Goal: Task Accomplishment & Management: Complete application form

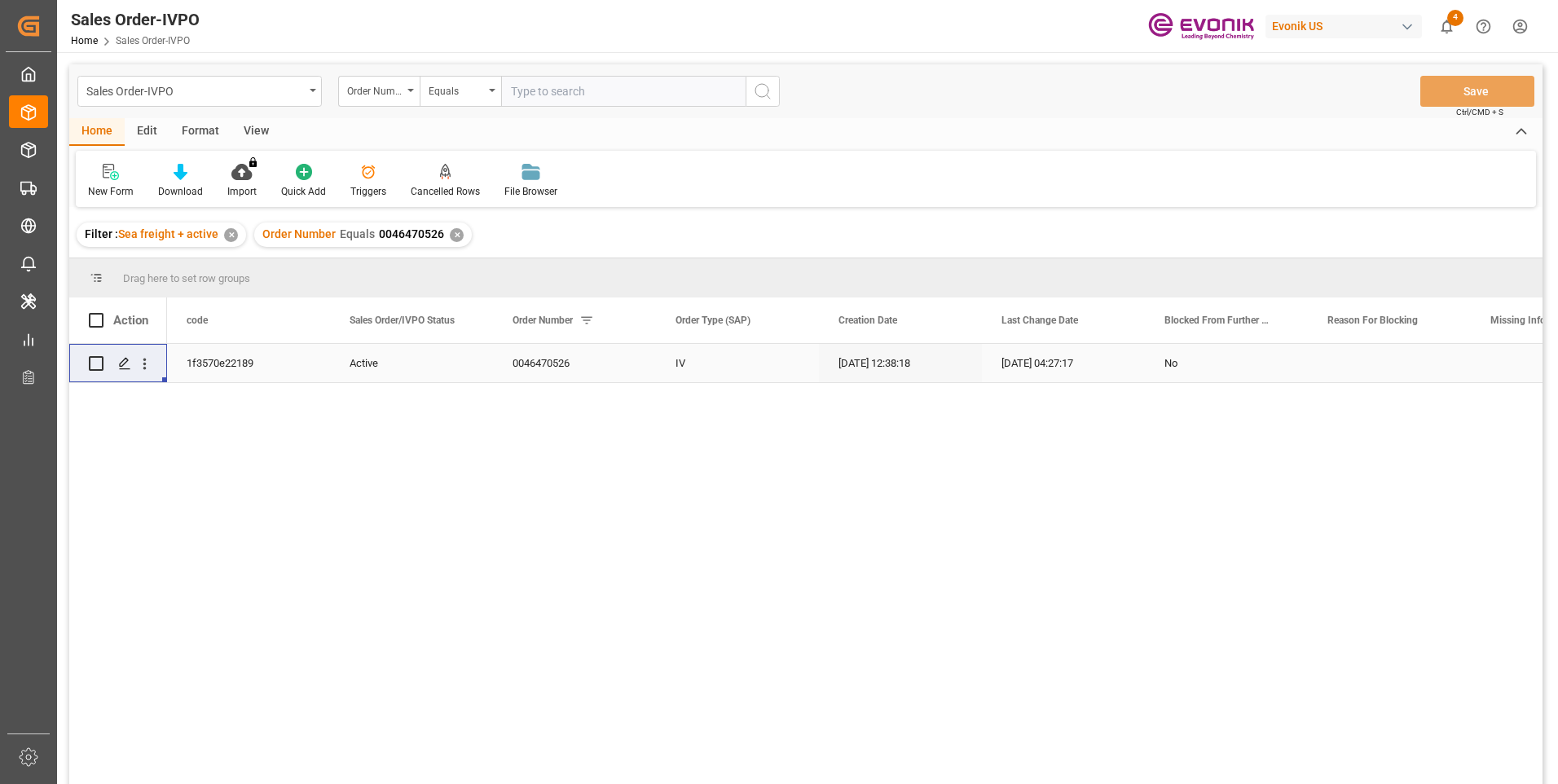
click at [544, 93] on input "text" at bounding box center [623, 90] width 245 height 31
paste input "46460907"
type input "0046460907"
click at [769, 91] on icon "search button" at bounding box center [763, 91] width 20 height 20
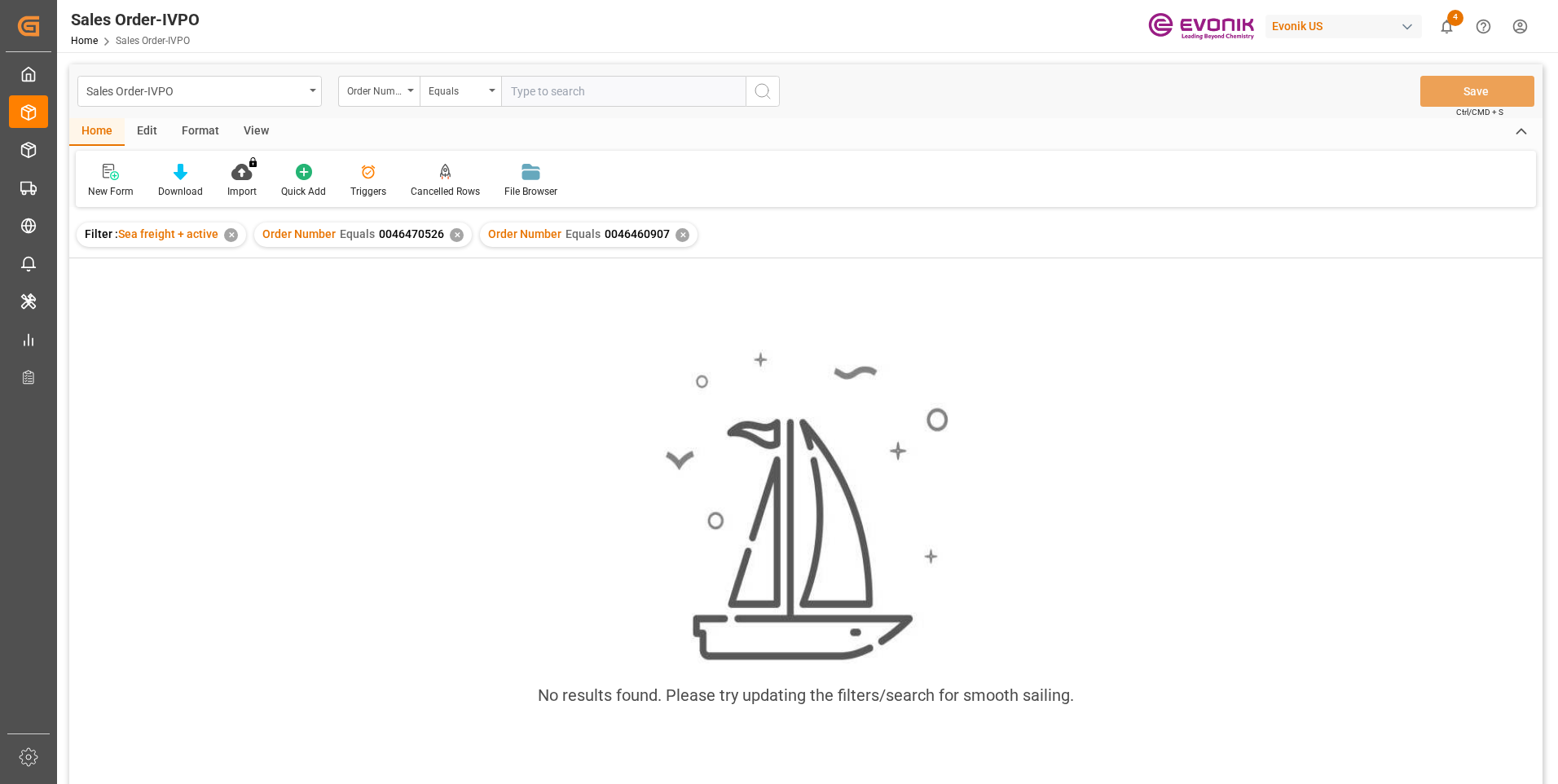
click at [450, 234] on div "✕" at bounding box center [457, 234] width 14 height 14
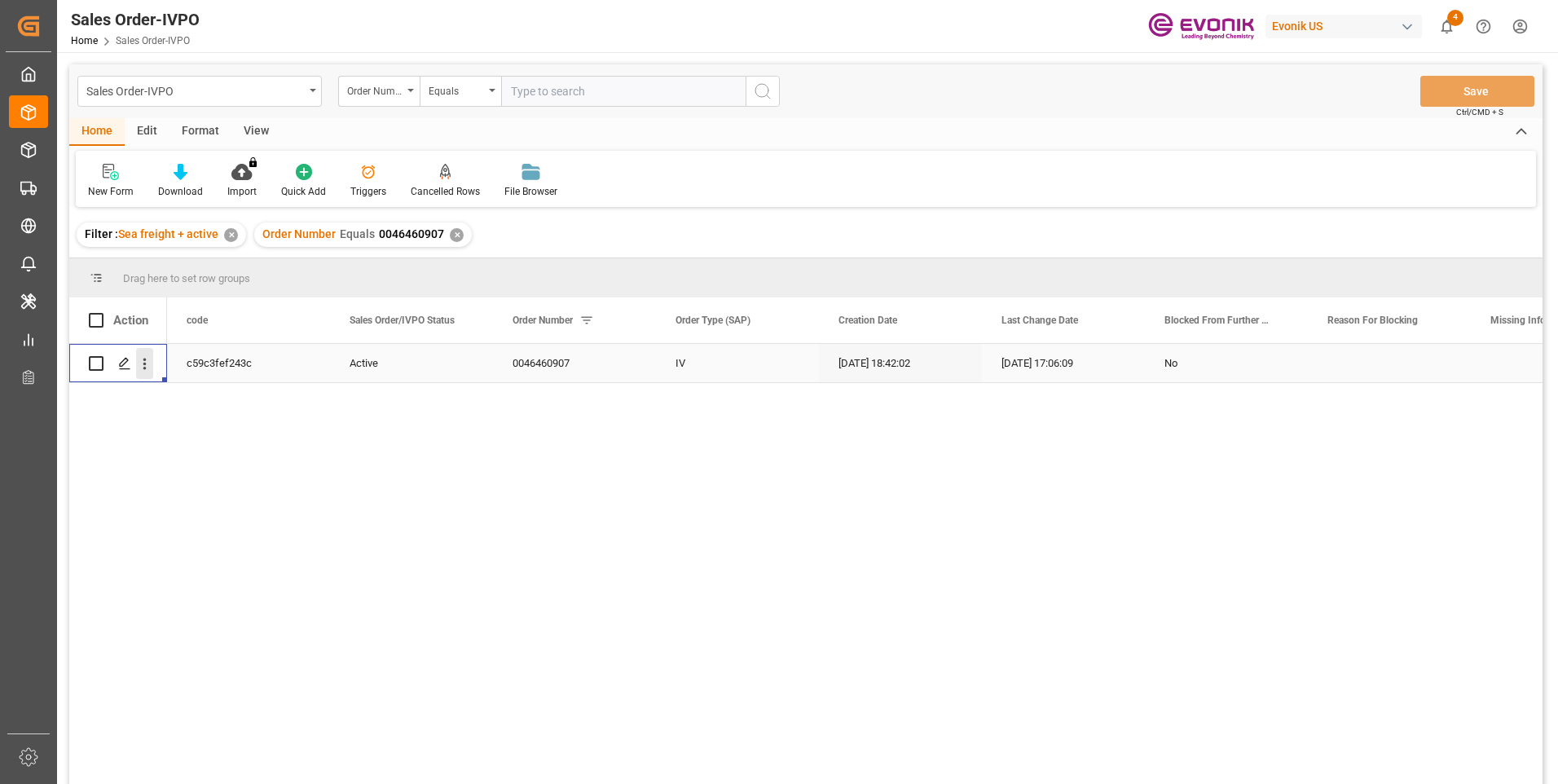
click at [143, 362] on icon "open menu" at bounding box center [144, 364] width 17 height 17
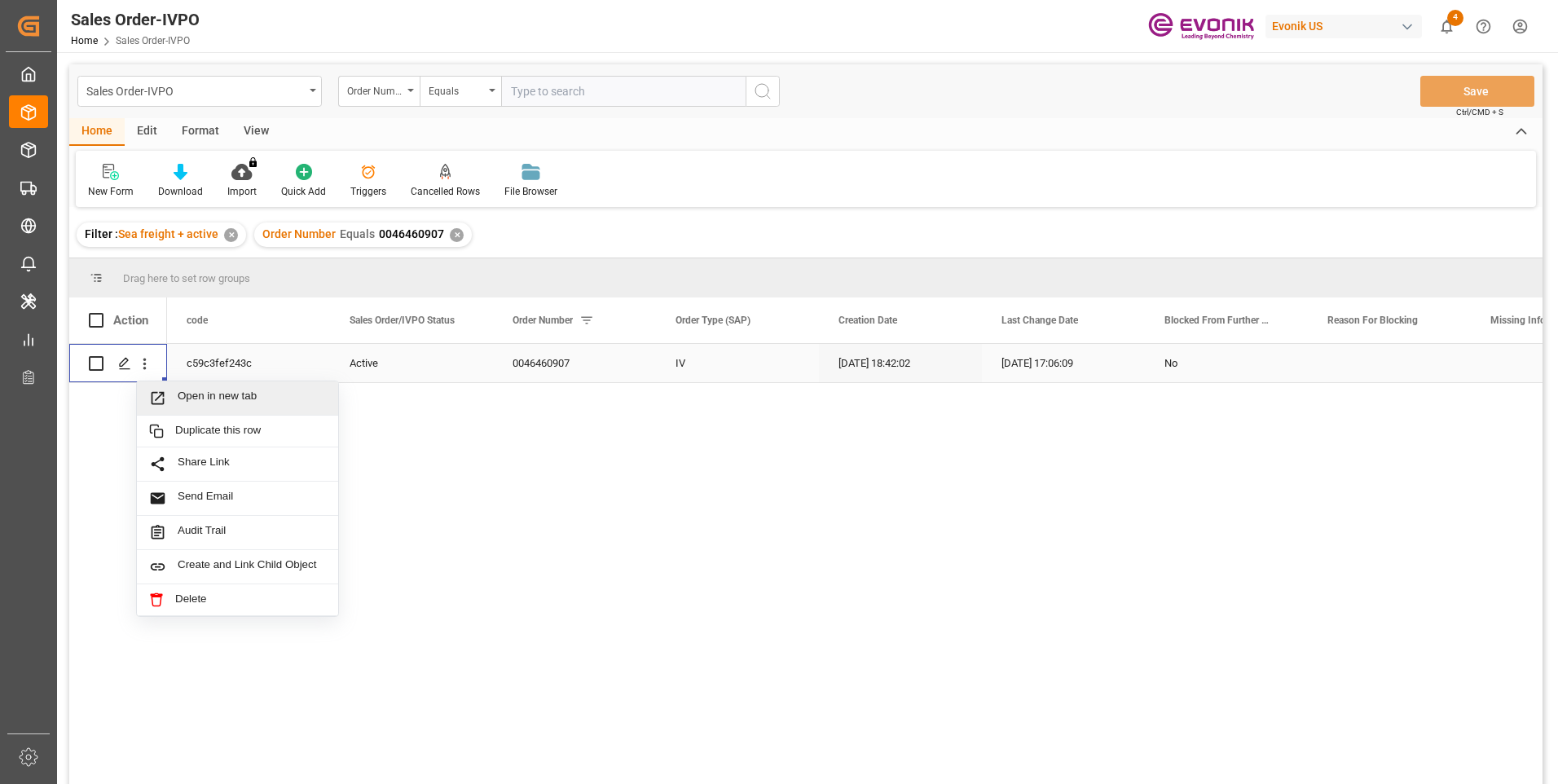
click at [206, 389] on div "Open in new tab" at bounding box center [237, 398] width 201 height 34
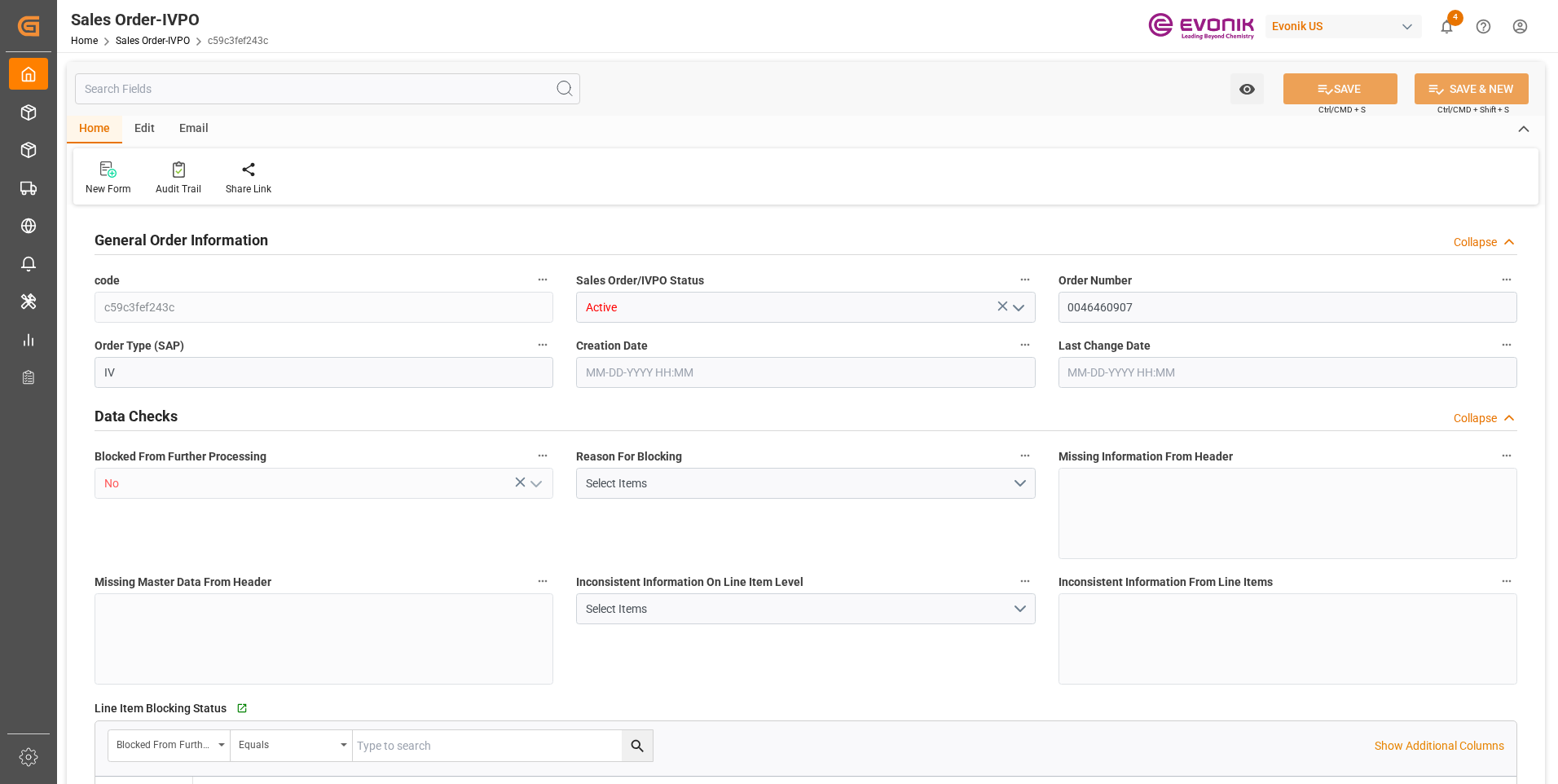
type input "CNSHA"
type input "0"
type input "5"
type input "2"
type input "5"
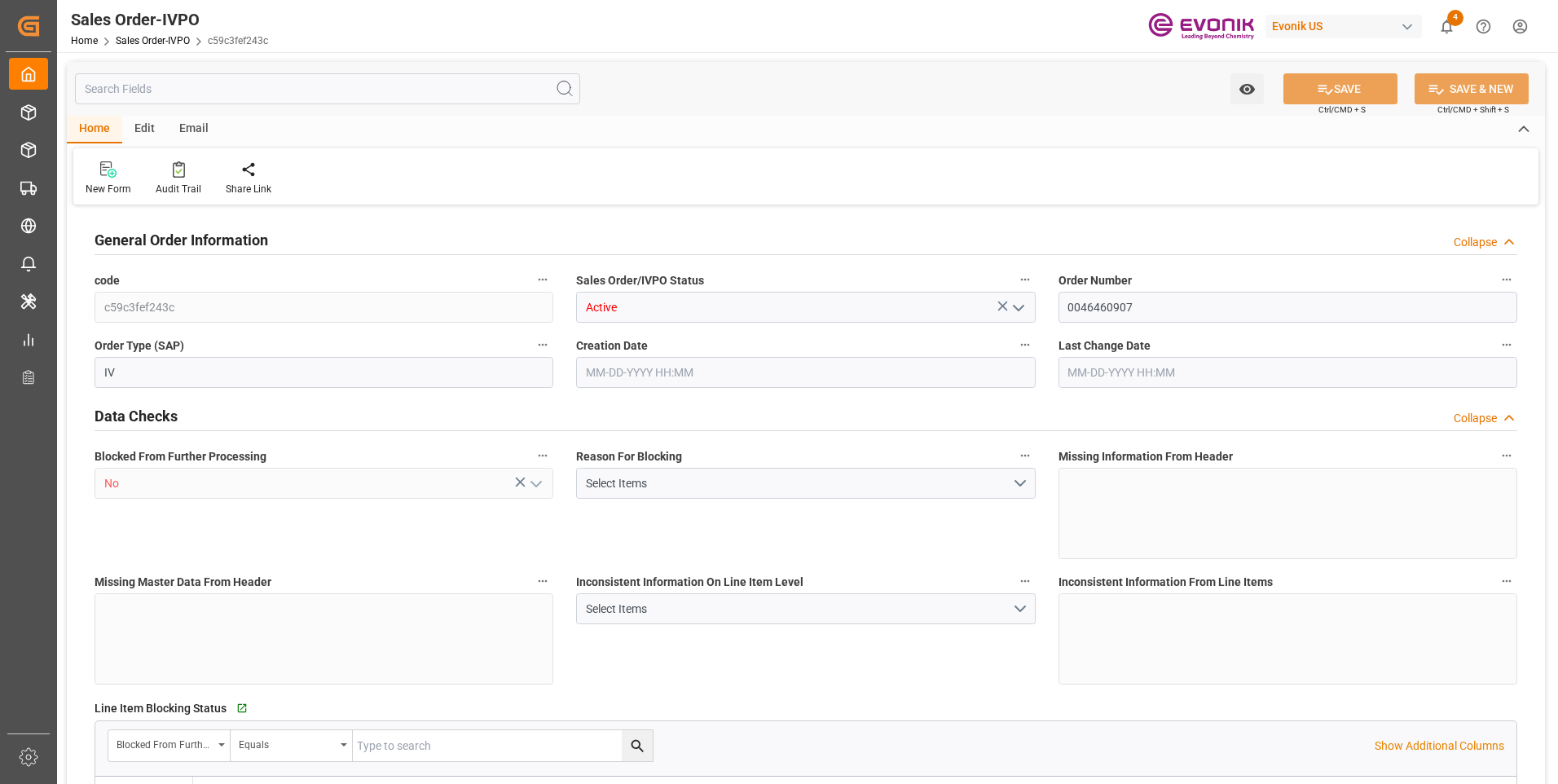
type input "35107.2"
type input "244.382"
type input "95000"
type input "300"
type input "07-14-2025 18:42"
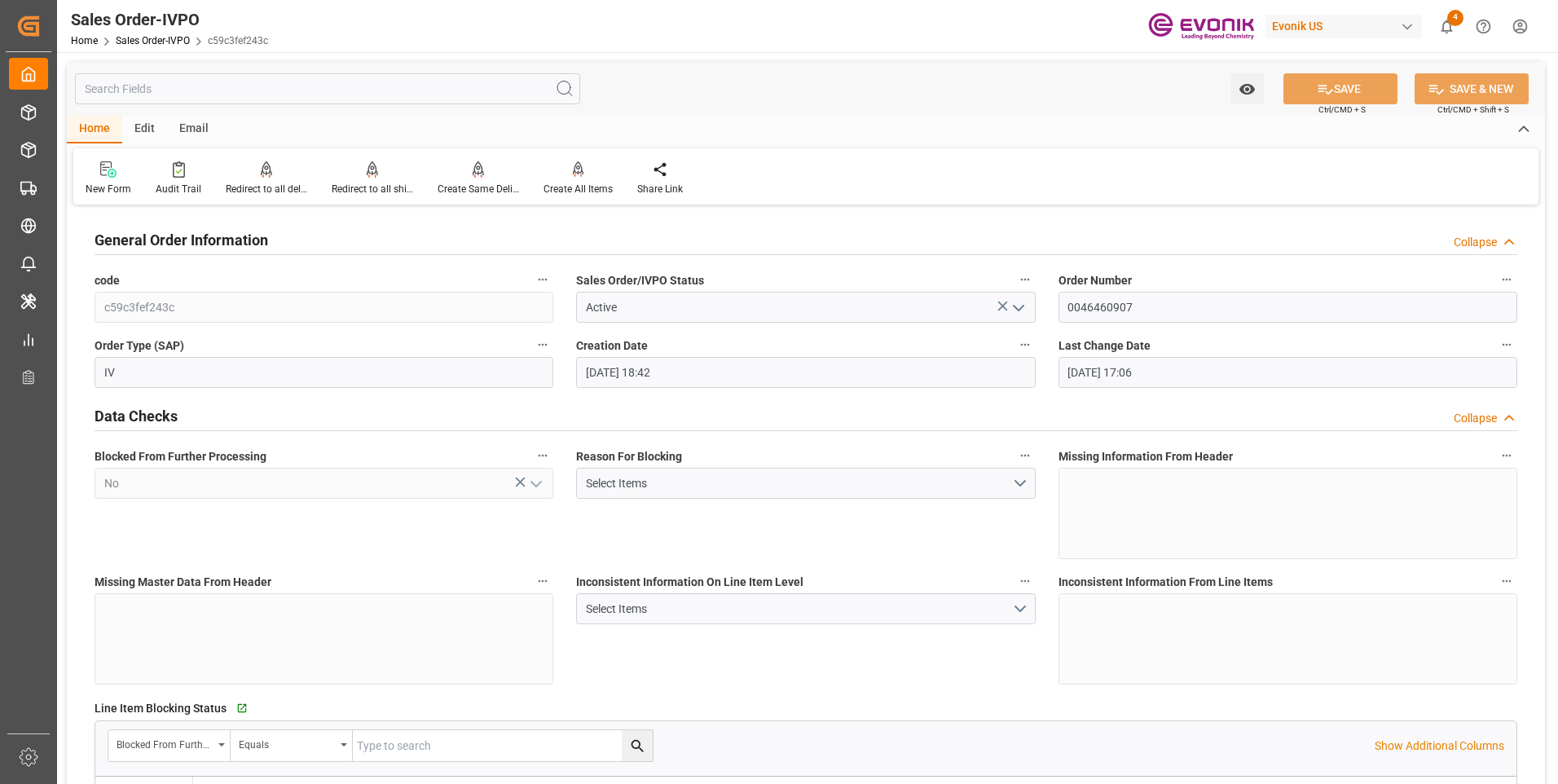
type input "09-09-2025 17:06"
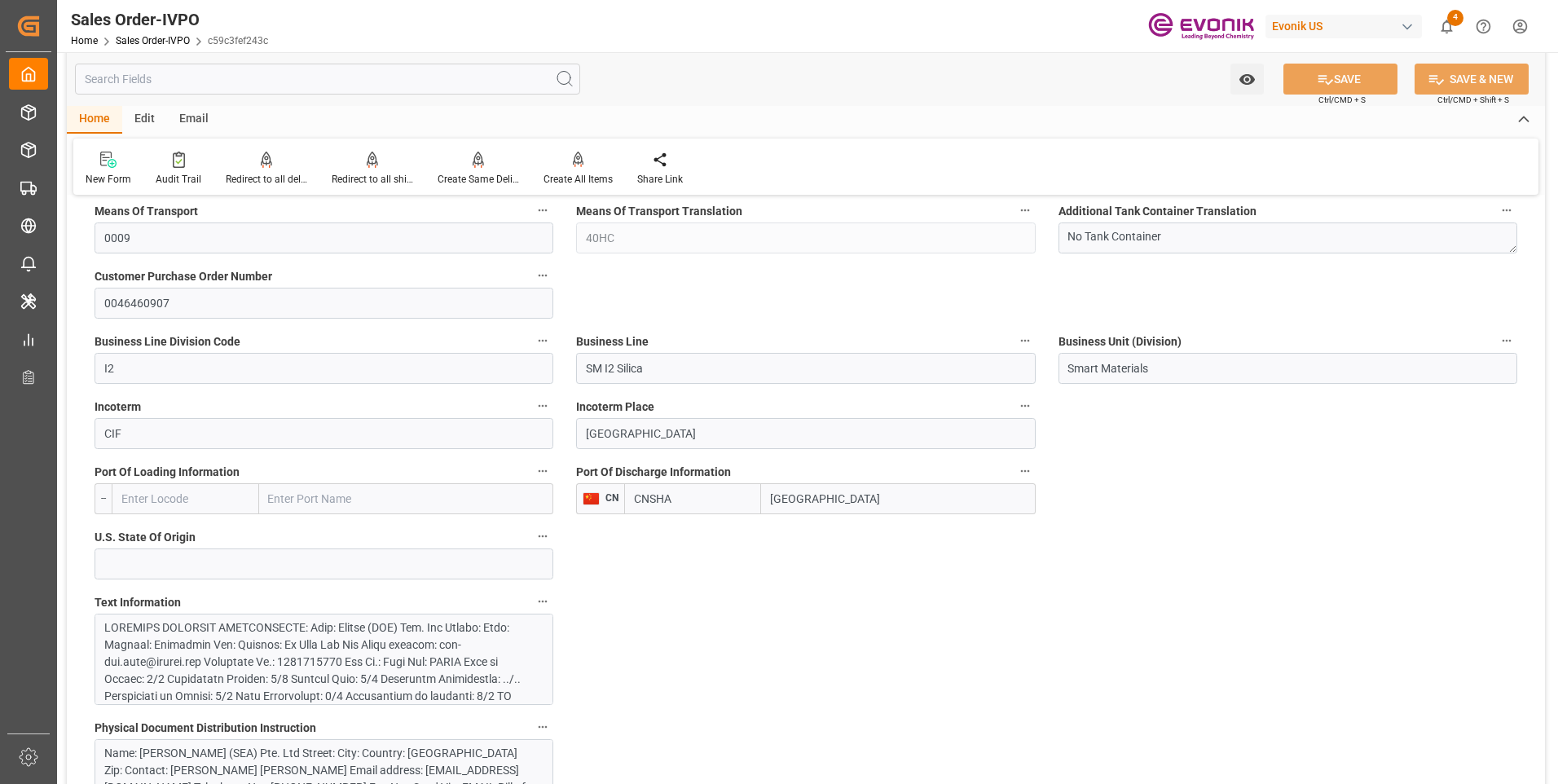
scroll to position [1141, 0]
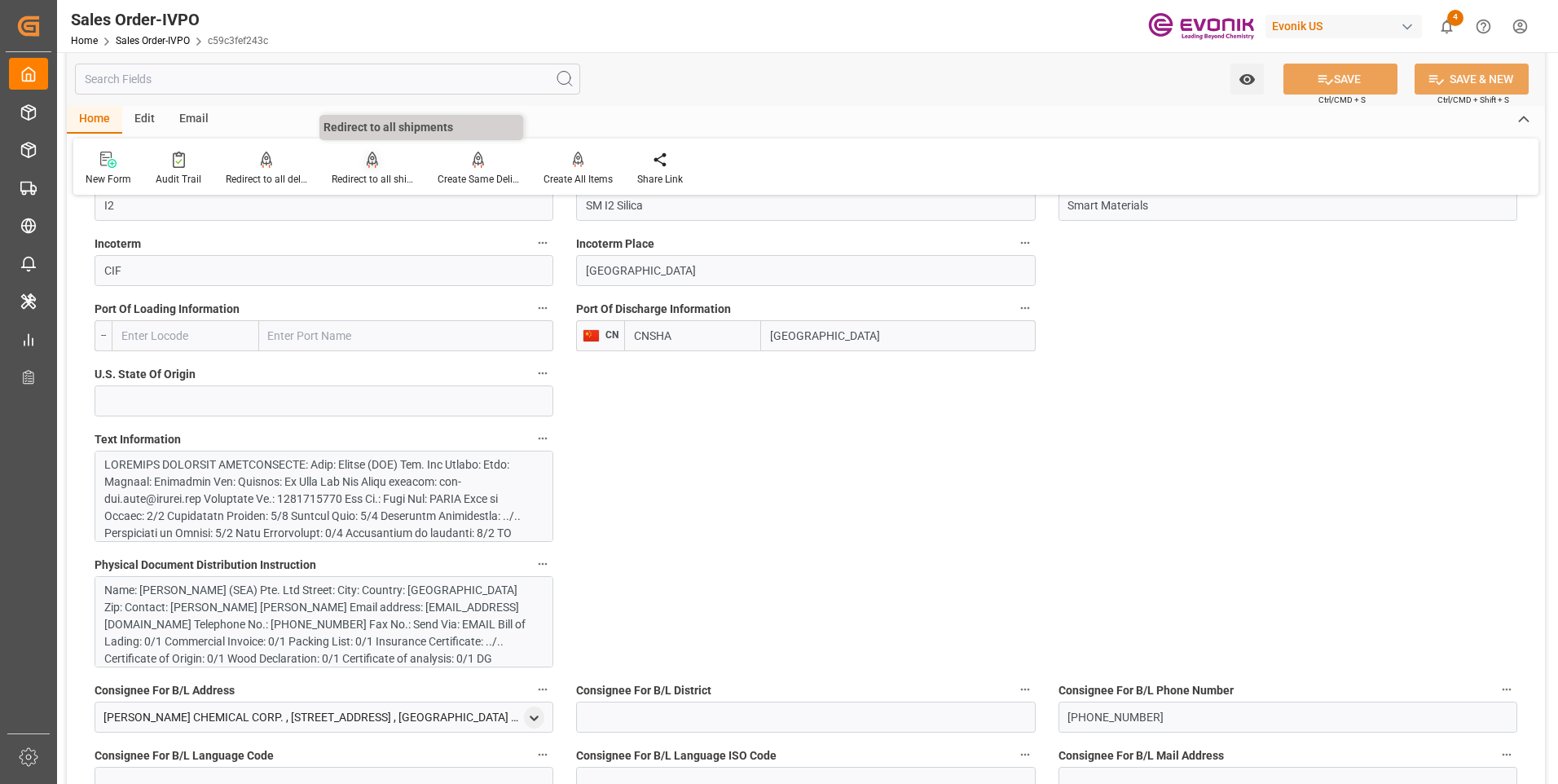
click at [386, 175] on div "Redirect to all shipments" at bounding box center [373, 179] width 82 height 15
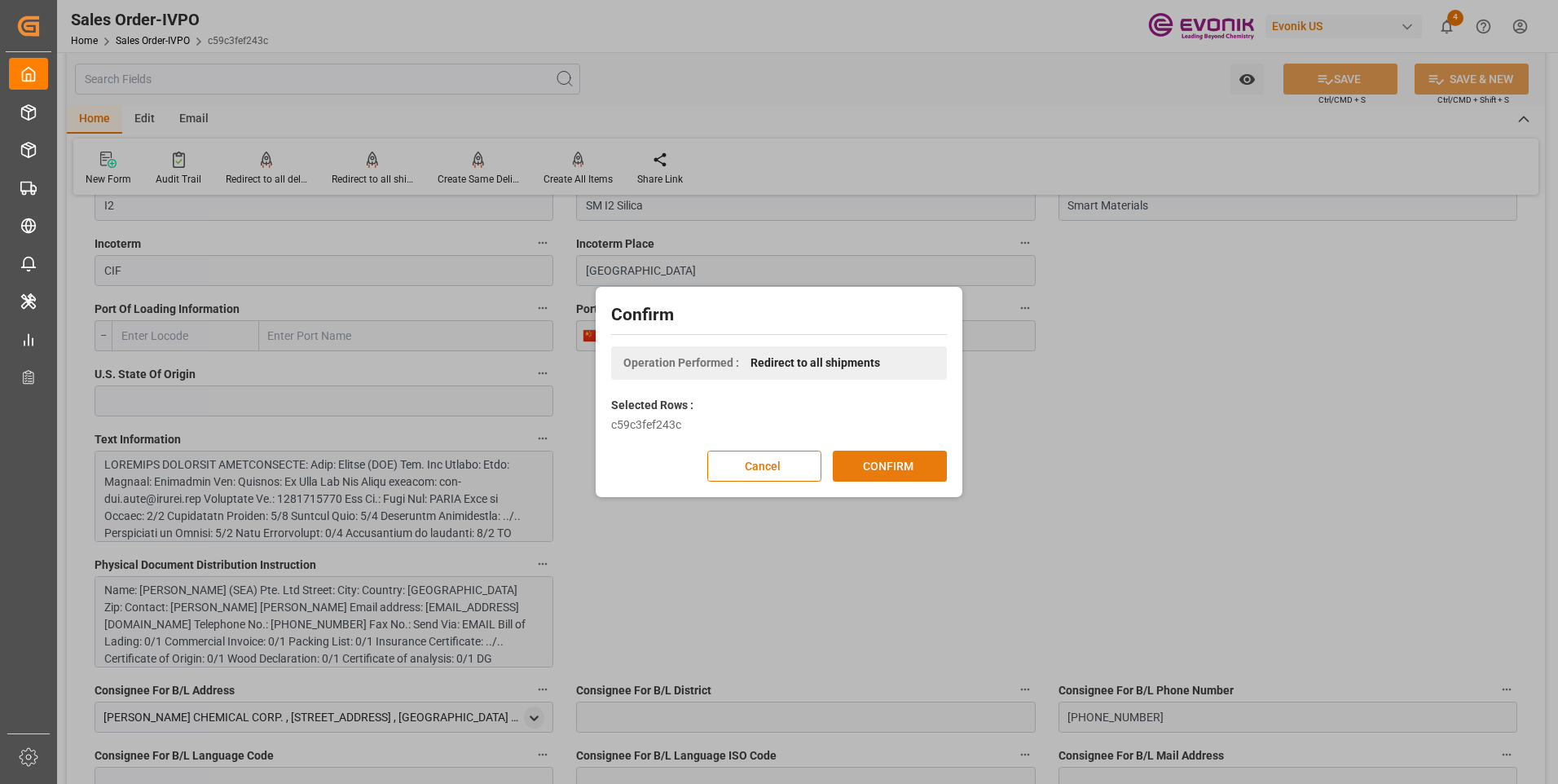
click at [873, 462] on button "CONFIRM" at bounding box center [890, 466] width 114 height 31
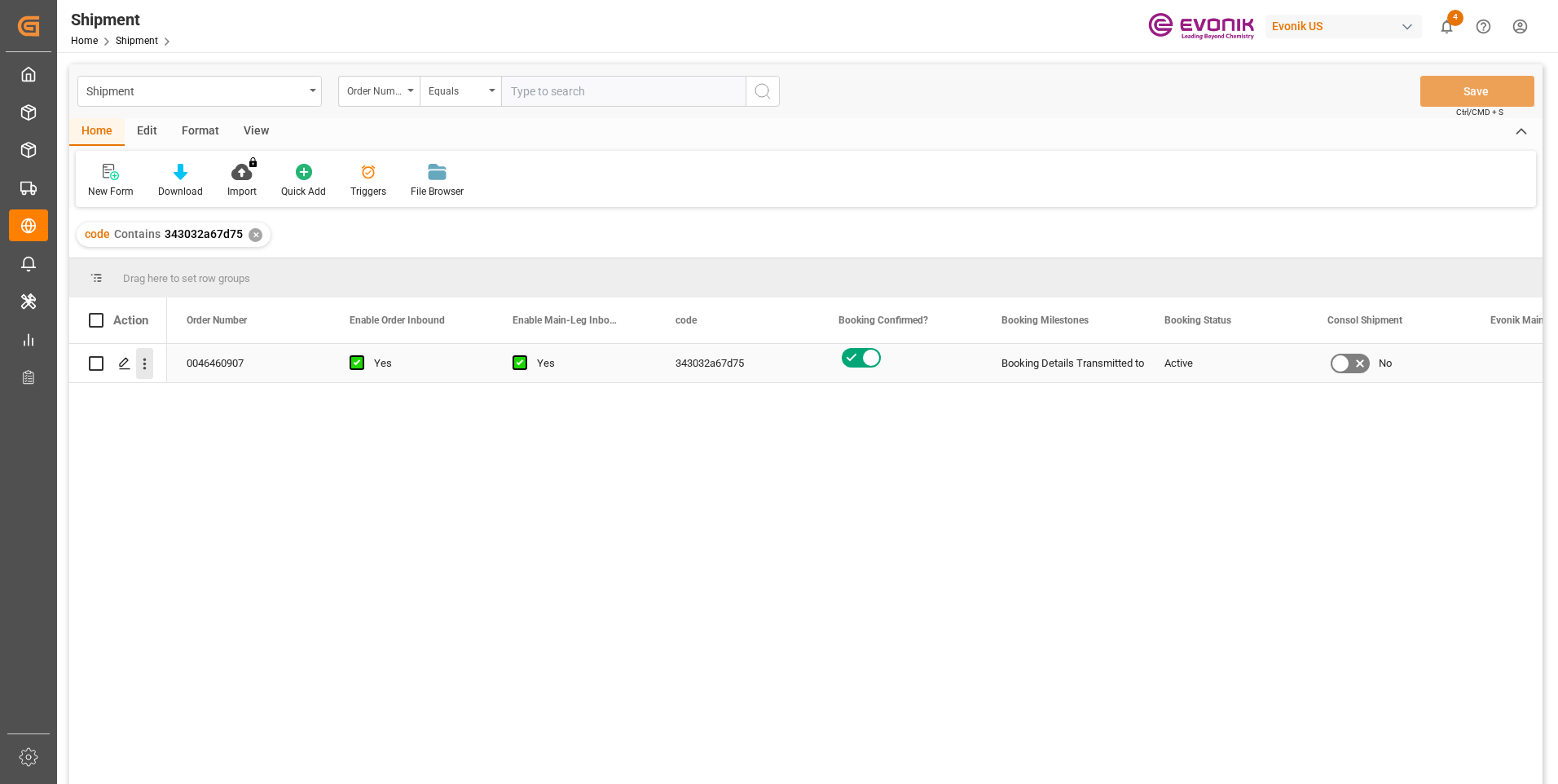
click at [137, 365] on icon "open menu" at bounding box center [144, 364] width 17 height 17
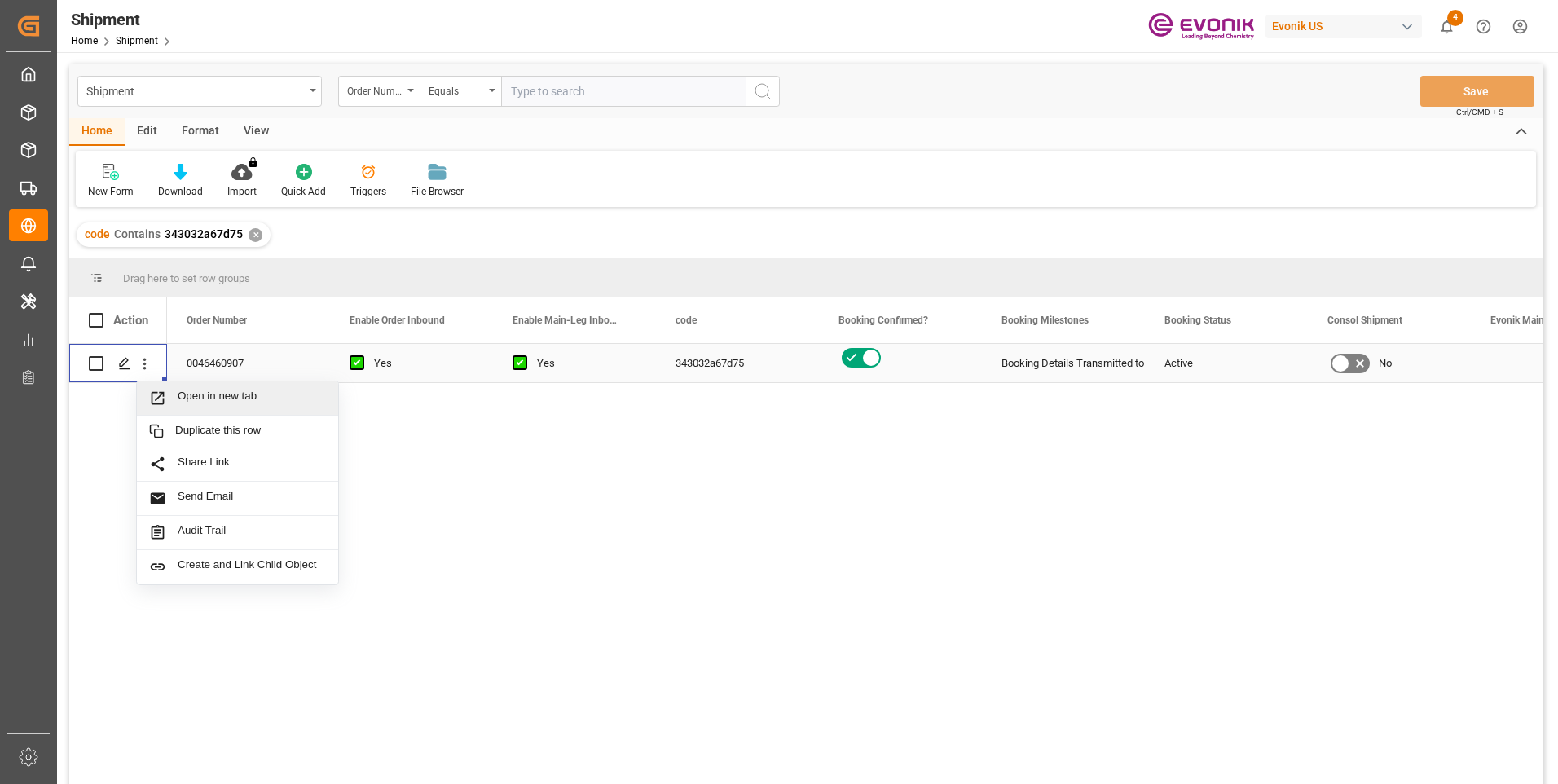
click at [199, 389] on div "Open in new tab" at bounding box center [237, 398] width 201 height 34
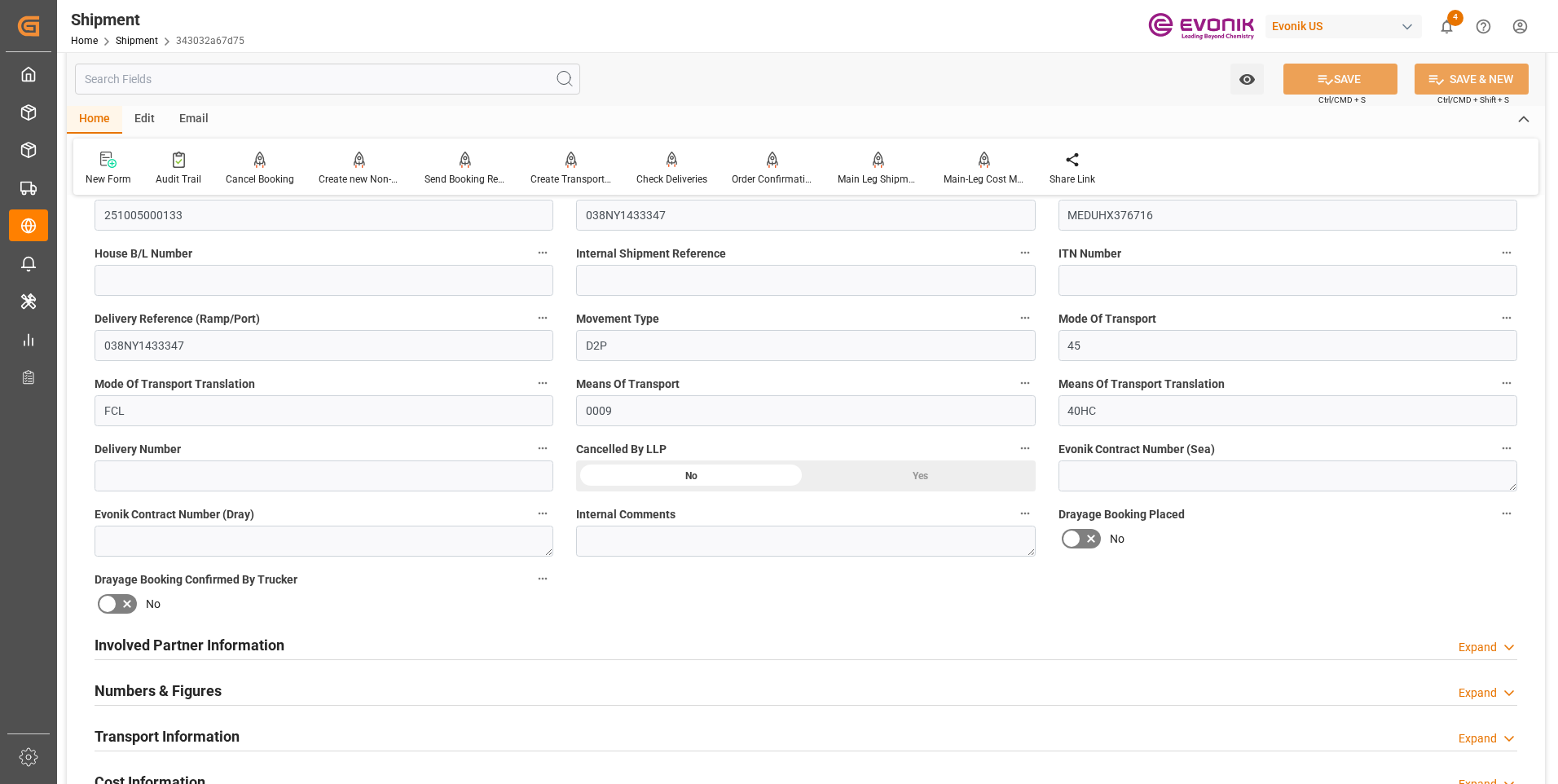
scroll to position [570, 0]
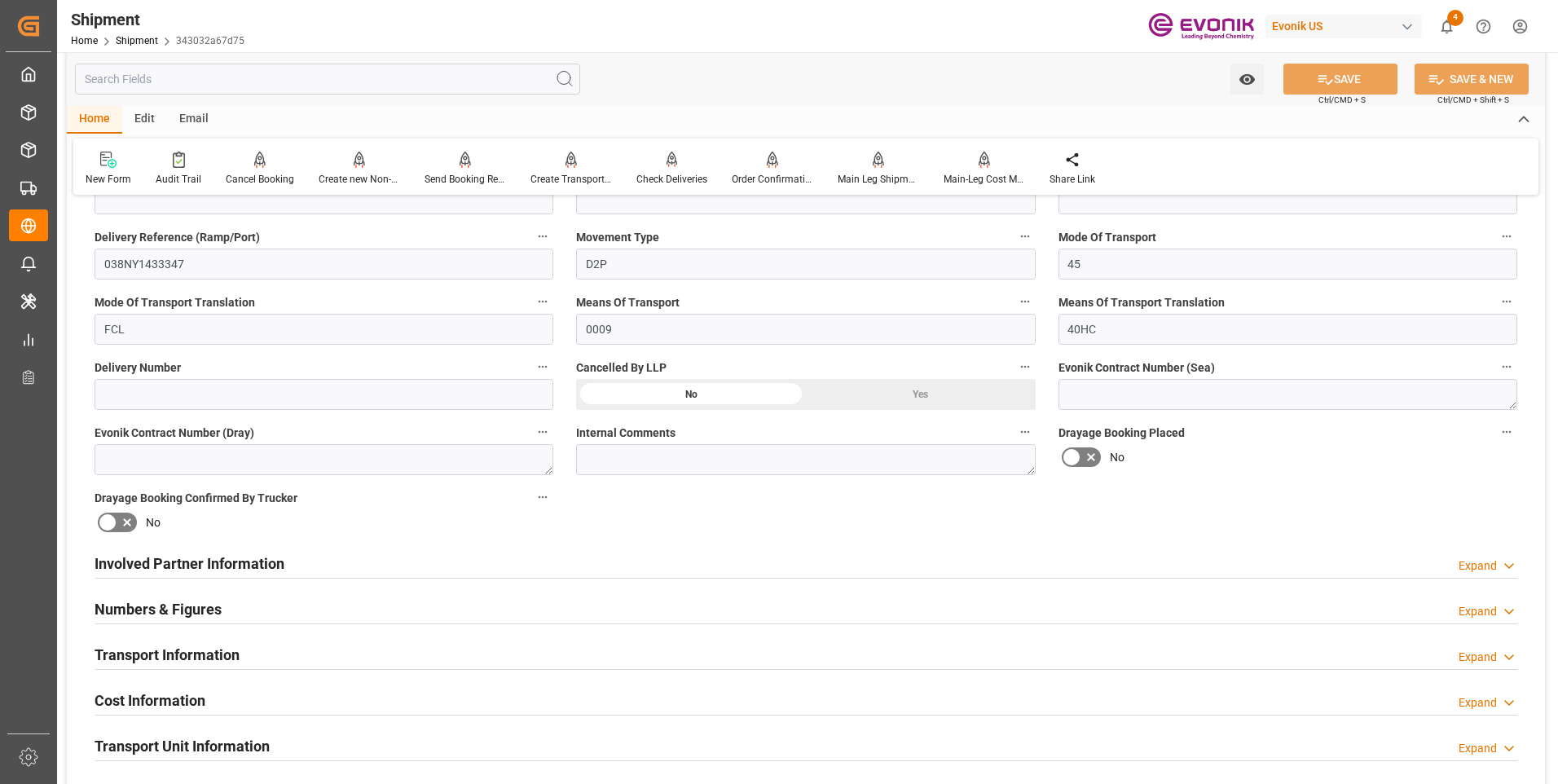
click at [987, 30] on div "Shipment Home Shipment 343032a67d75 Evonik US 4 Notifications Only show unread …" at bounding box center [802, 26] width 1512 height 52
click at [353, 558] on div "Involved Partner Information Expand" at bounding box center [806, 562] width 1423 height 31
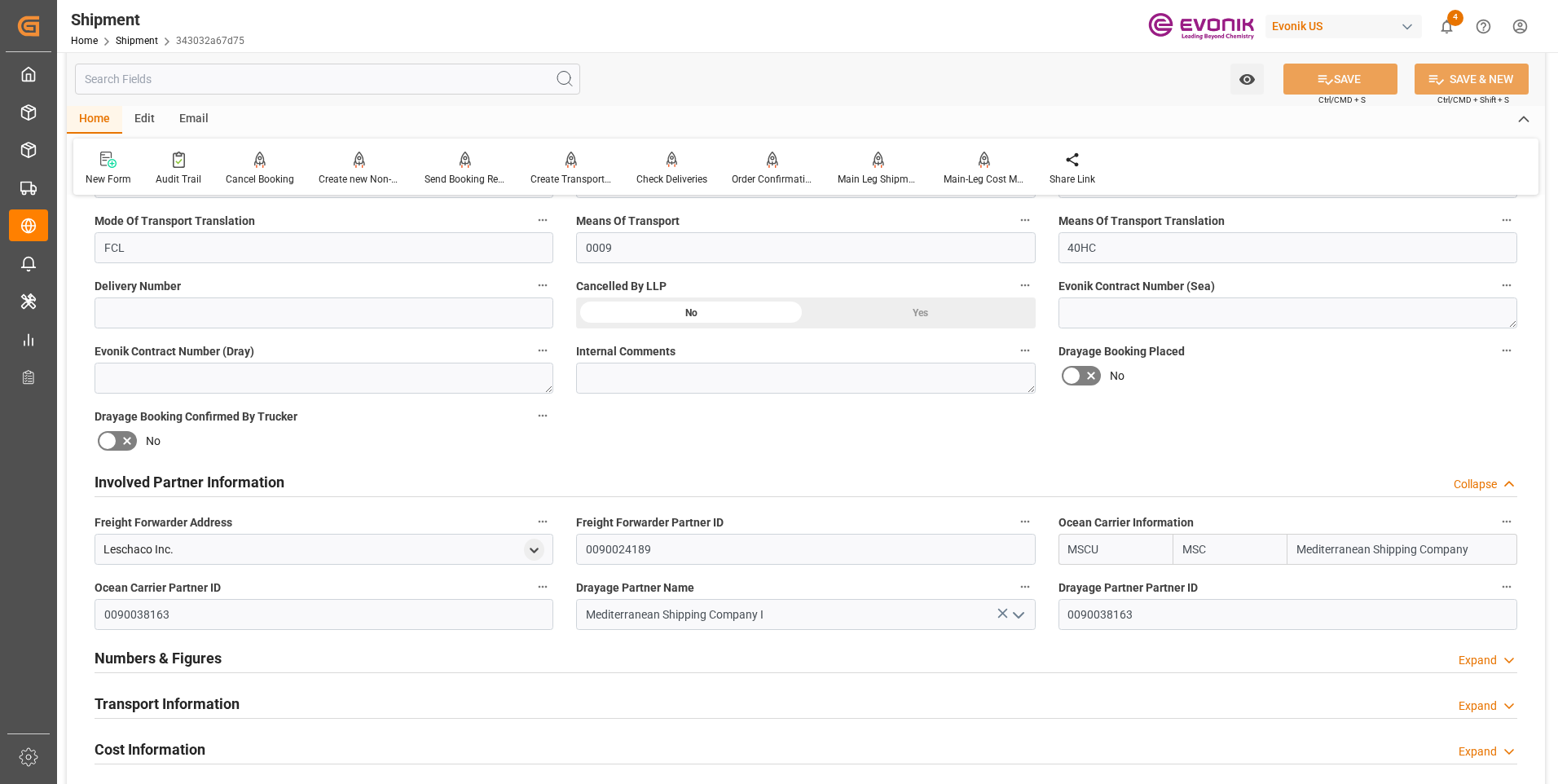
scroll to position [815, 0]
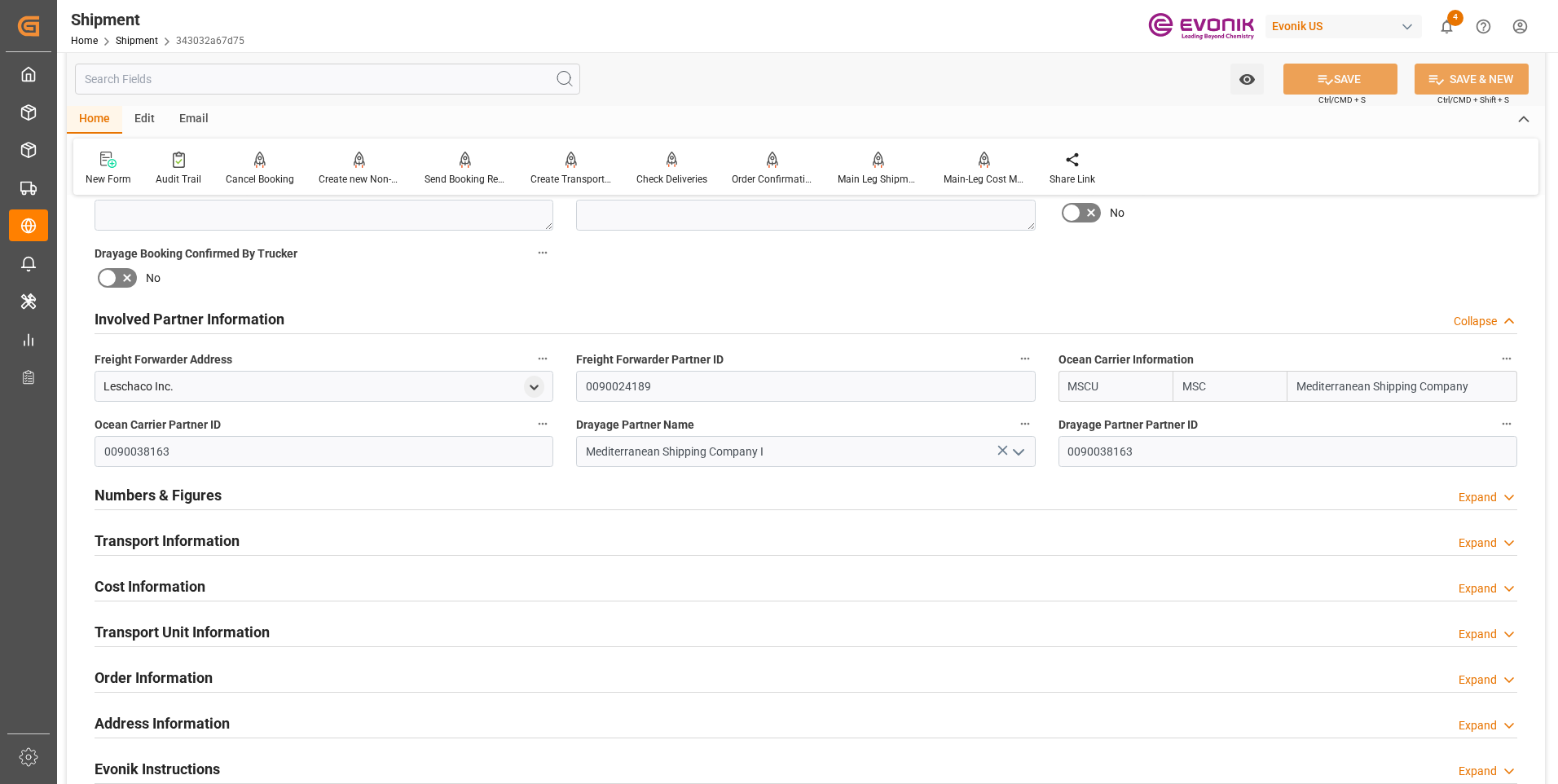
click at [391, 547] on div "Transport Information Expand" at bounding box center [806, 538] width 1423 height 31
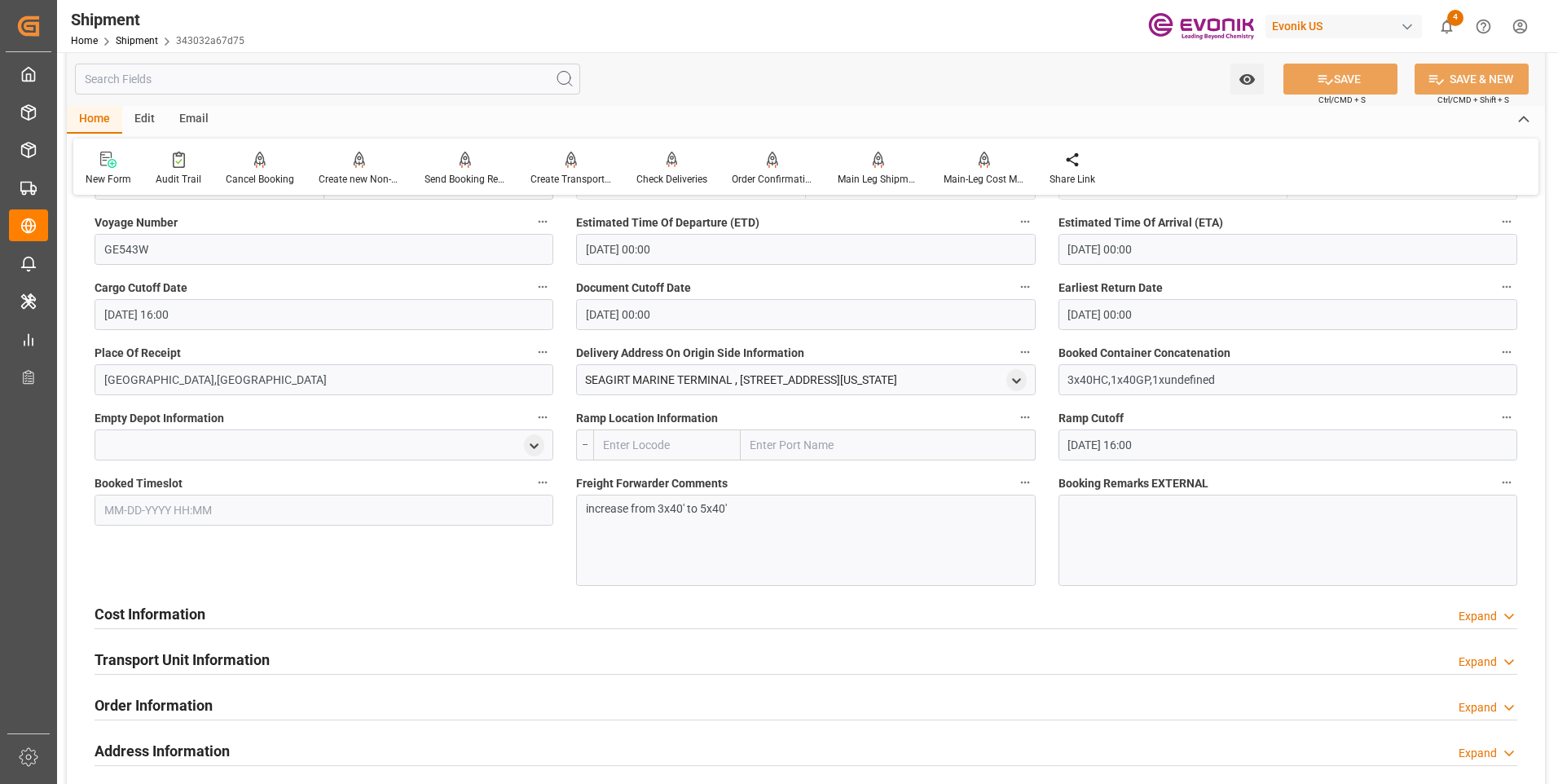
scroll to position [1386, 0]
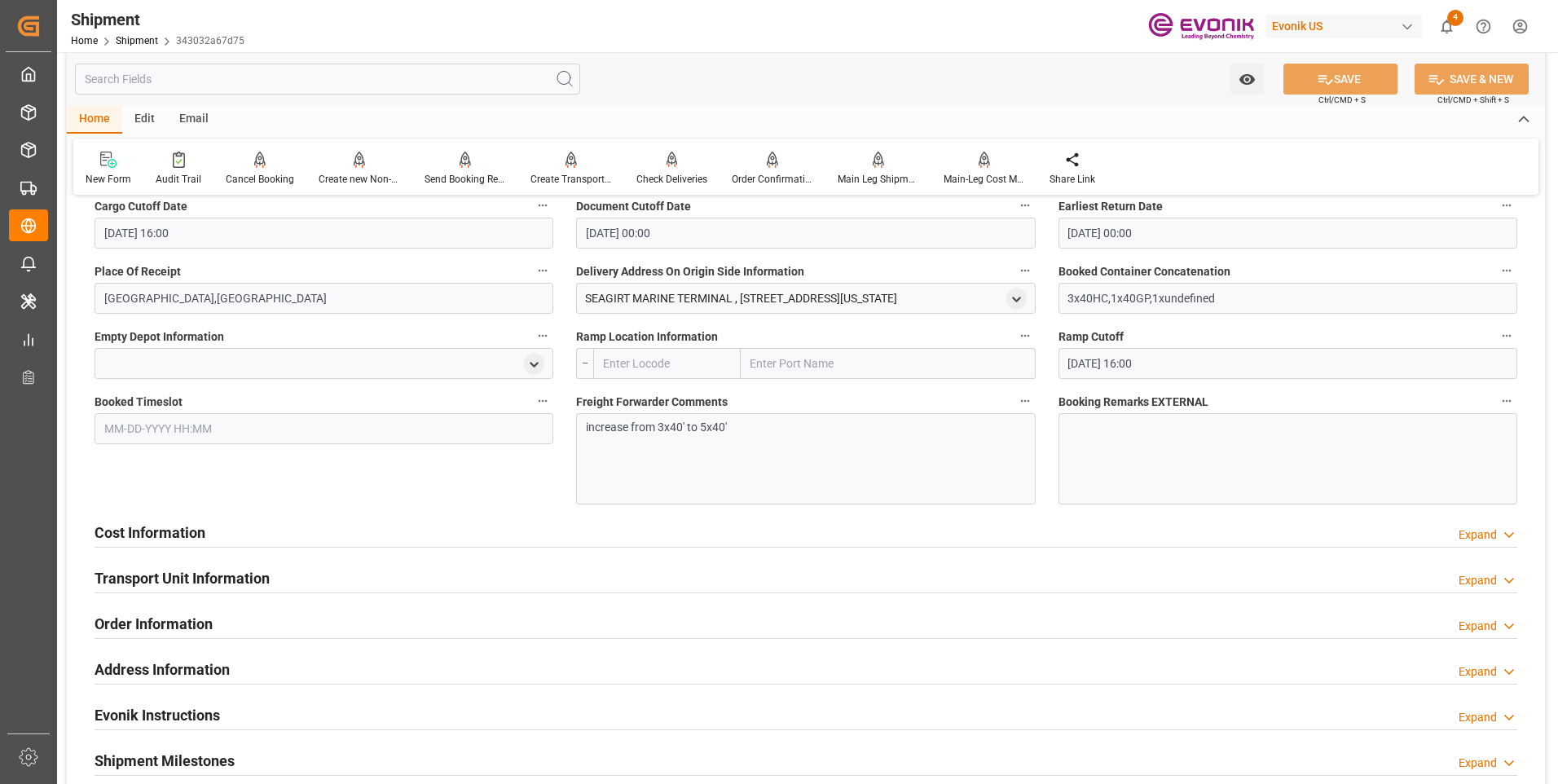
click at [193, 578] on h2 "Transport Unit Information" at bounding box center [182, 578] width 175 height 22
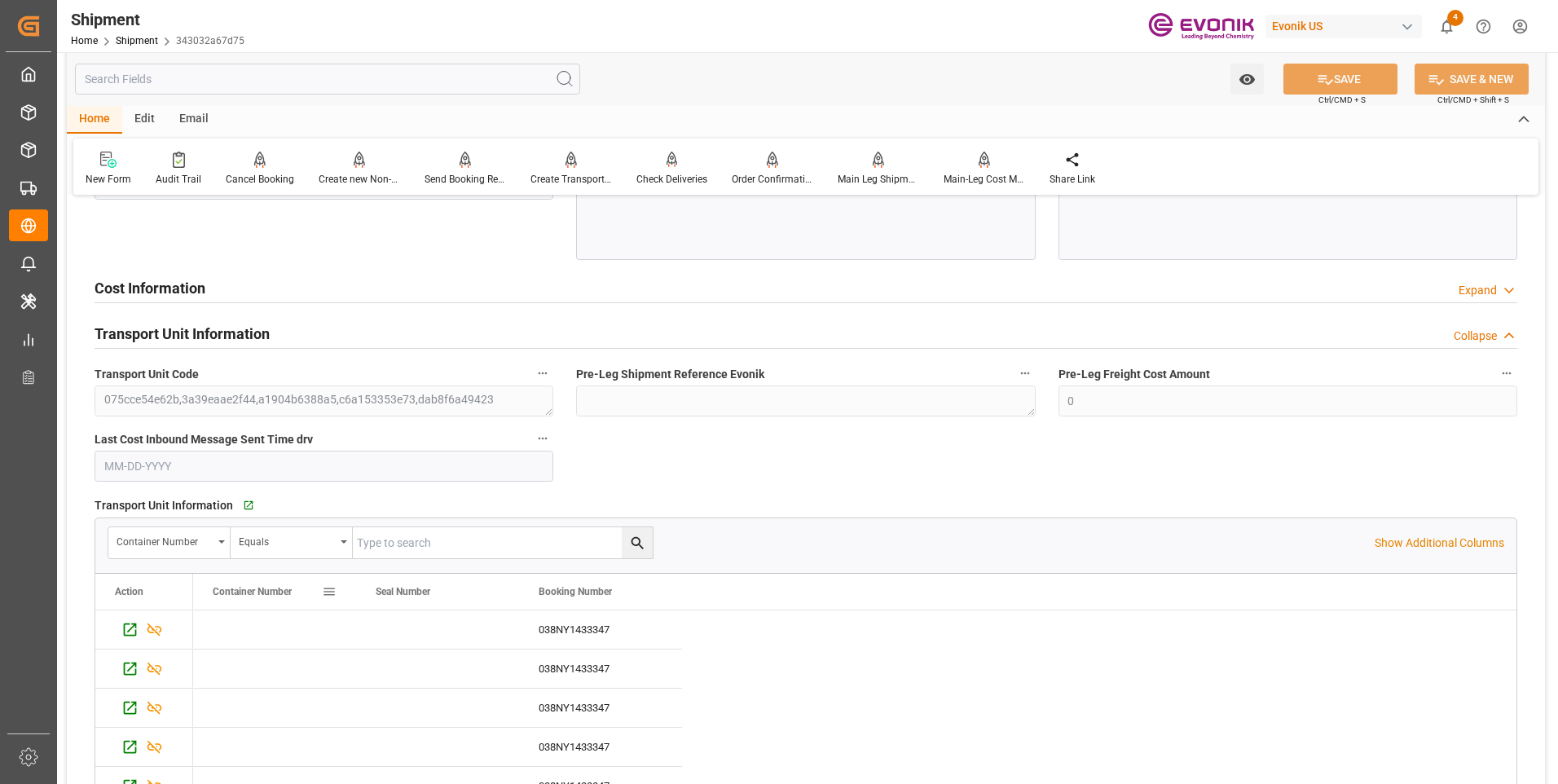
scroll to position [1793, 0]
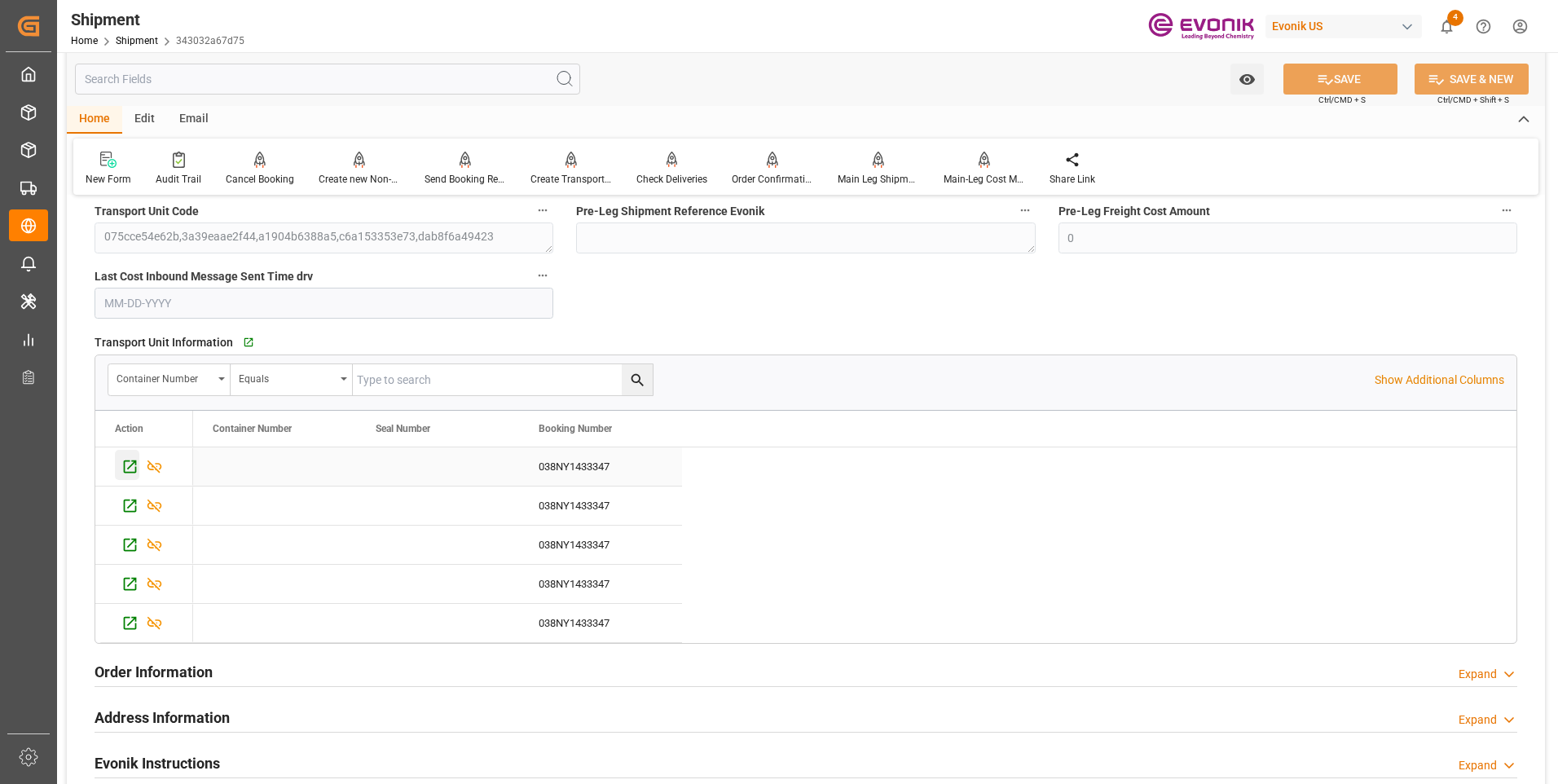
click at [127, 467] on icon "Press SPACE to select this row." at bounding box center [130, 466] width 17 height 17
click at [130, 504] on icon "Press SPACE to select this row." at bounding box center [130, 506] width 13 height 13
click at [124, 543] on icon "Press SPACE to select this row." at bounding box center [130, 545] width 13 height 13
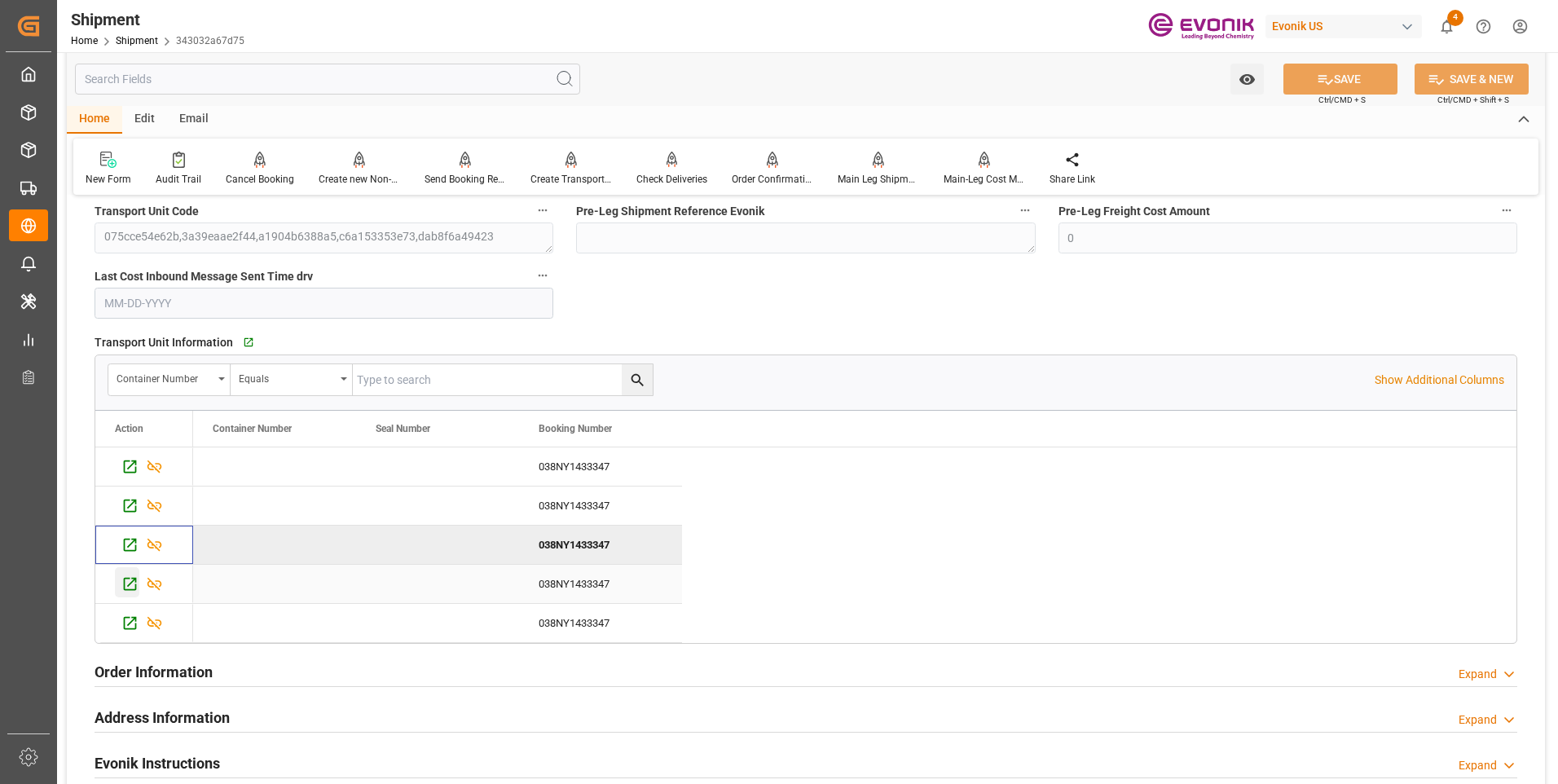
click at [127, 579] on icon "Press SPACE to select this row." at bounding box center [130, 584] width 17 height 17
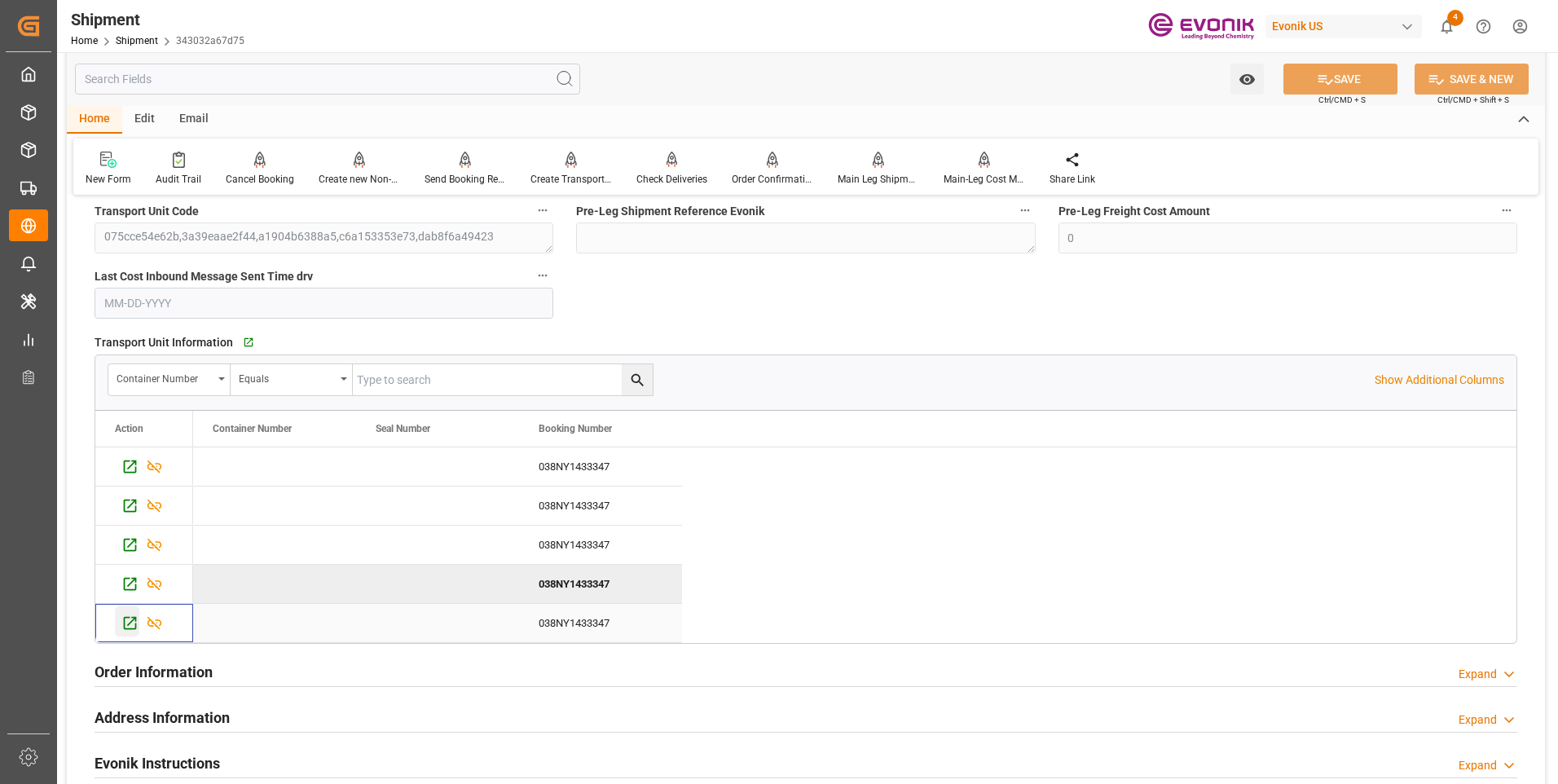
click at [123, 620] on icon "Press SPACE to select this row." at bounding box center [130, 623] width 17 height 17
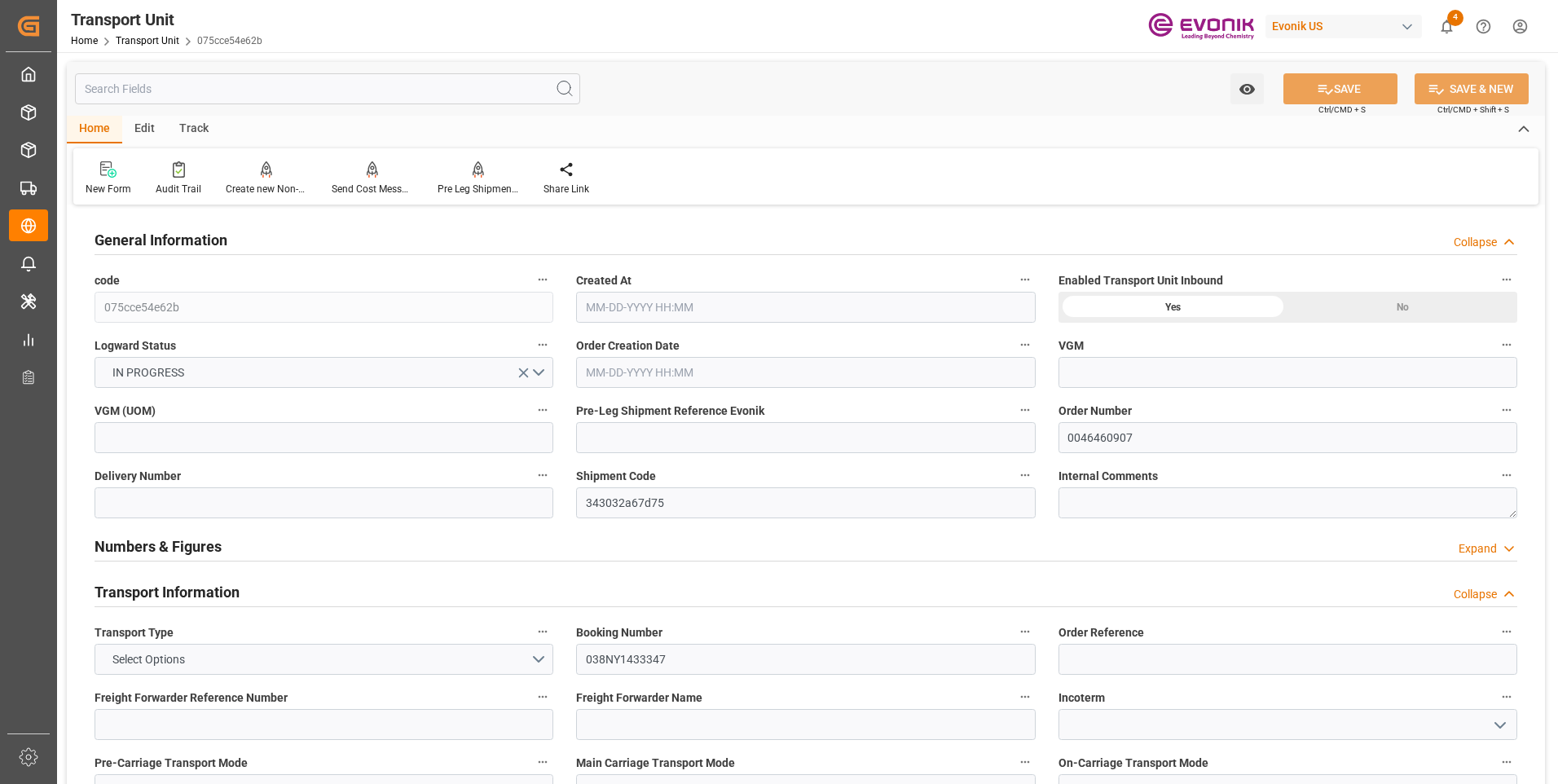
type input "MSC"
type input "Mediterranean Shipping Company"
type input "USBAL"
type input "CNSHA"
type input "7021.44"
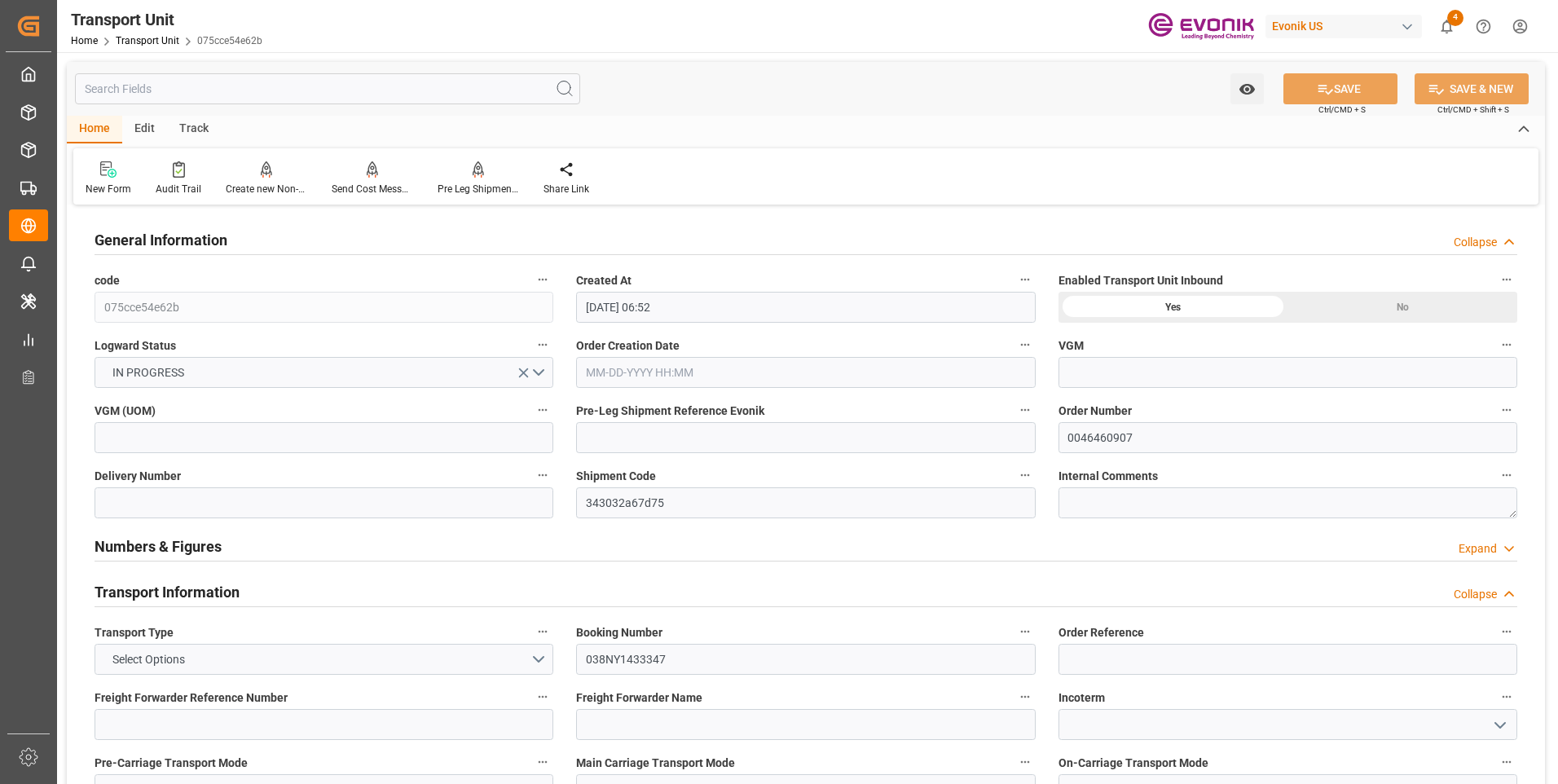
type input "09-08-2025 06:52"
type input "[DATE]"
type input "[DATE] 00:00"
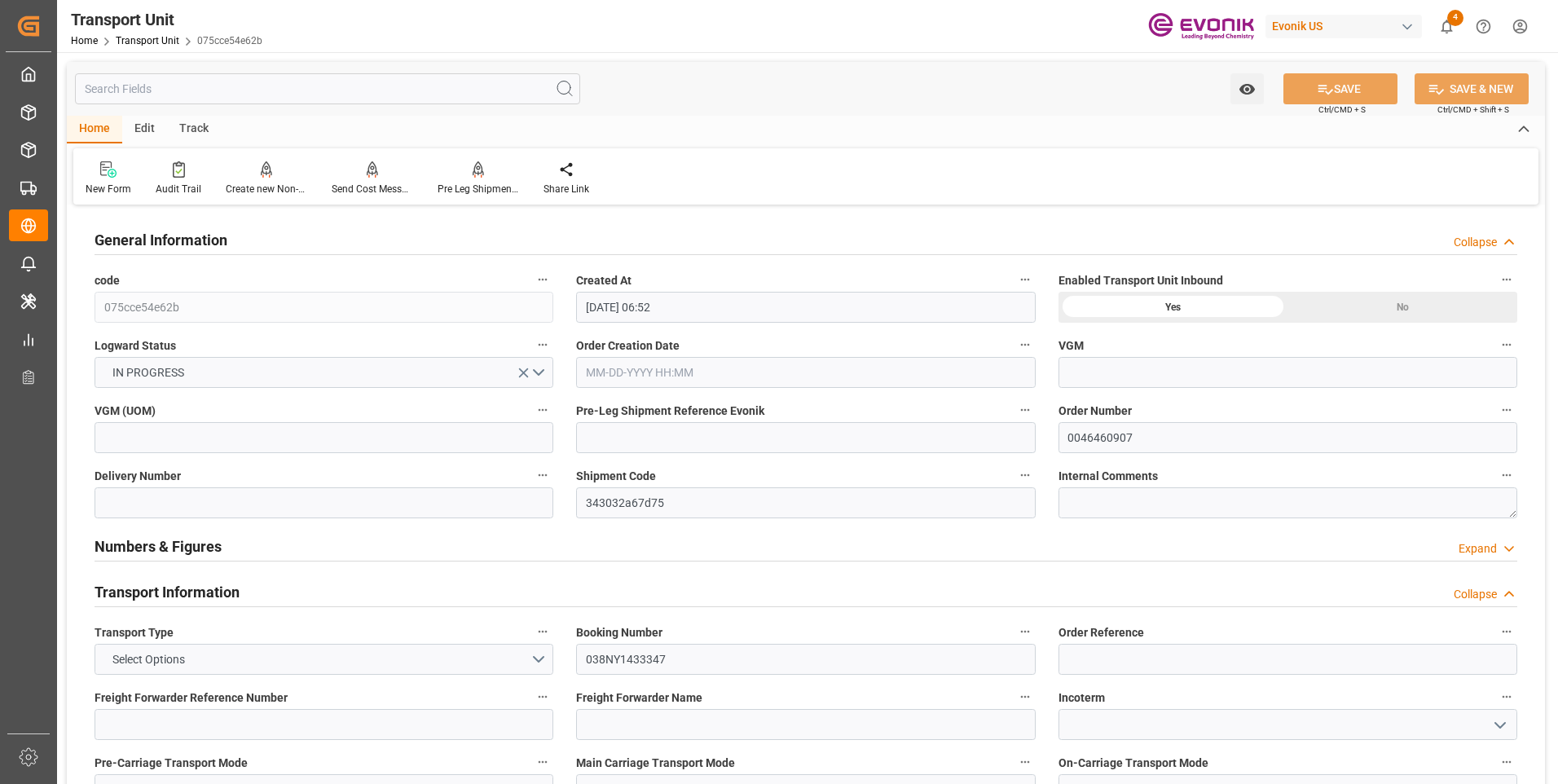
type input "[DATE] 00:00"
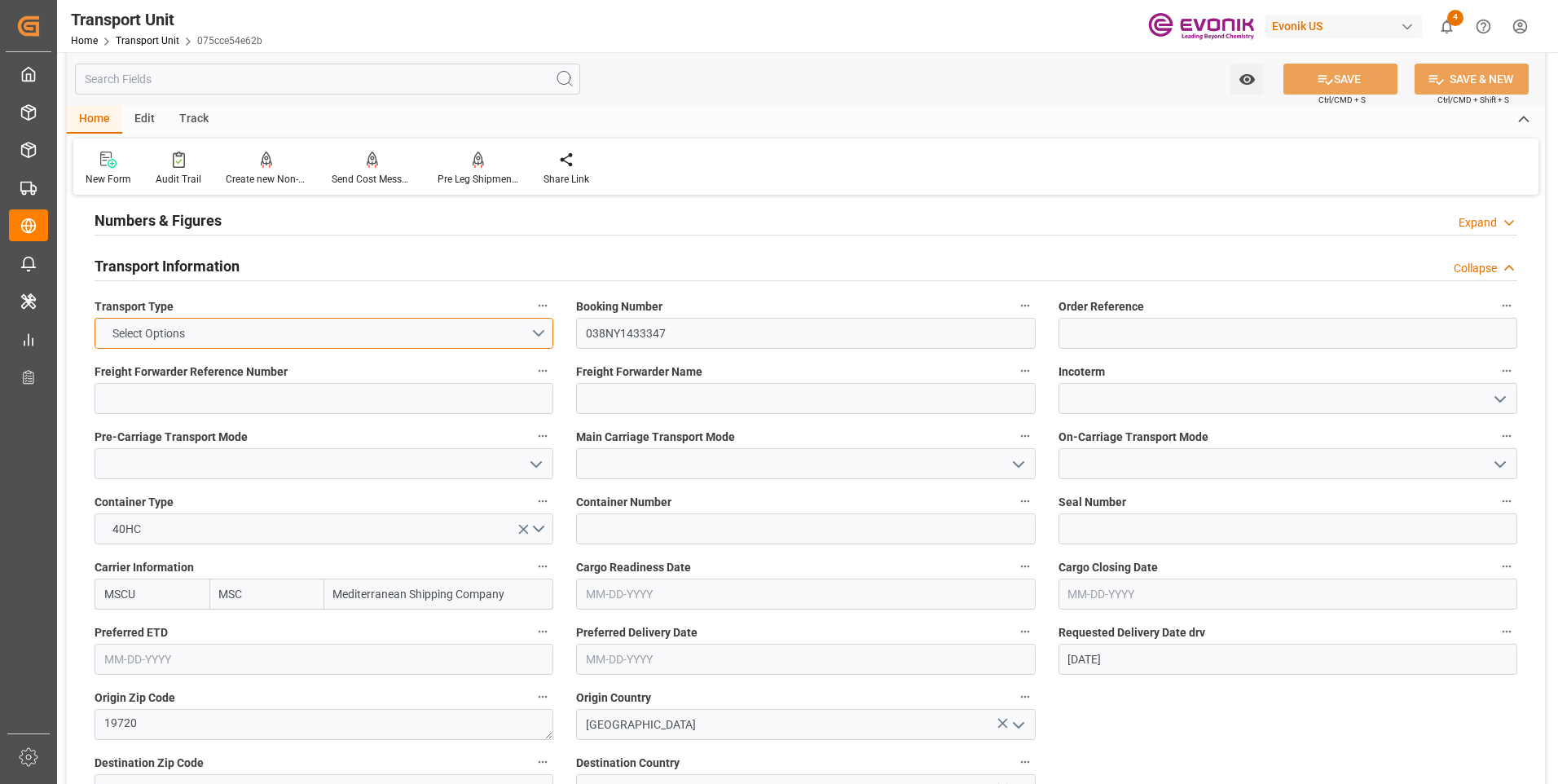
click at [515, 346] on button "Select Options" at bounding box center [324, 333] width 459 height 31
click at [227, 340] on div "SEAFREIGHT" at bounding box center [325, 337] width 458 height 34
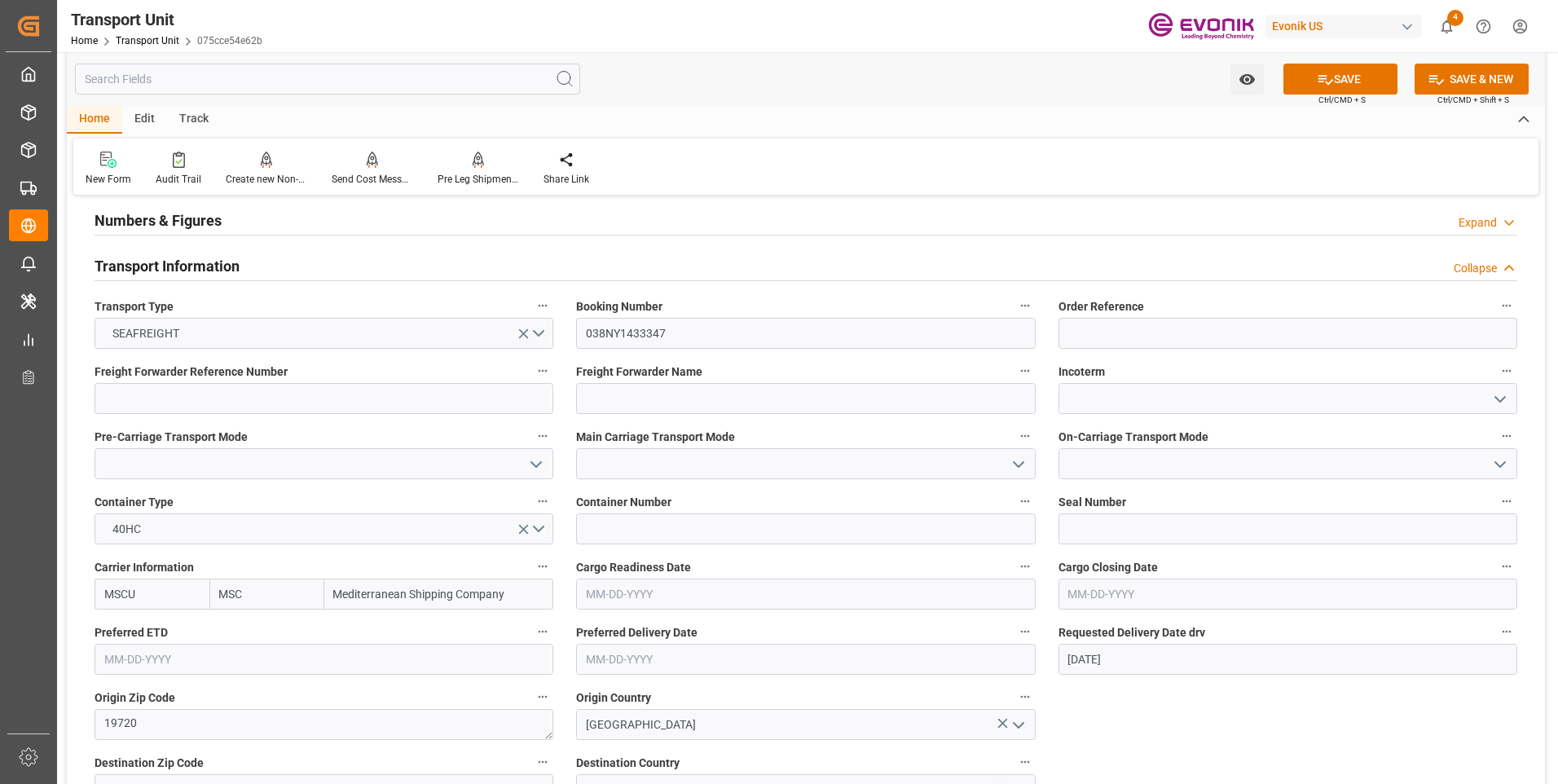
click at [1324, 73] on icon at bounding box center [1325, 79] width 17 height 17
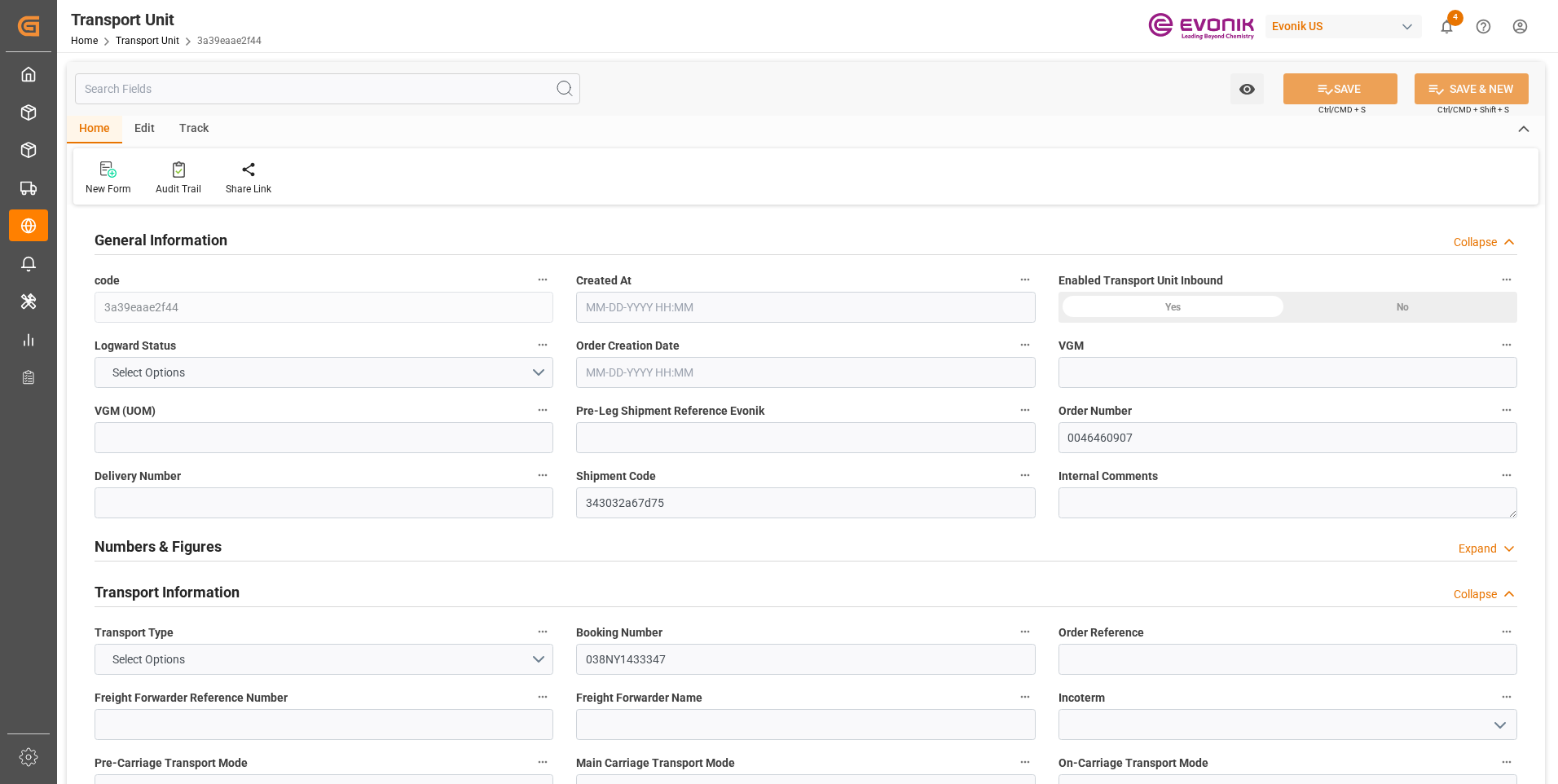
type input "MSC"
type input "Mediterranean Shipping Company"
type input "USBAL"
type input "CNSHA"
type input "7021.44"
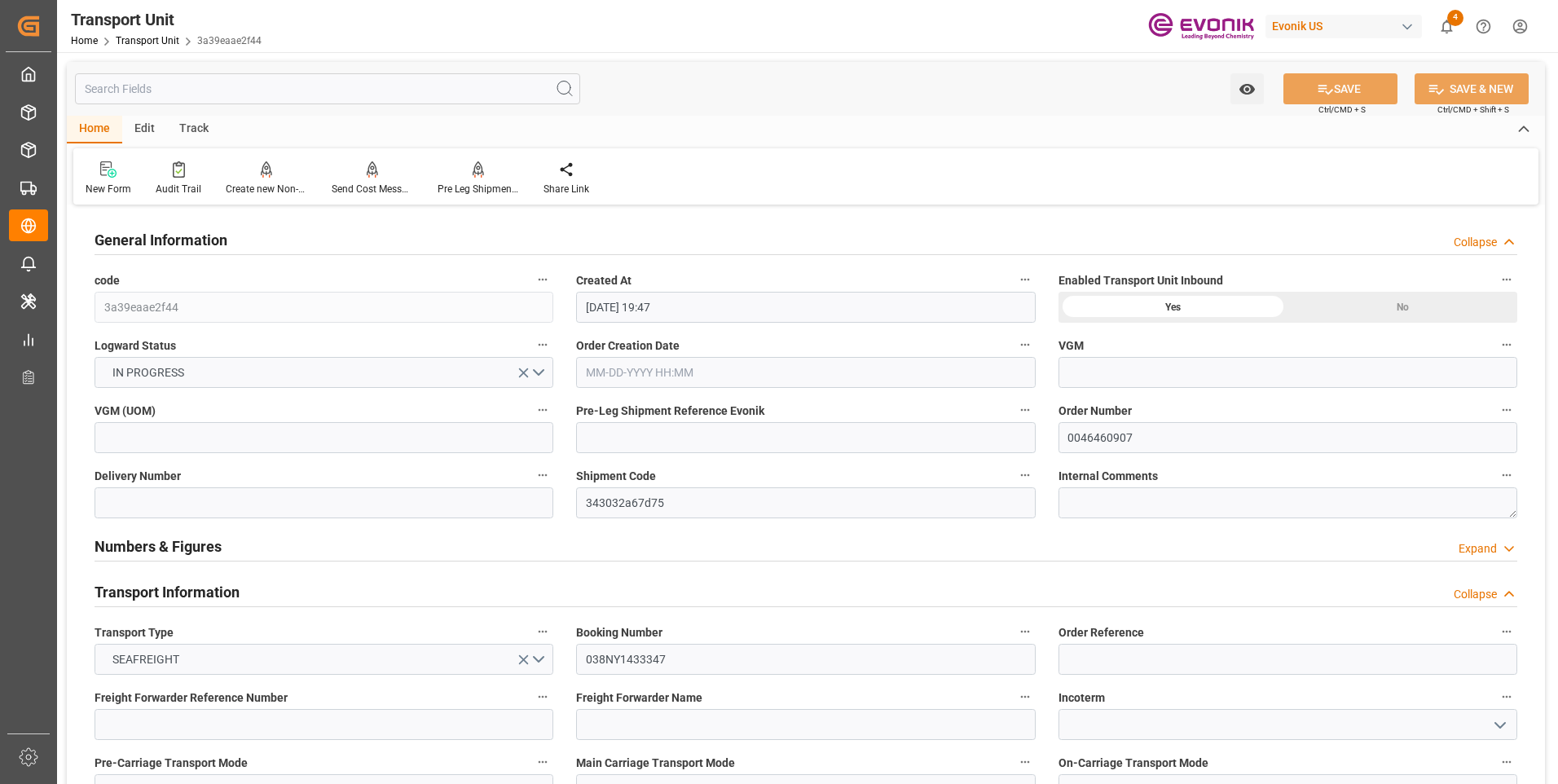
type input "09-09-2025 19:47"
type input "[DATE]"
type input "[DATE] 00:00"
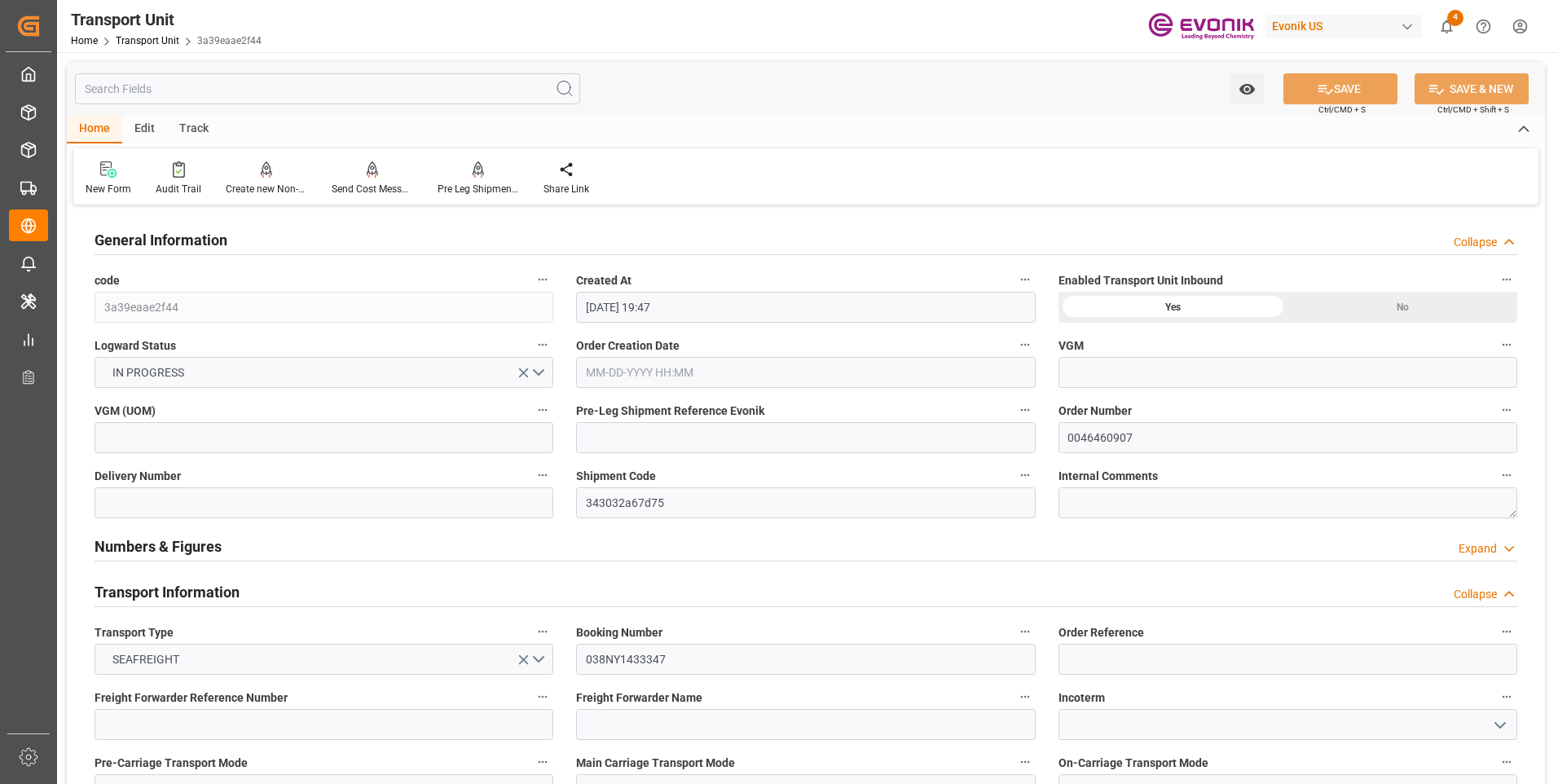
type input "[DATE] 00:00"
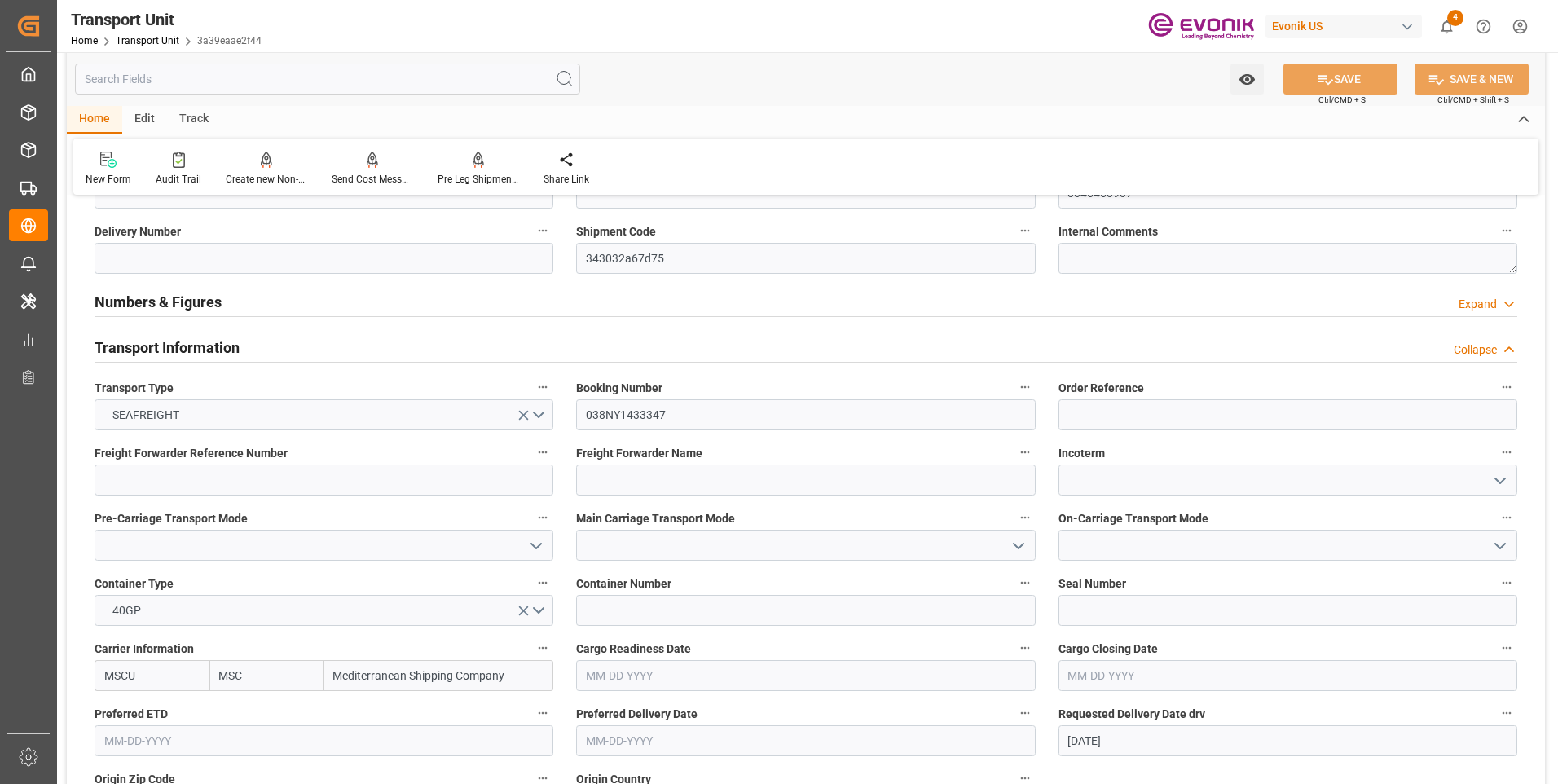
scroll to position [326, 0]
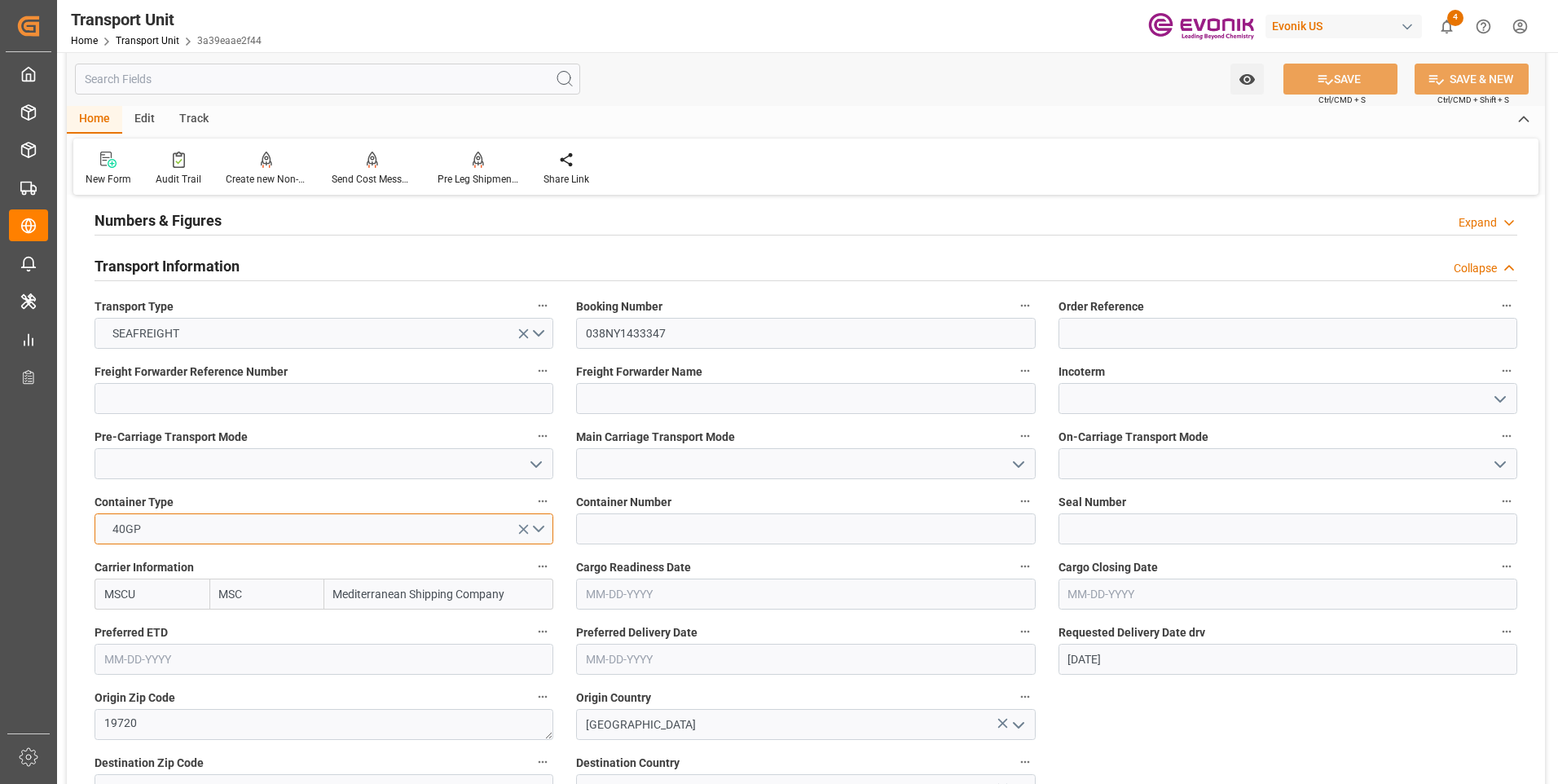
click at [541, 529] on button "40GP" at bounding box center [324, 528] width 459 height 31
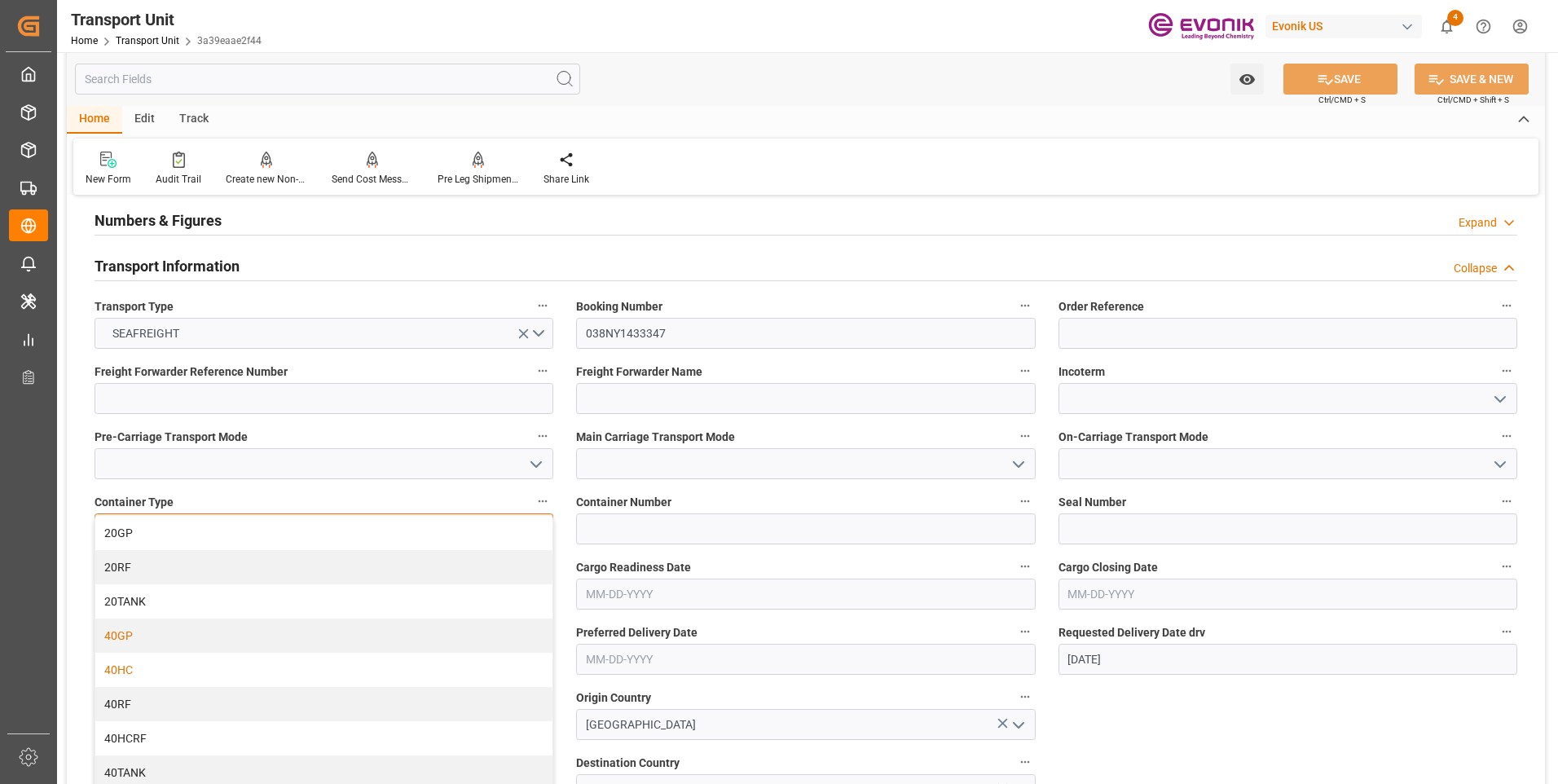
click at [207, 671] on div "40HC" at bounding box center [325, 670] width 458 height 34
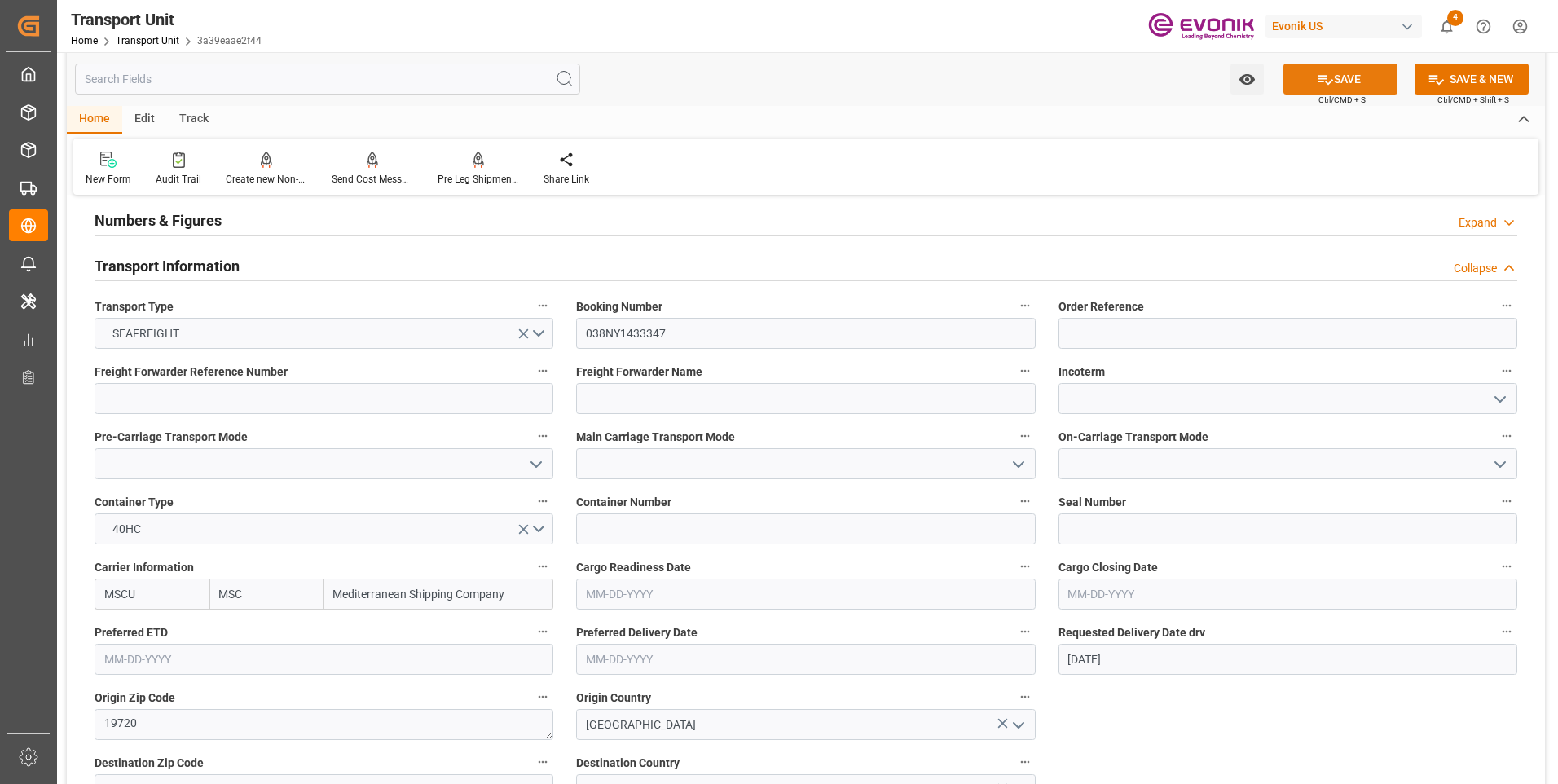
click at [1338, 79] on button "SAVE" at bounding box center [1340, 78] width 114 height 31
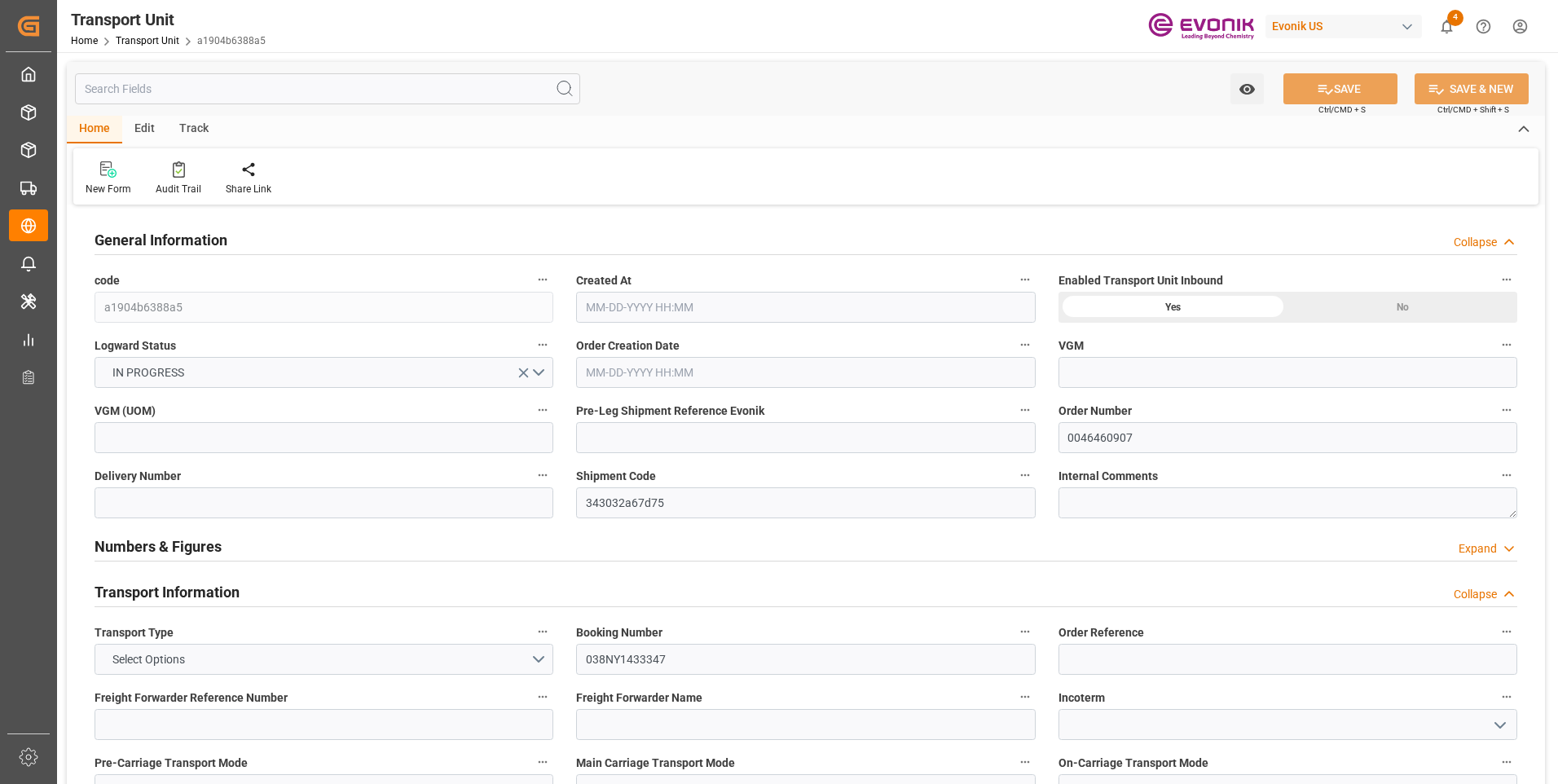
type input "MSC"
type input "Mediterranean Shipping Company"
type input "USBAL"
type input "CNSHA"
type input "7021.44"
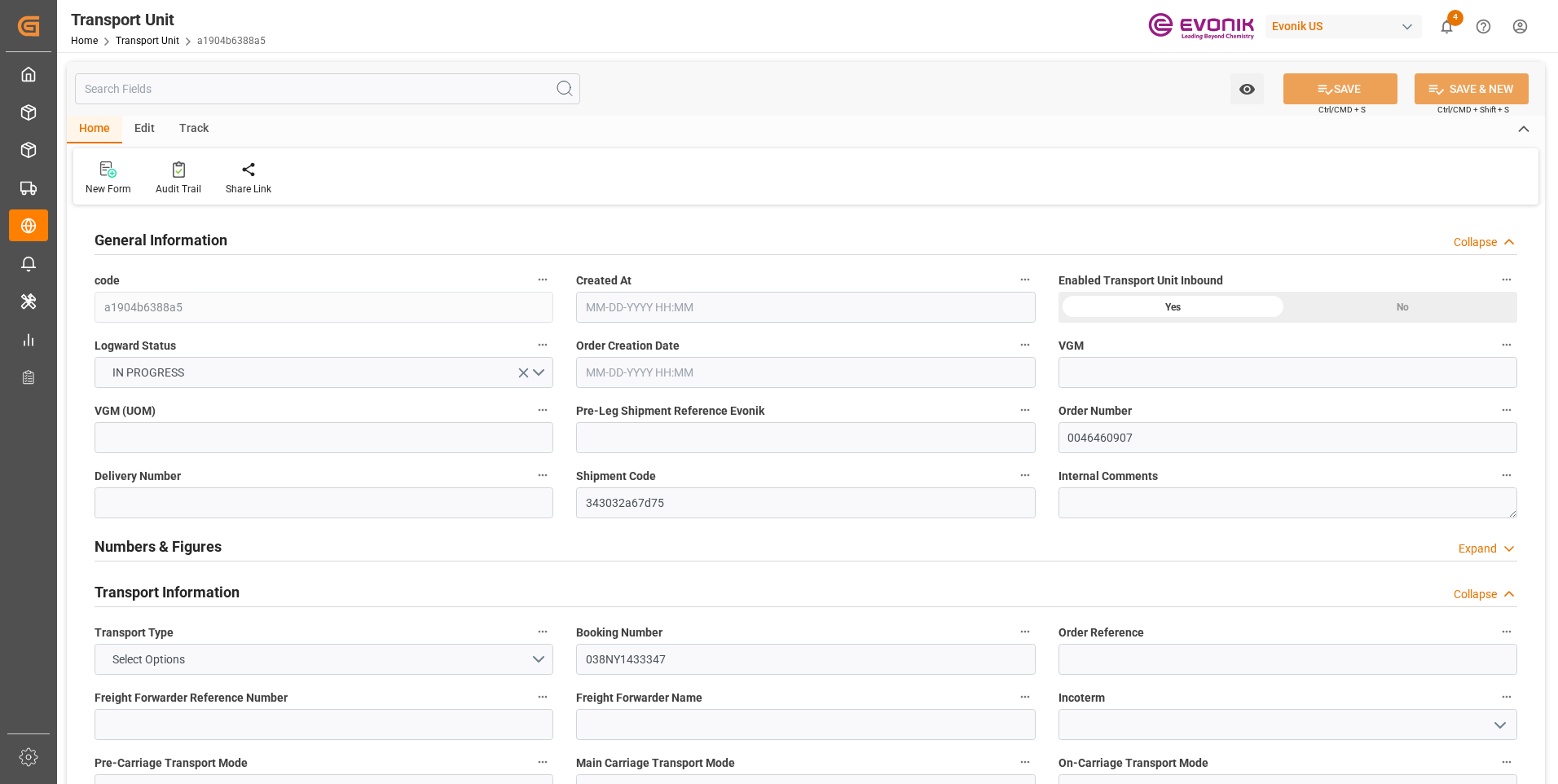
type input "[DATE] 06:52"
type input "[DATE]"
type input "[DATE] 00:00"
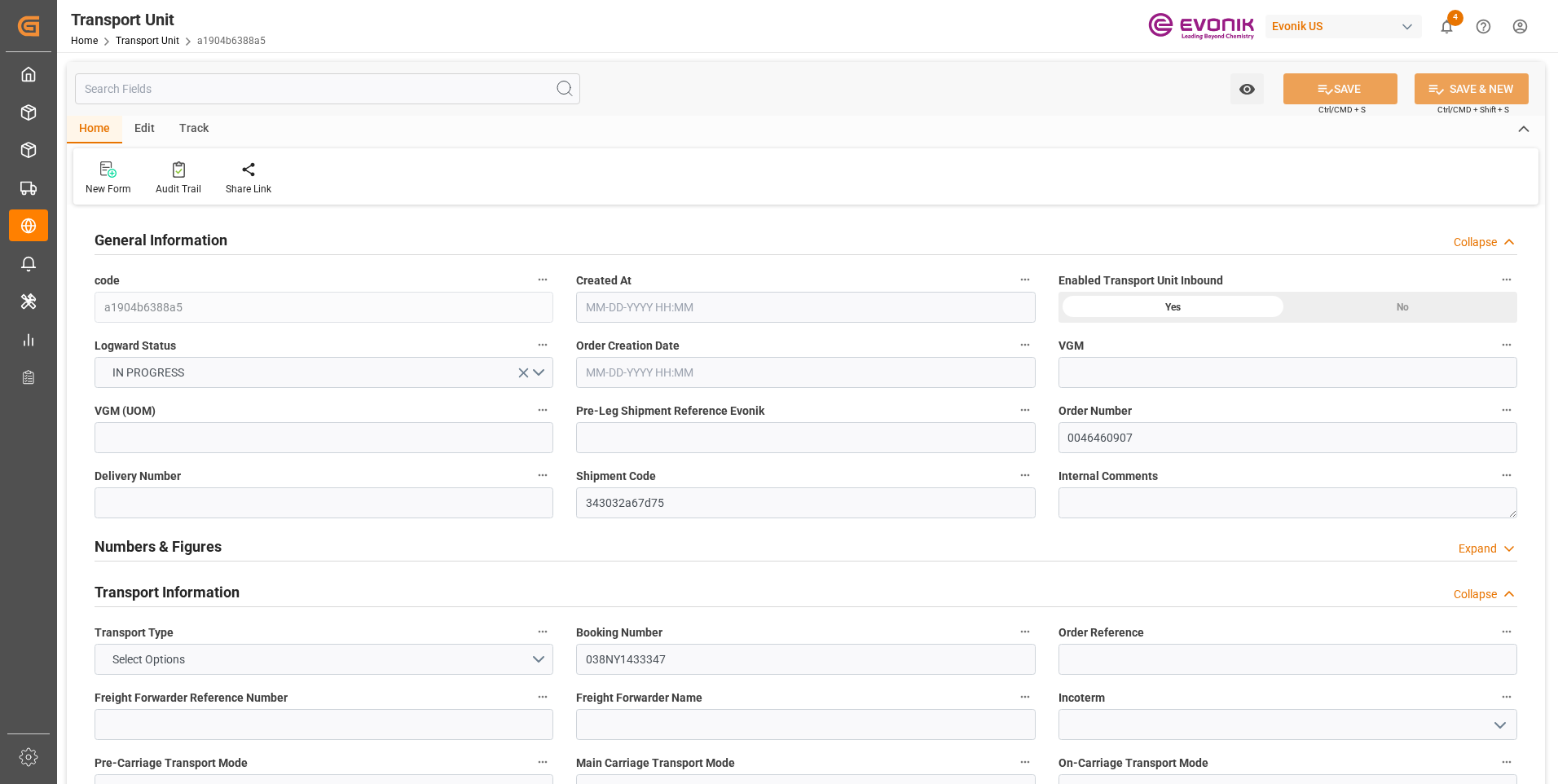
type input "[DATE] 00:00"
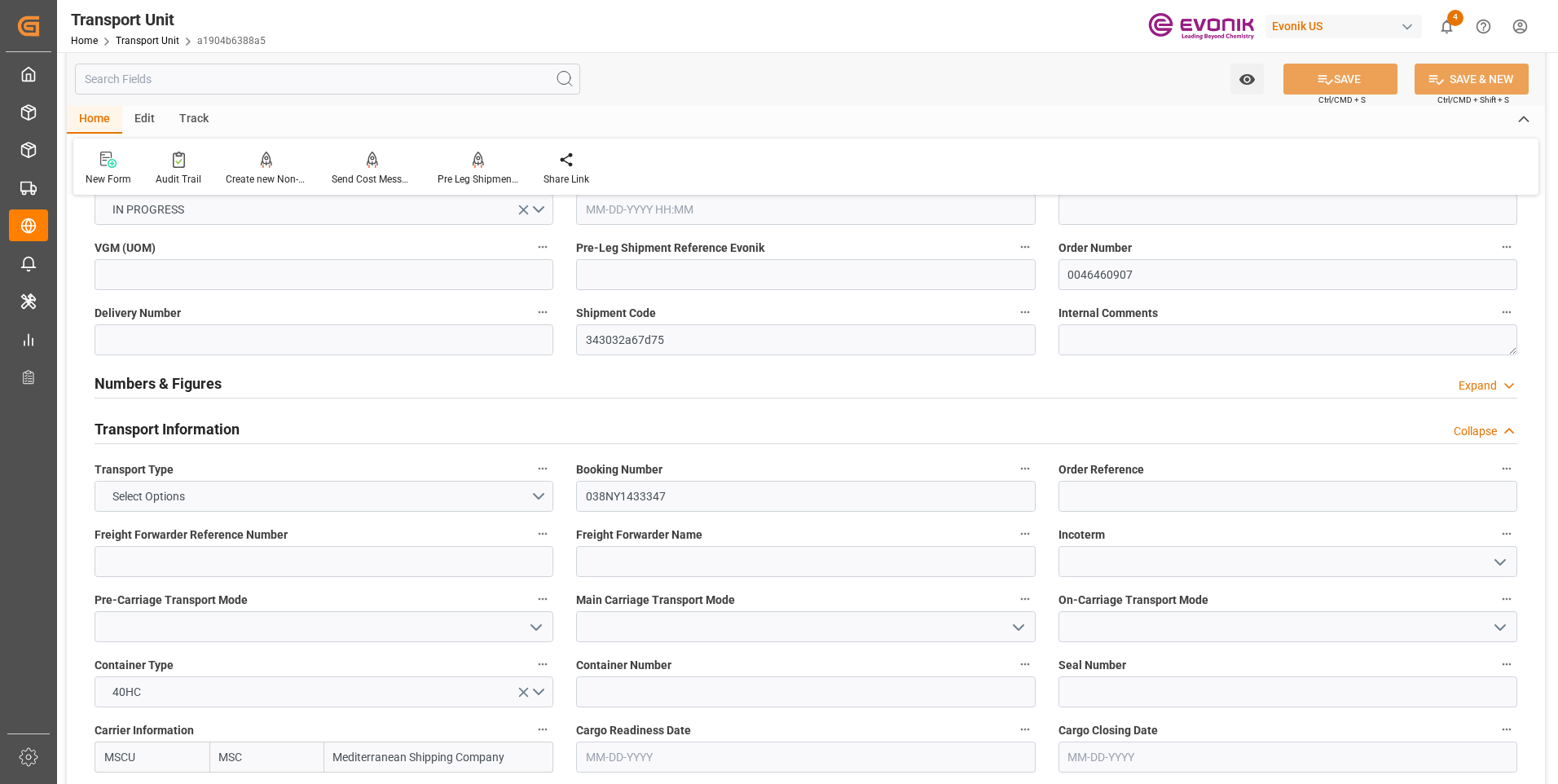
scroll to position [245, 0]
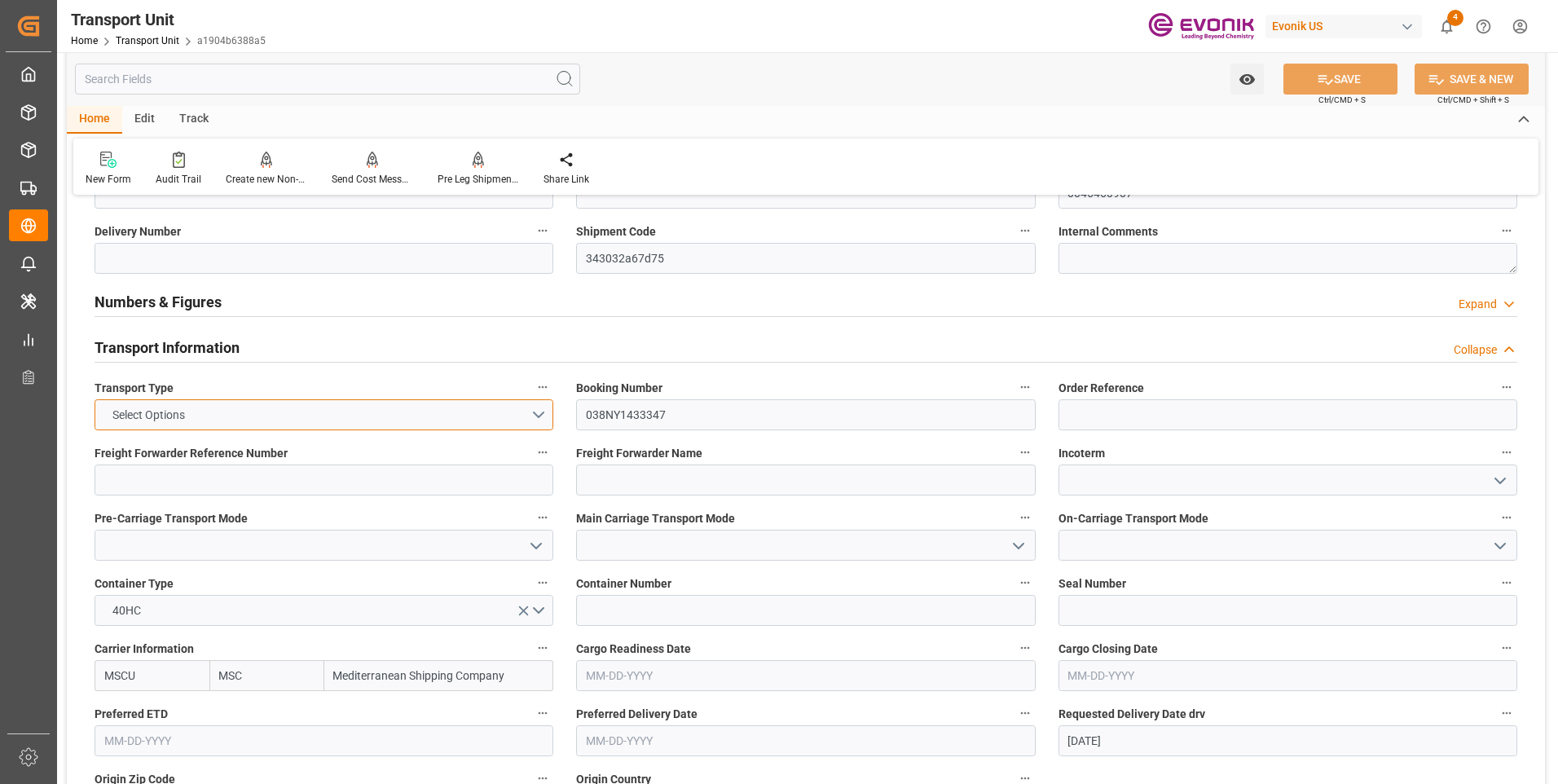
click at [529, 412] on button "Select Options" at bounding box center [324, 414] width 459 height 31
click at [170, 419] on div "SEAFREIGHT" at bounding box center [325, 419] width 458 height 34
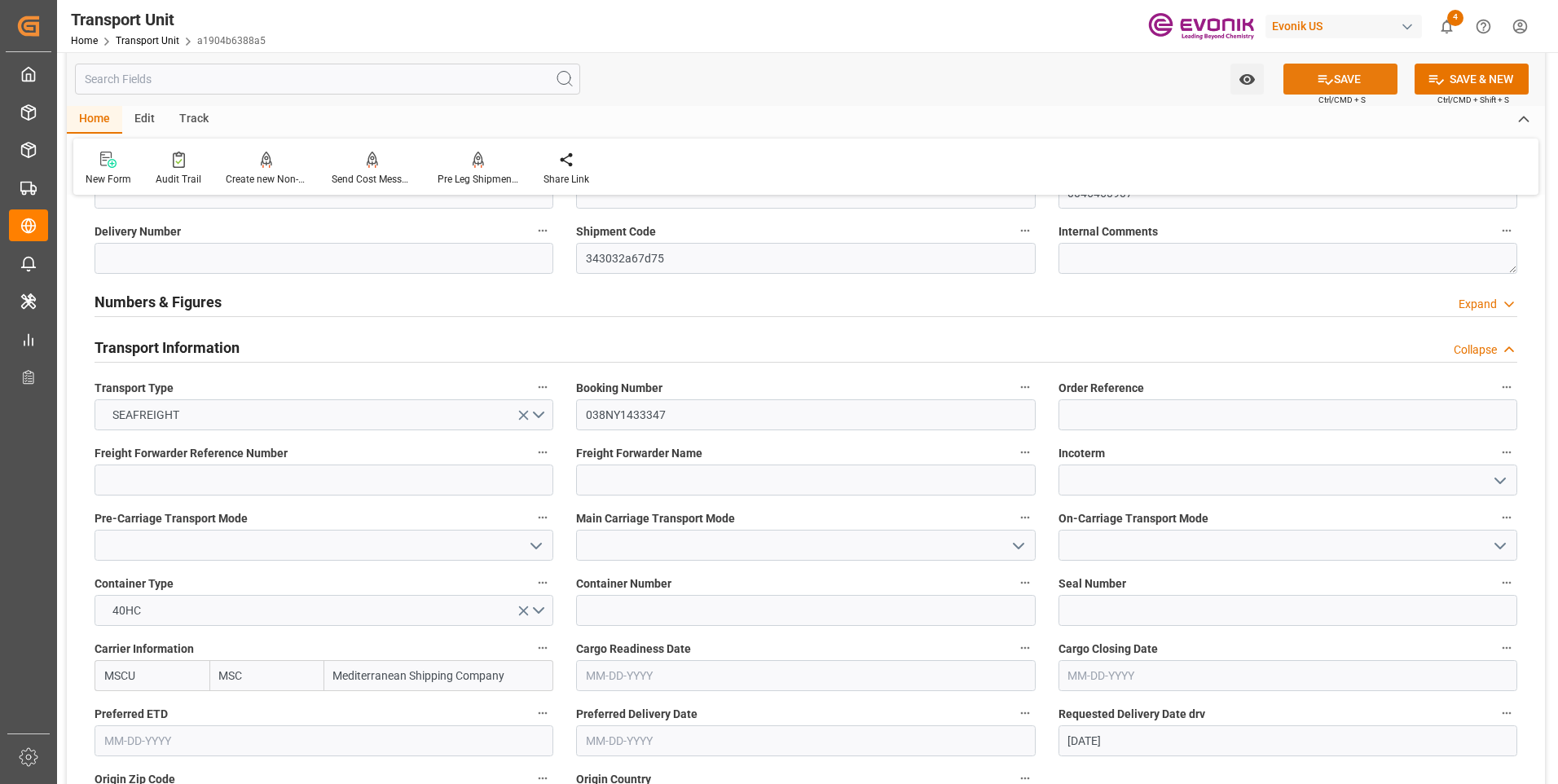
click at [1348, 85] on button "SAVE" at bounding box center [1340, 78] width 114 height 31
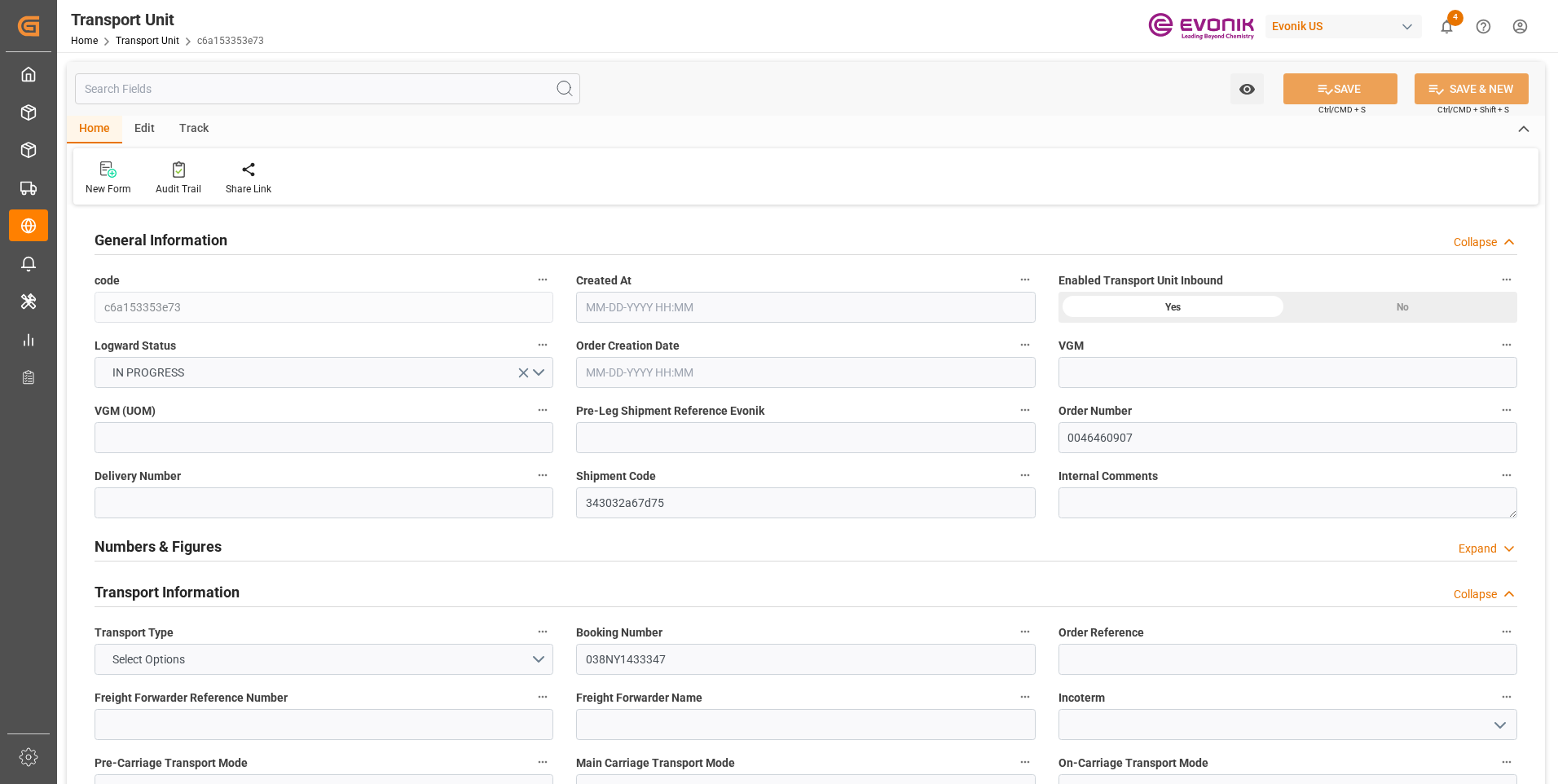
type input "MSC"
type input "Mediterranean Shipping Company"
type input "USBAL"
type input "CNSHA"
type input "7021.44"
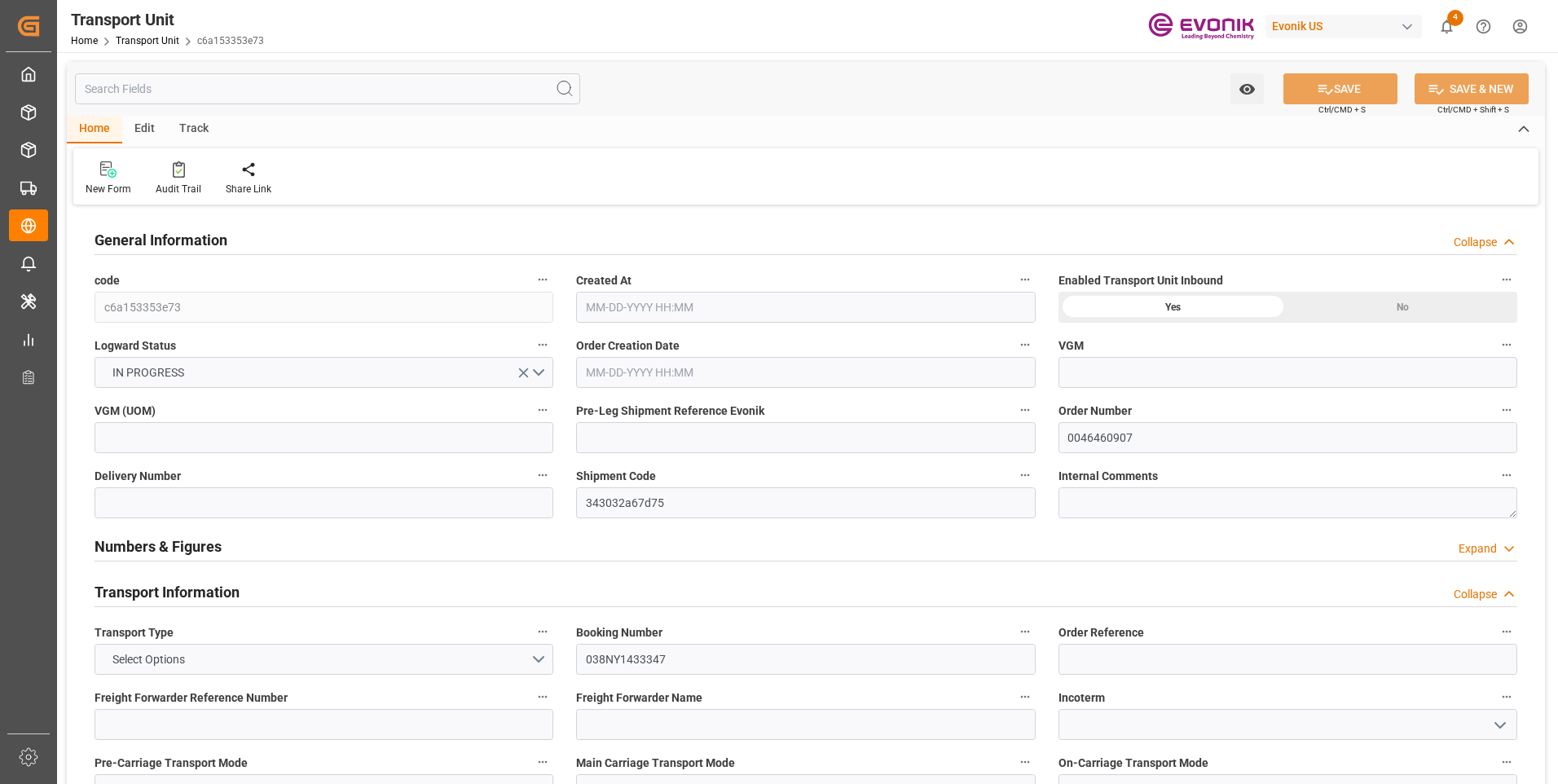
type input "[DATE] 06:52"
type input "[DATE]"
type input "[DATE] 00:00"
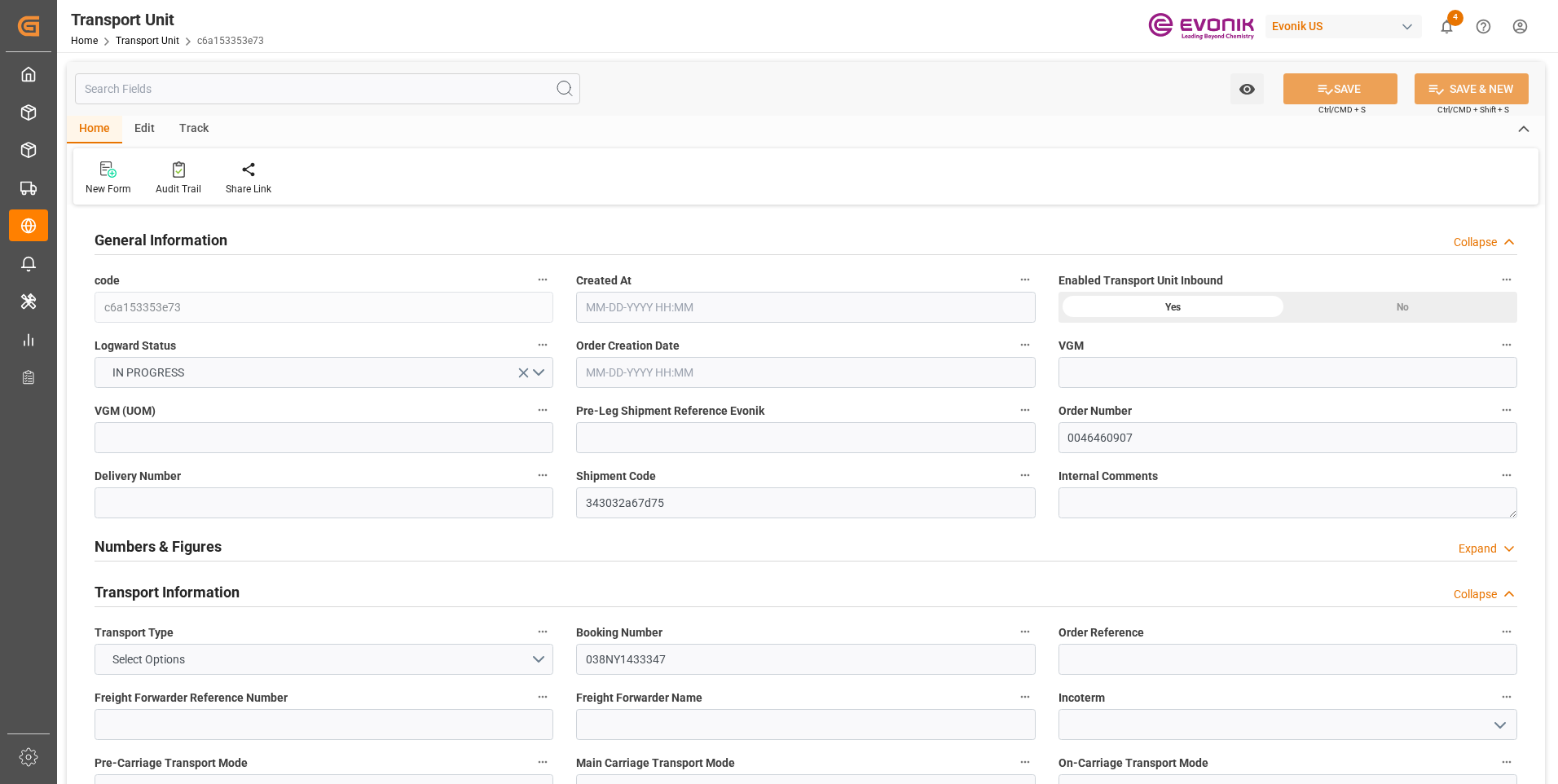
type input "[DATE] 00:00"
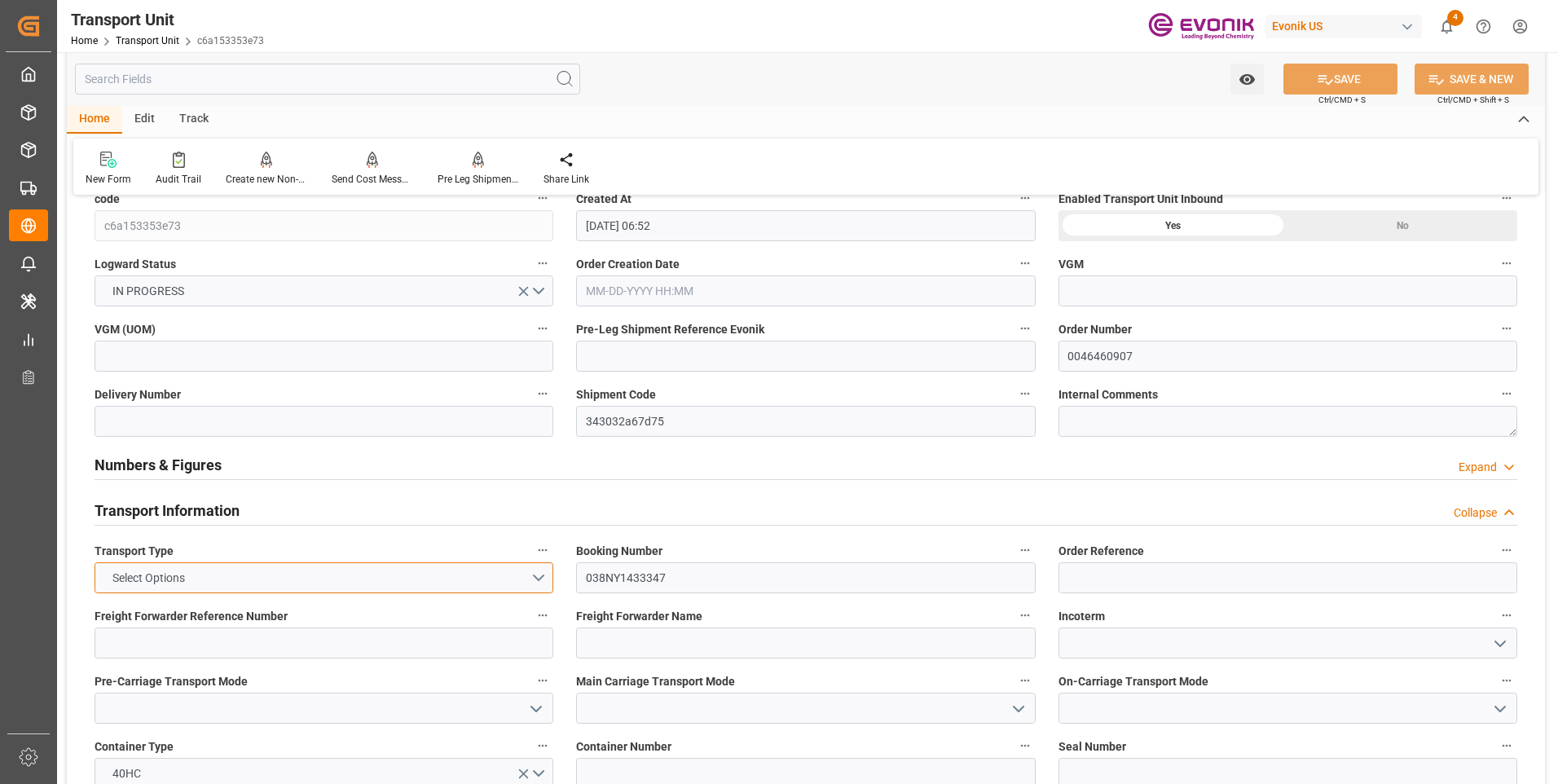
click at [469, 569] on button "Select Options" at bounding box center [324, 578] width 459 height 31
click at [233, 587] on div "SEAFREIGHT" at bounding box center [325, 581] width 458 height 34
click at [1358, 81] on button "SAVE" at bounding box center [1340, 78] width 114 height 31
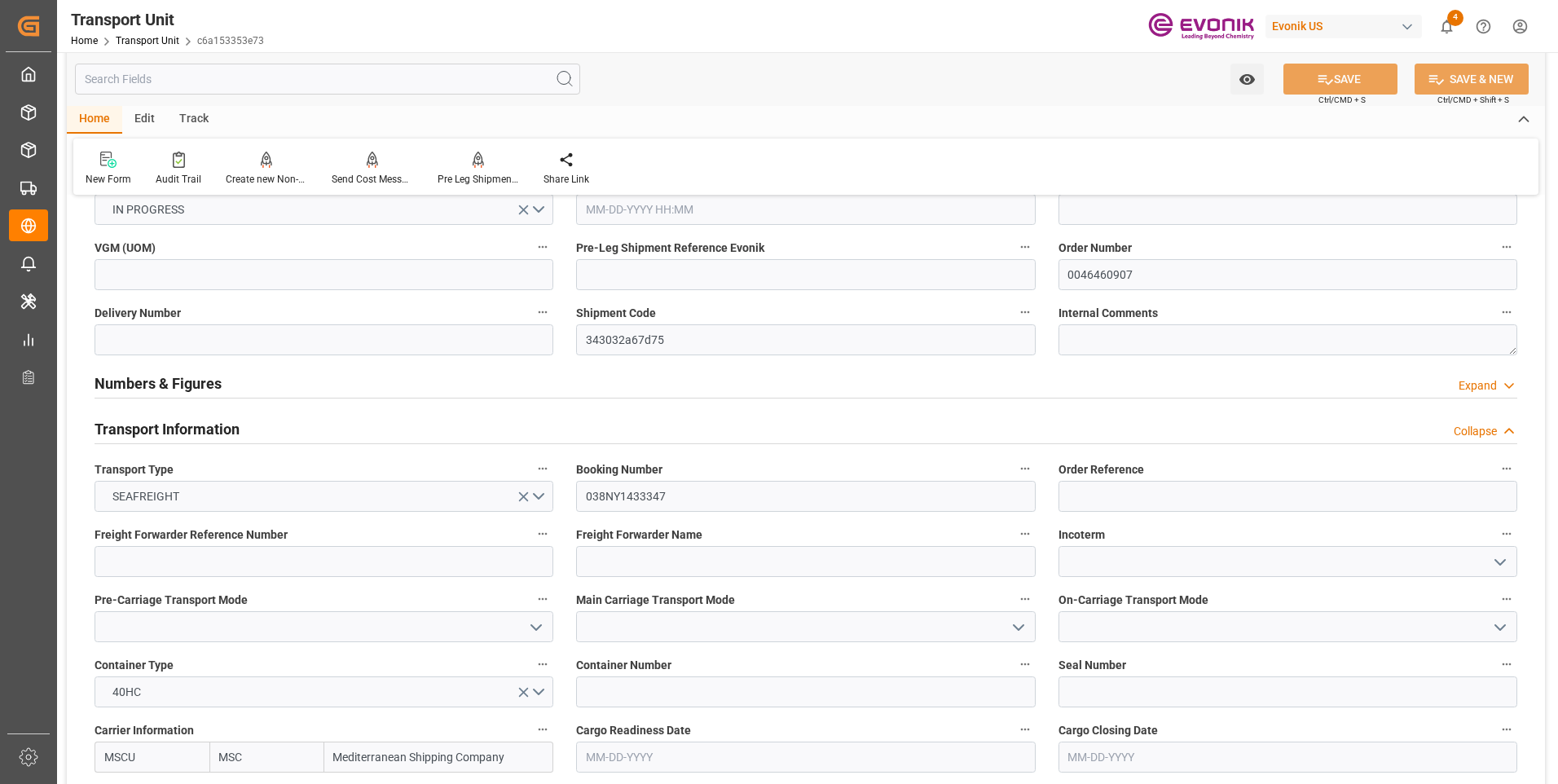
scroll to position [245, 0]
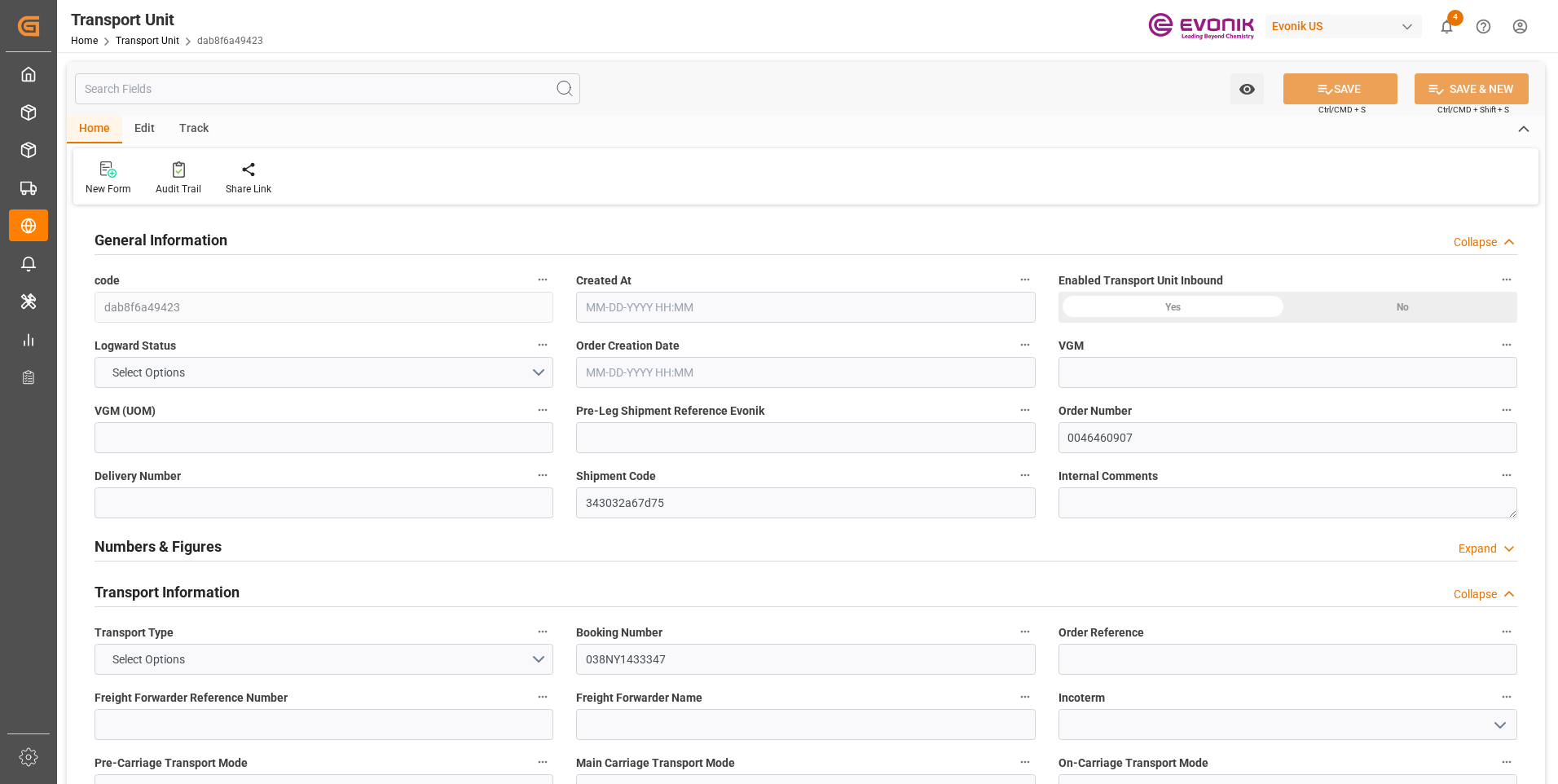
type input "MSC"
type input "Mediterranean Shipping Company"
type input "USBAL"
type input "CNSHA"
type input "7021.44"
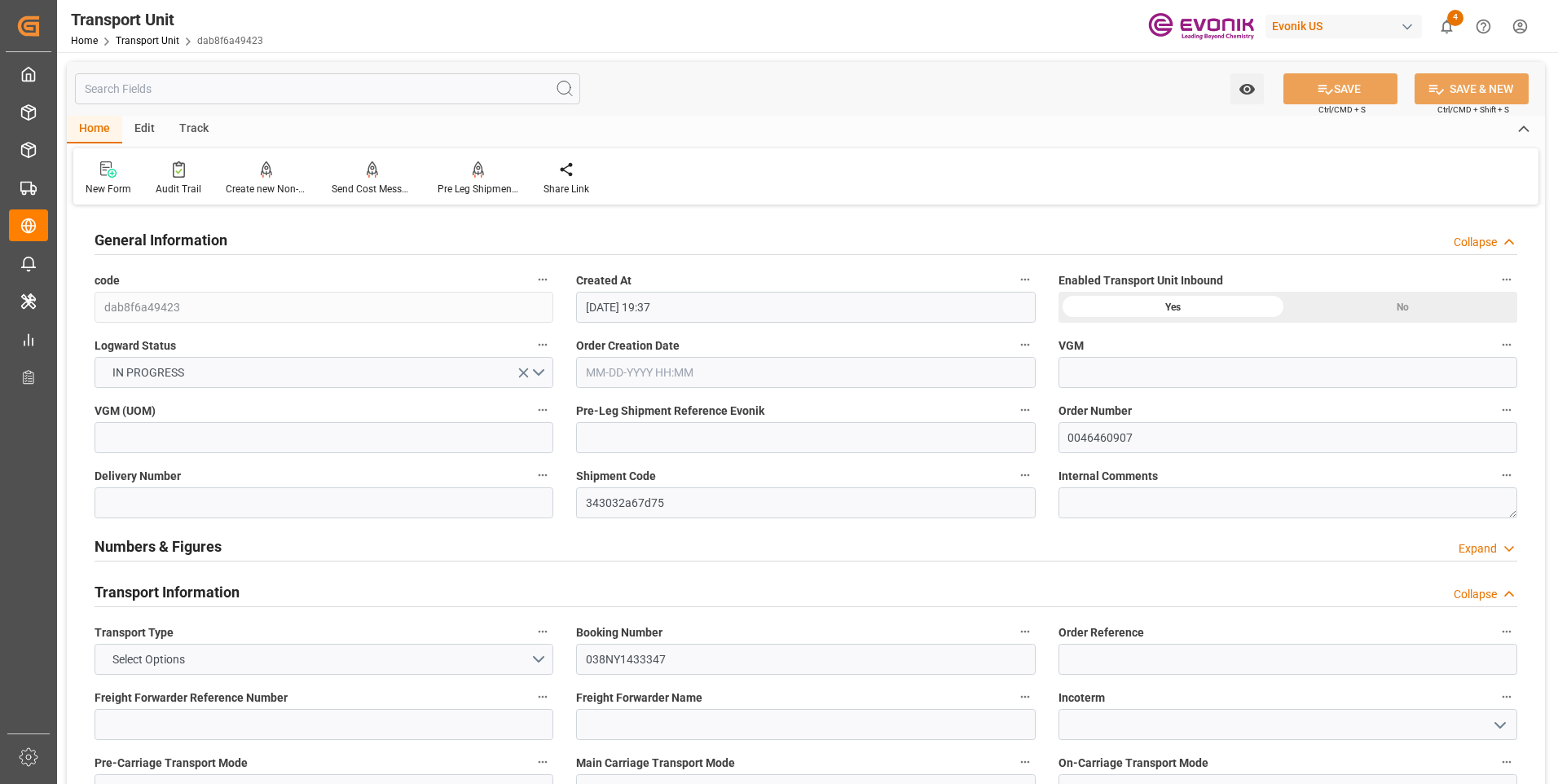
type input "[DATE] 19:37"
type input "[DATE]"
type input "[DATE] 00:00"
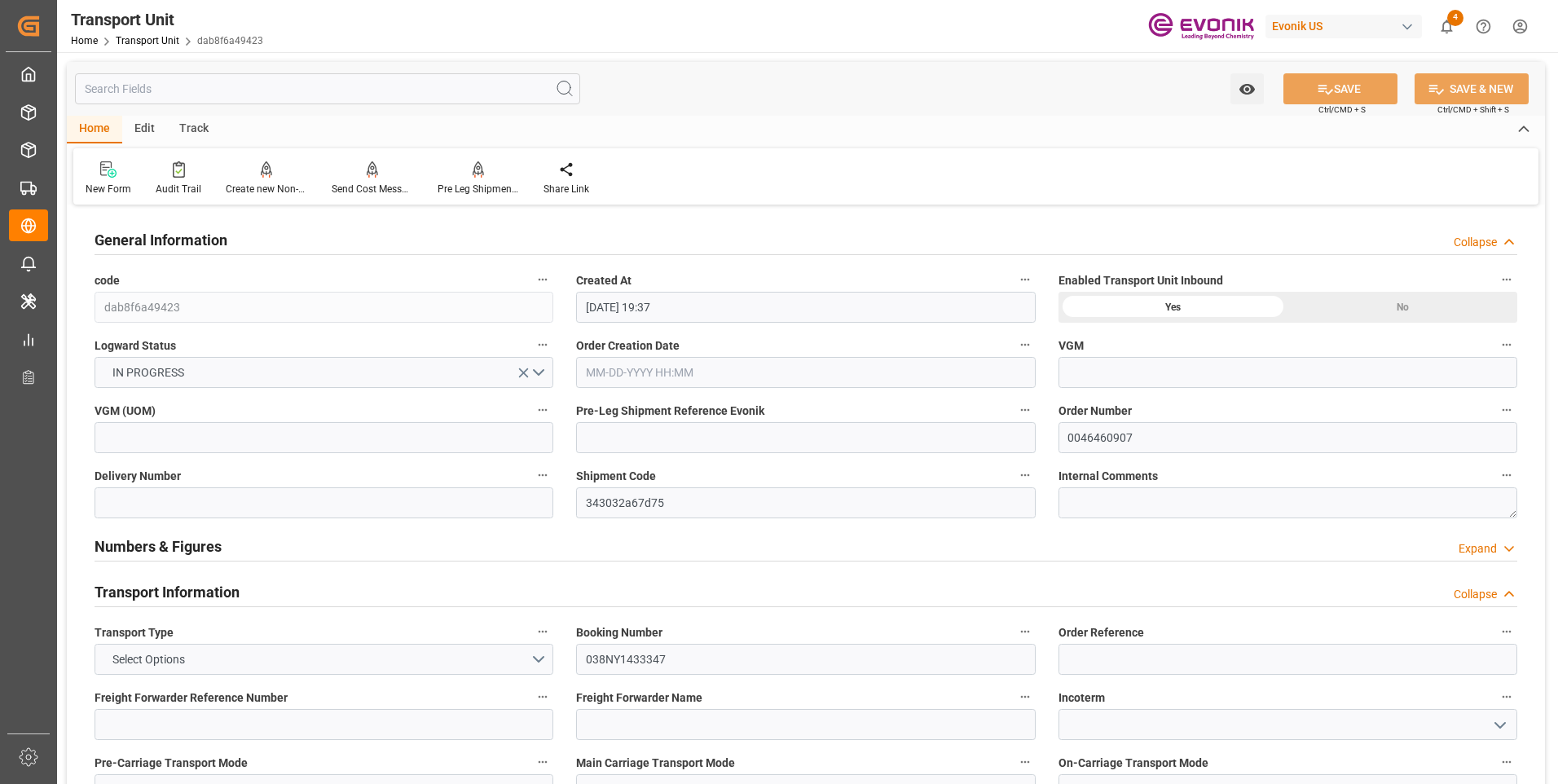
type input "[DATE] 00:00"
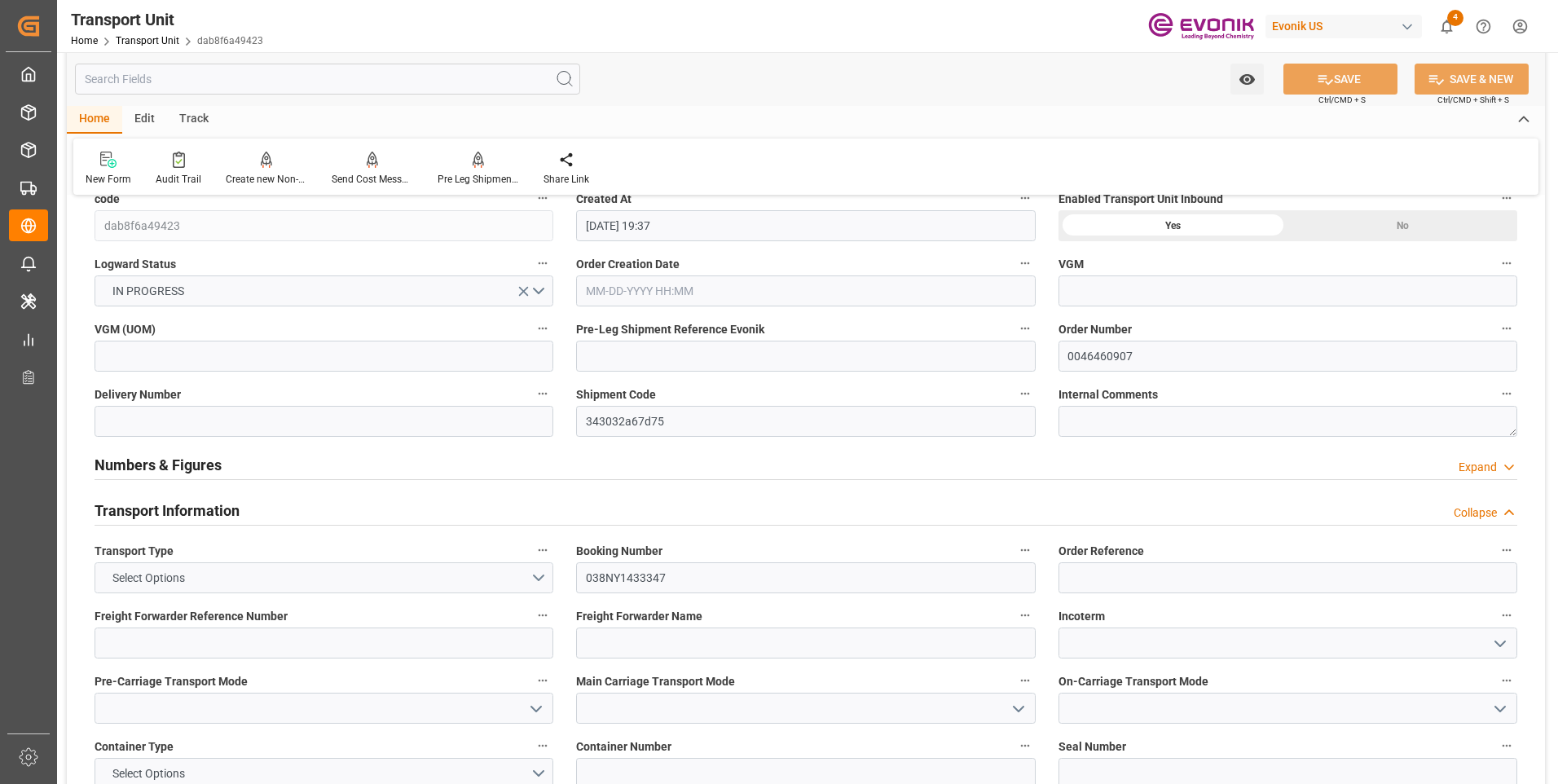
scroll to position [163, 0]
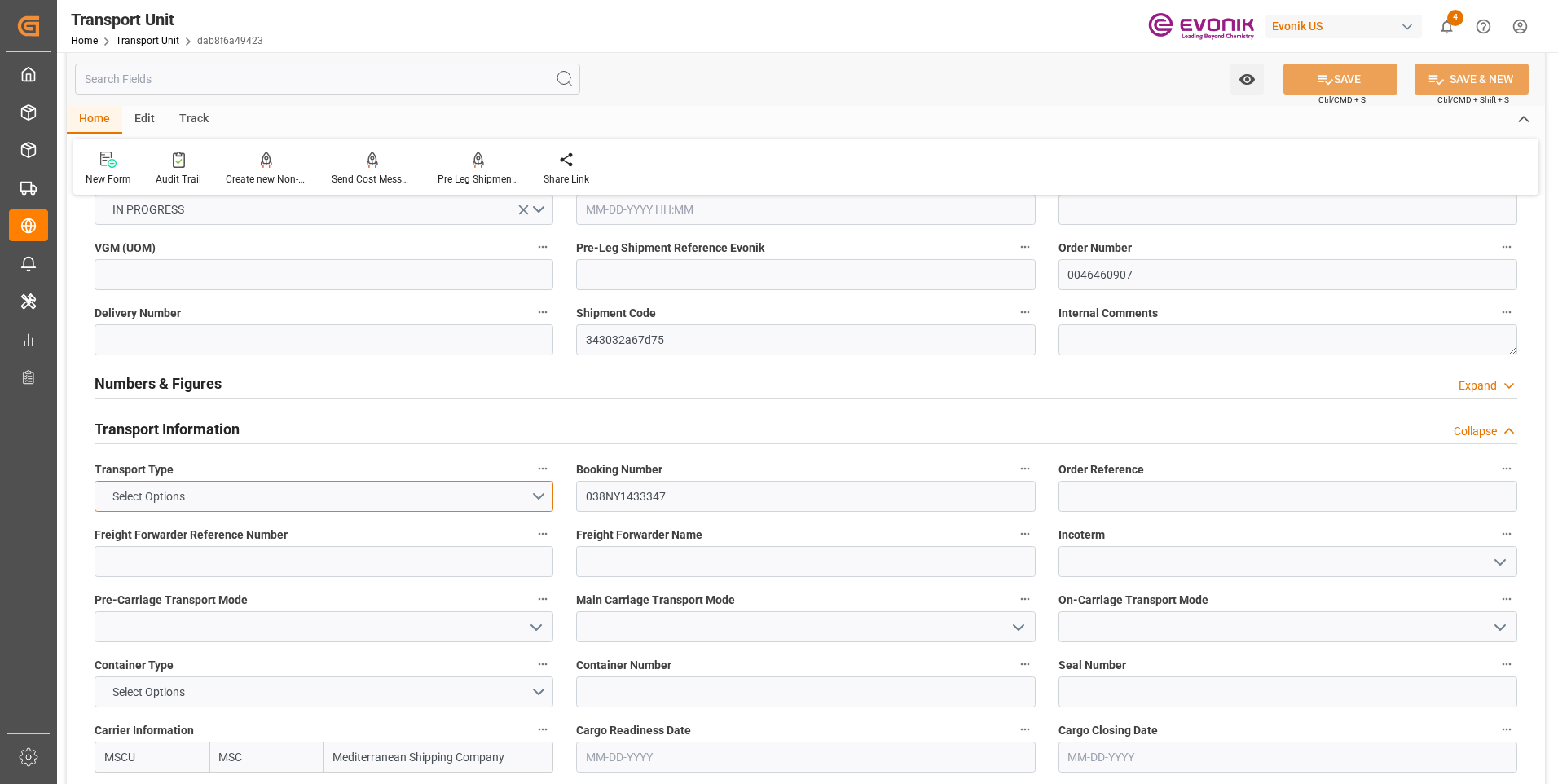
click at [521, 490] on button "Select Options" at bounding box center [324, 496] width 459 height 31
drag, startPoint x: 184, startPoint y: 497, endPoint x: 185, endPoint y: 554, distance: 57.0
click at [184, 497] on div "SEAFREIGHT" at bounding box center [325, 500] width 458 height 34
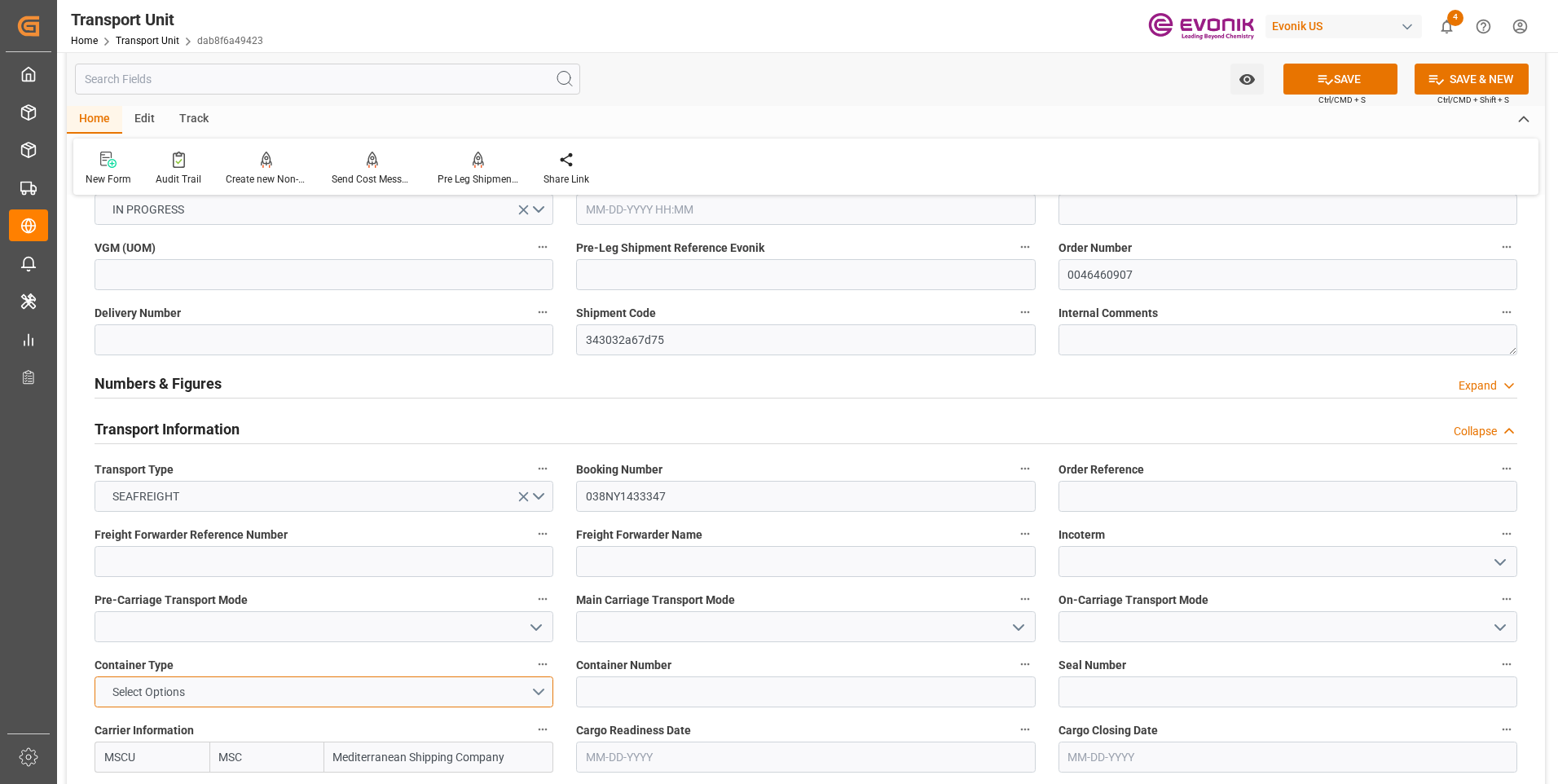
click at [165, 697] on span "Select Options" at bounding box center [149, 692] width 89 height 17
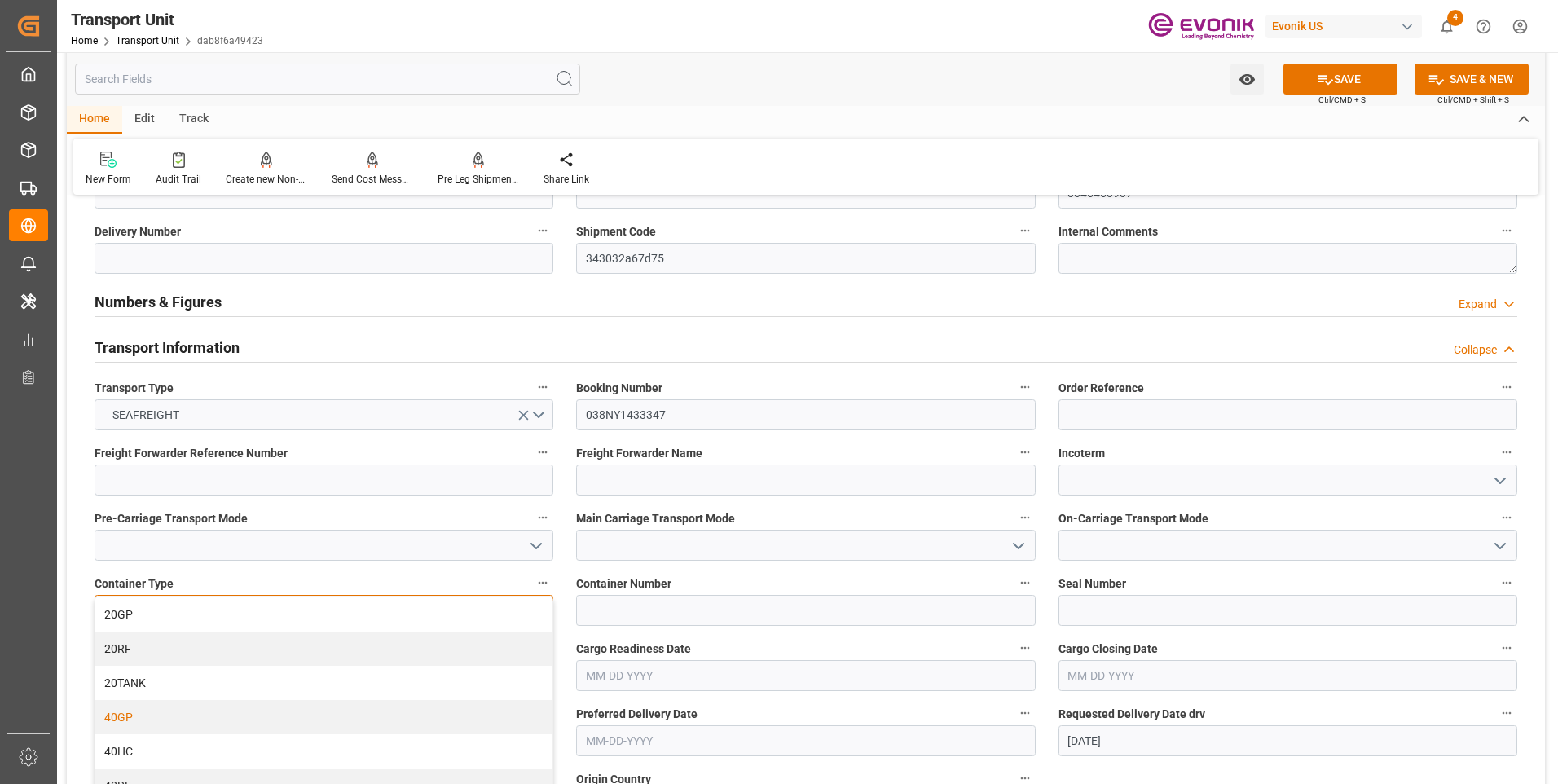
scroll to position [326, 0]
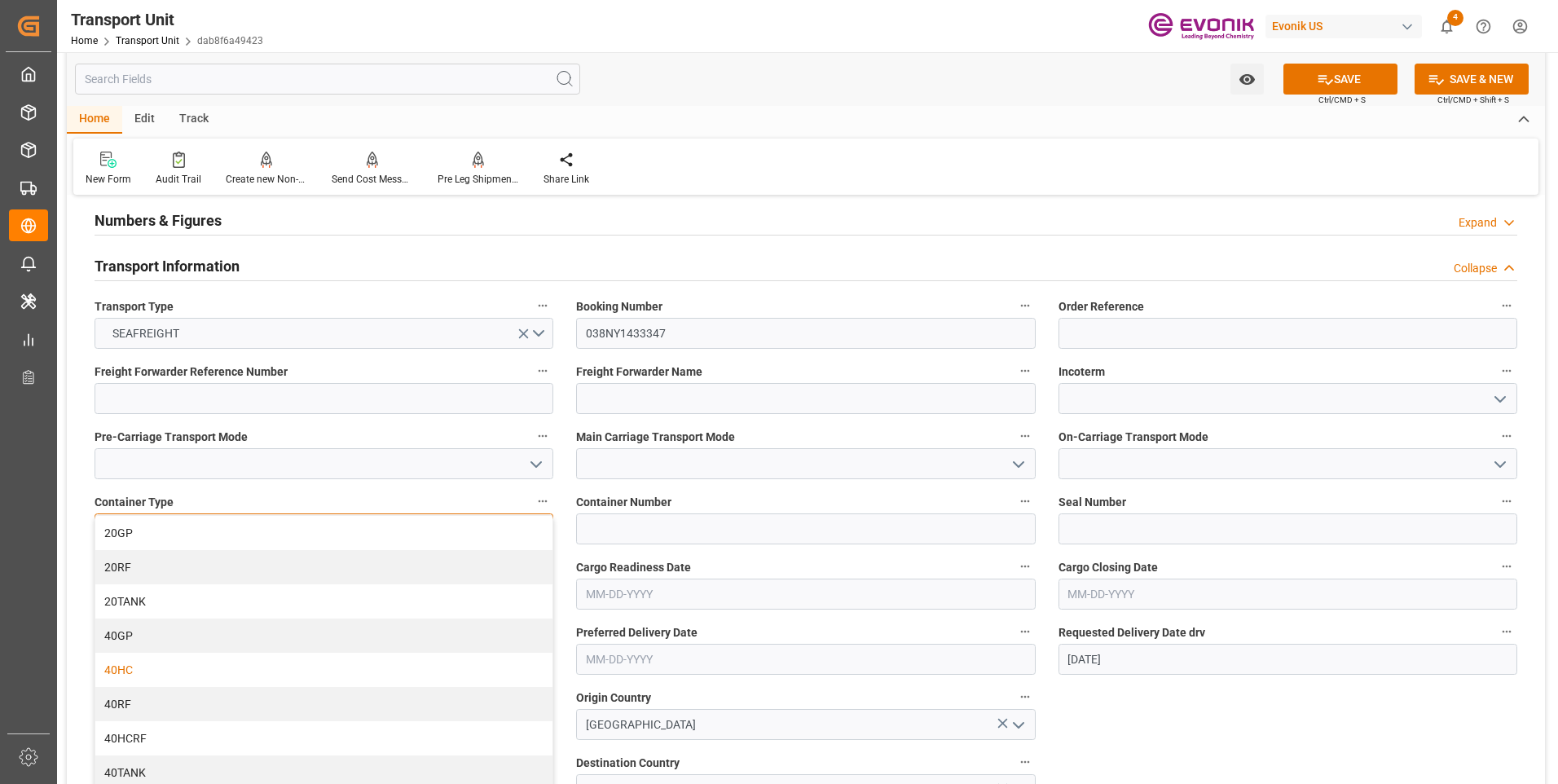
click at [139, 673] on div "40HC" at bounding box center [325, 670] width 458 height 34
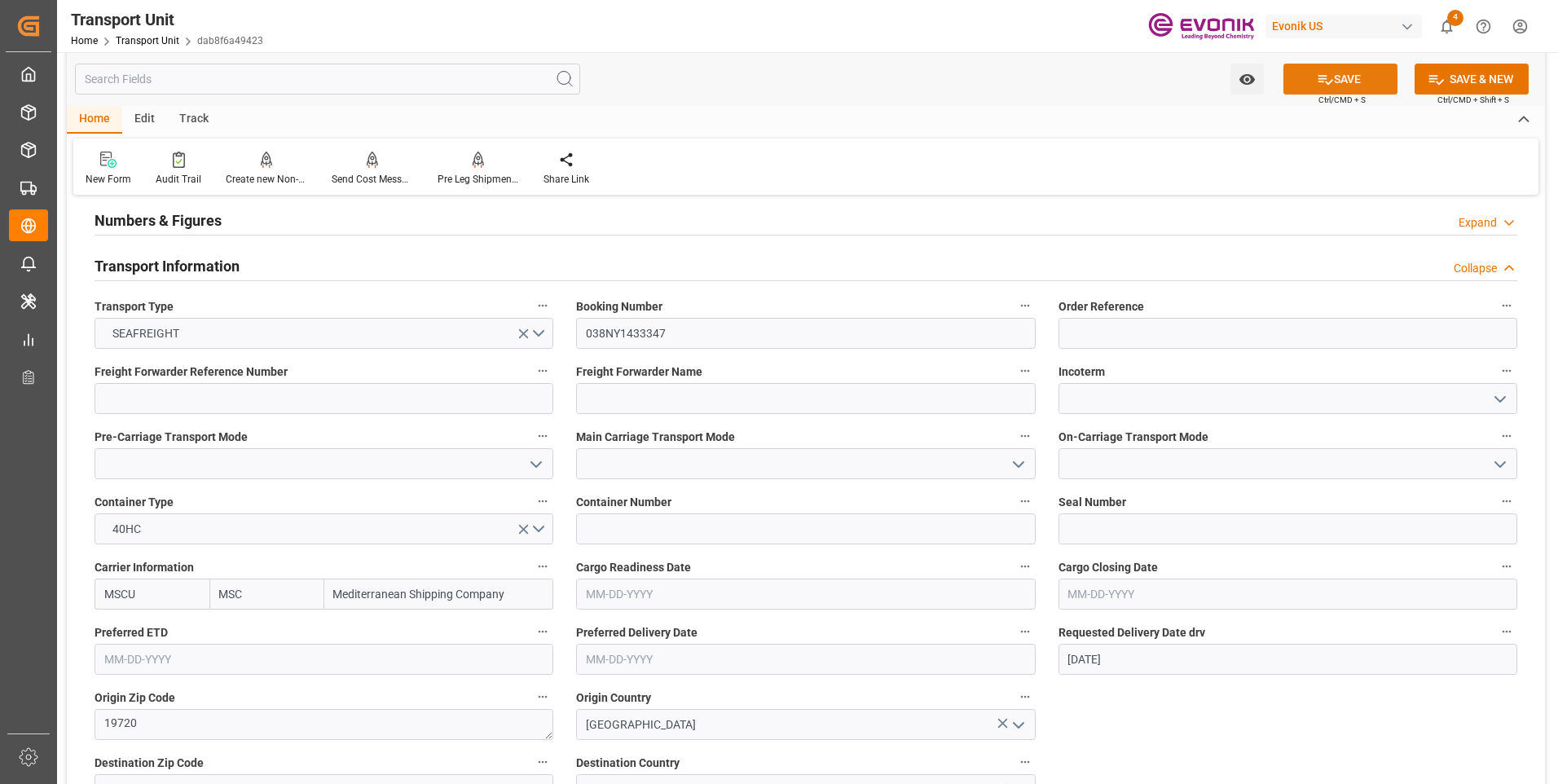
click at [1342, 81] on button "SAVE" at bounding box center [1340, 78] width 114 height 31
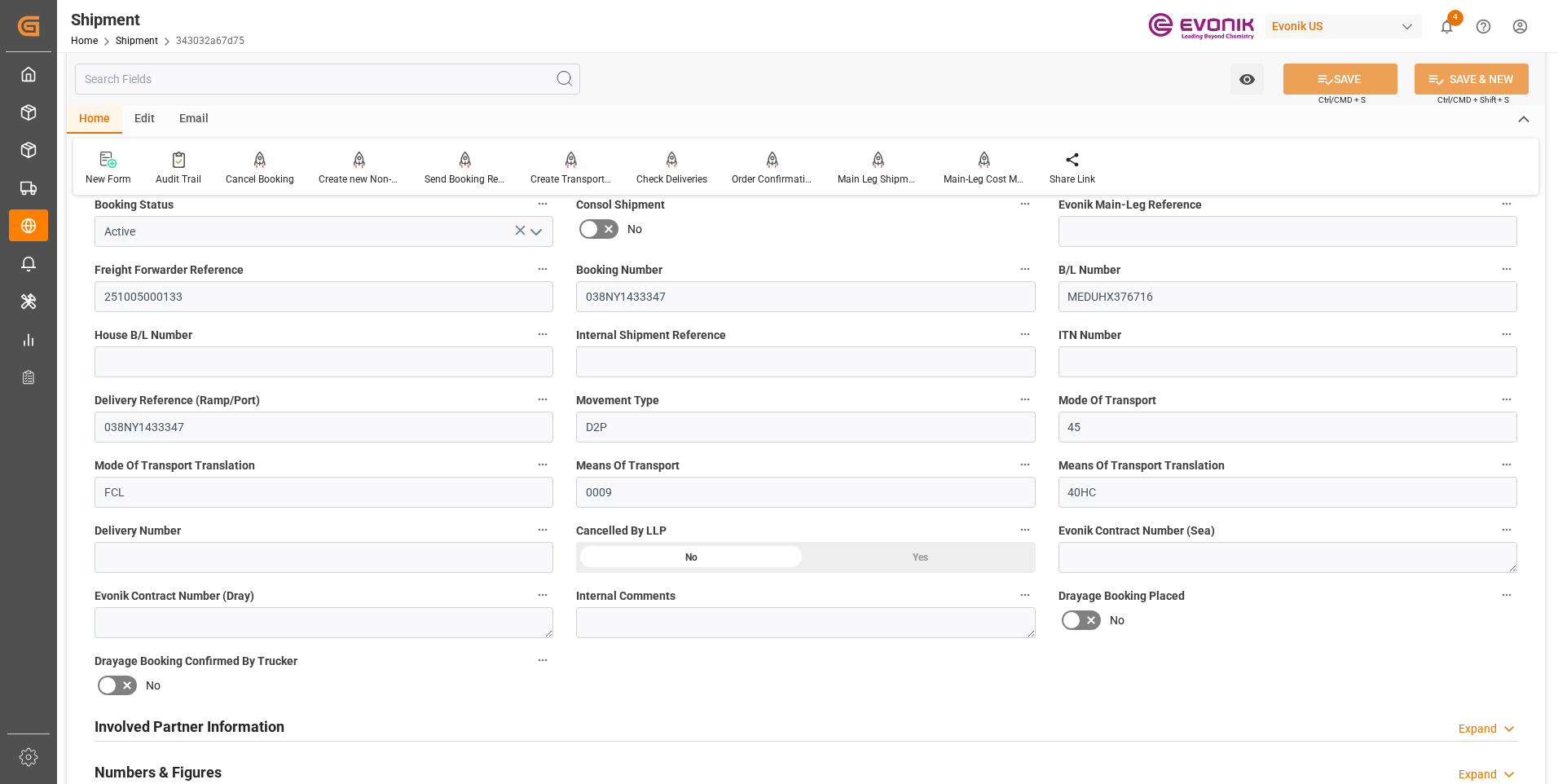
scroll to position [570, 0]
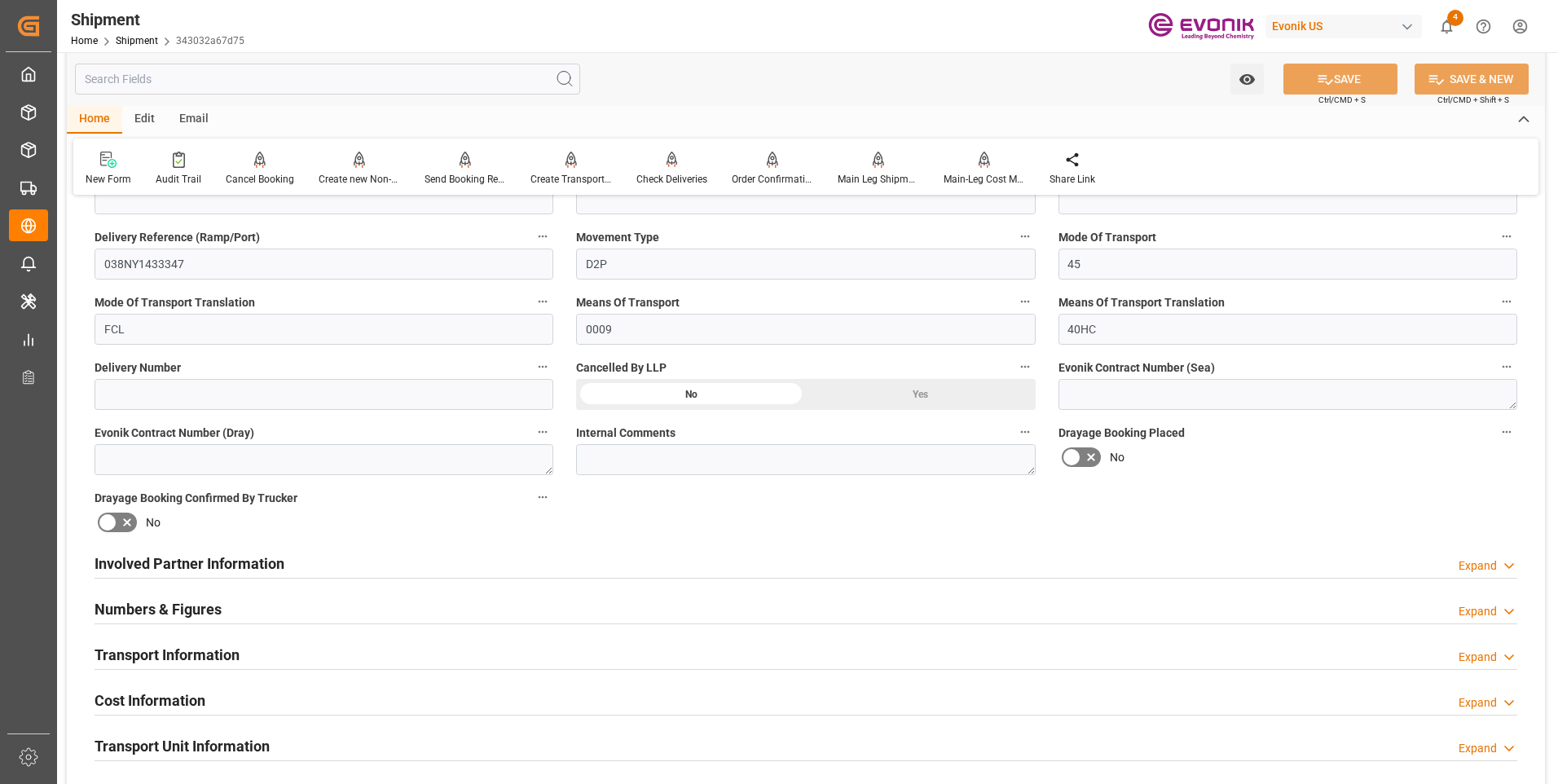
click at [451, 649] on div "Transport Information Expand" at bounding box center [806, 653] width 1423 height 31
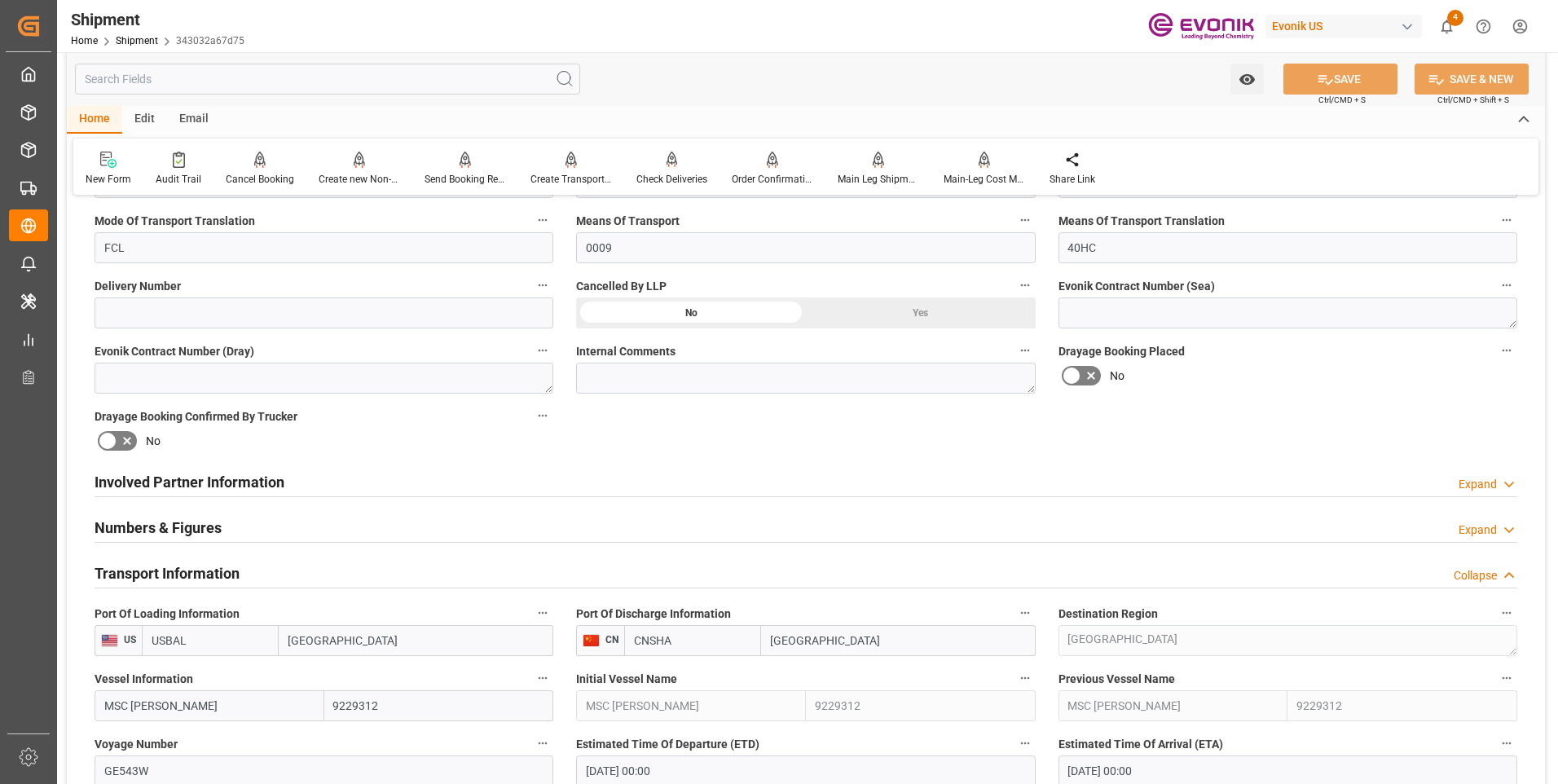
scroll to position [407, 0]
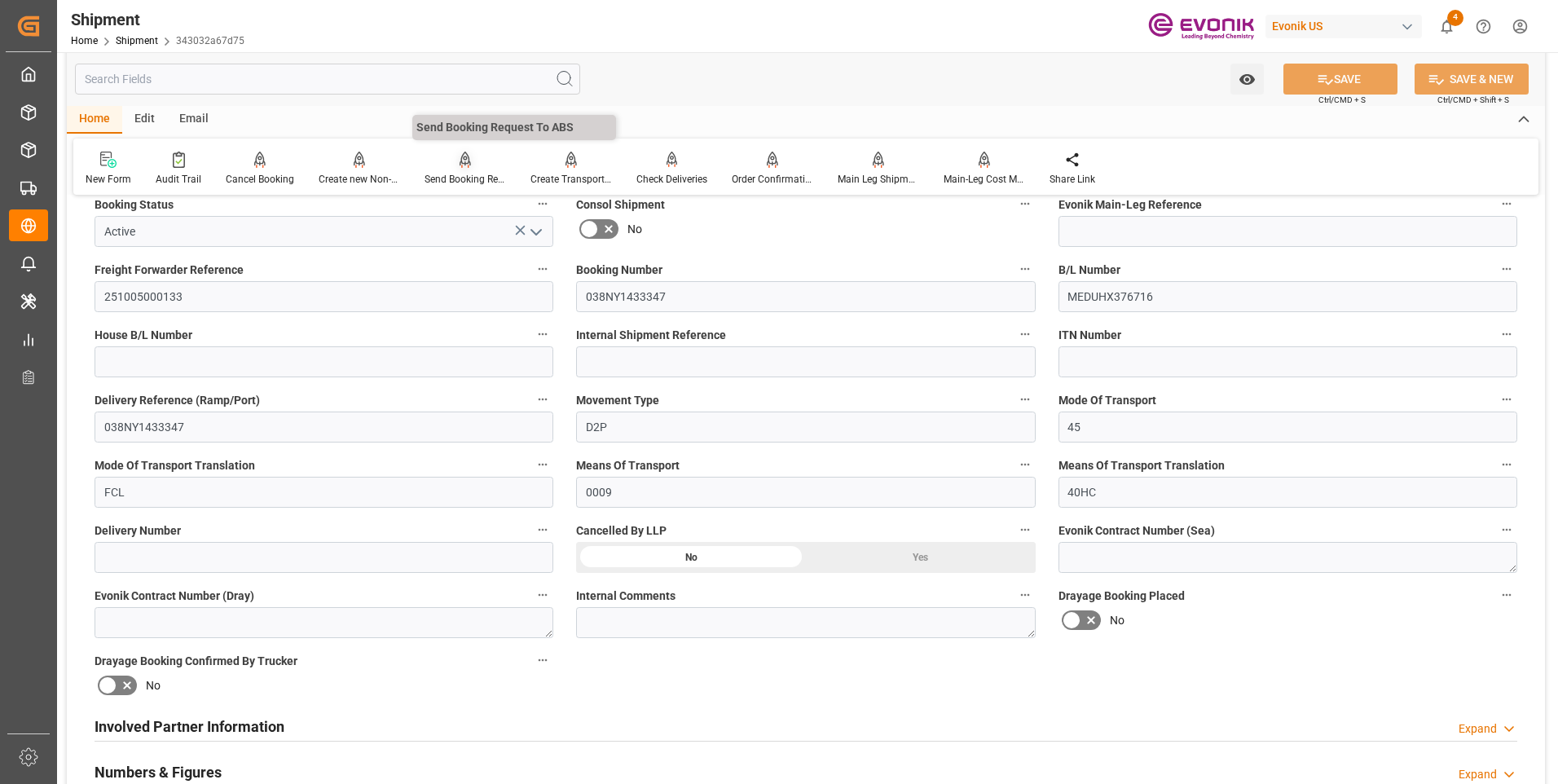
click at [445, 167] on div at bounding box center [466, 159] width 82 height 17
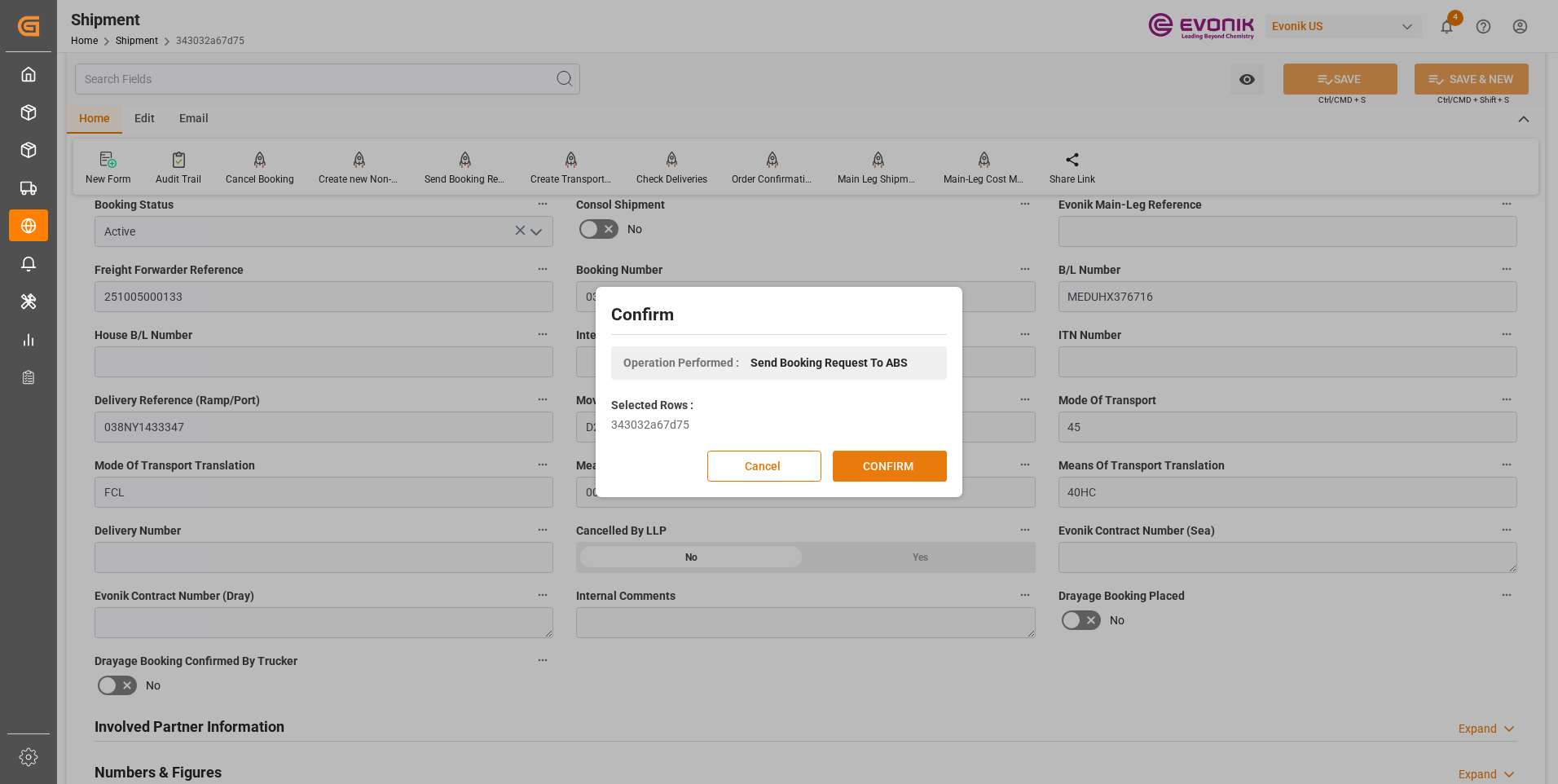
click at [880, 469] on button "CONFIRM" at bounding box center [890, 466] width 114 height 31
